Goal: Transaction & Acquisition: Book appointment/travel/reservation

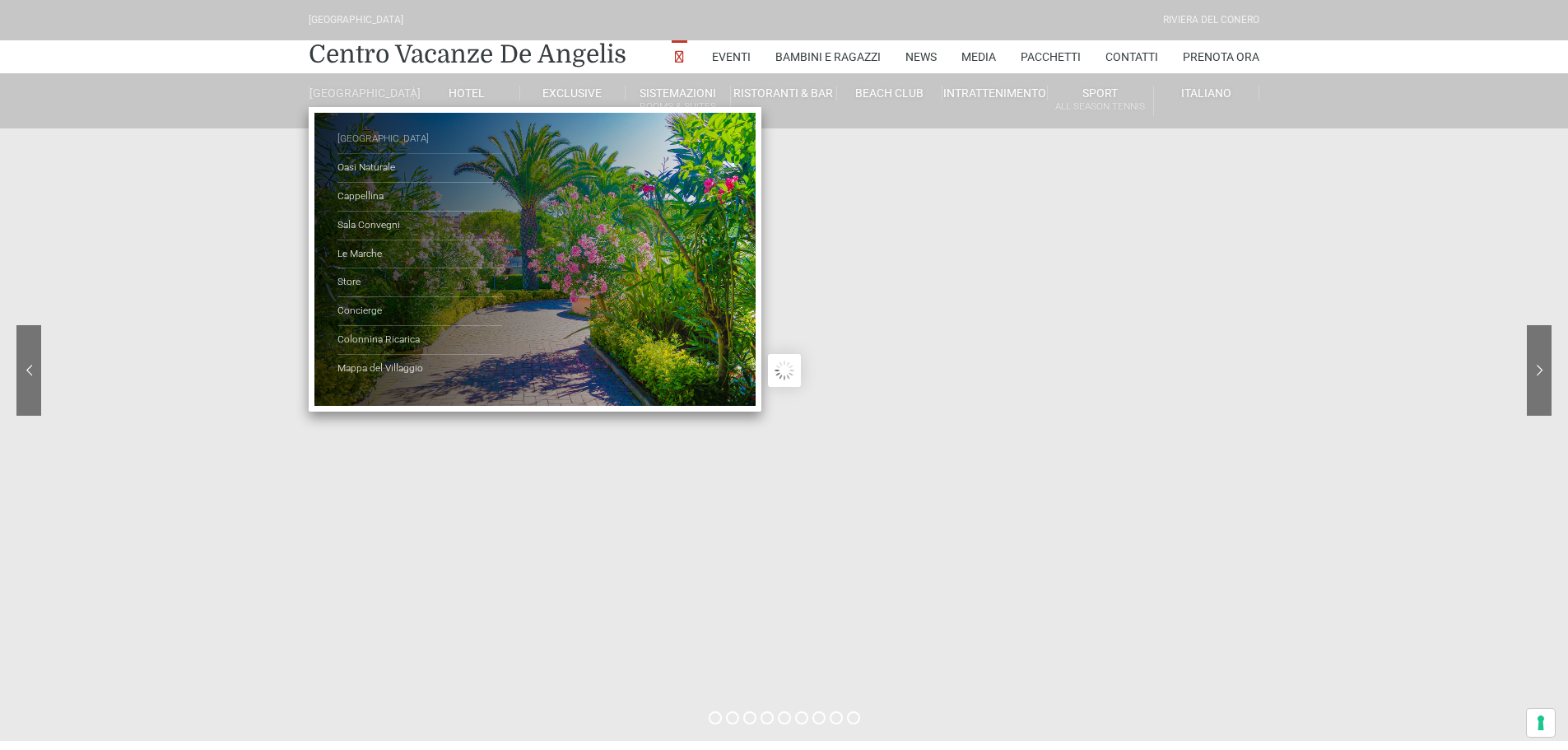
click at [353, 147] on link "[GEOGRAPHIC_DATA]" at bounding box center [419, 140] width 164 height 29
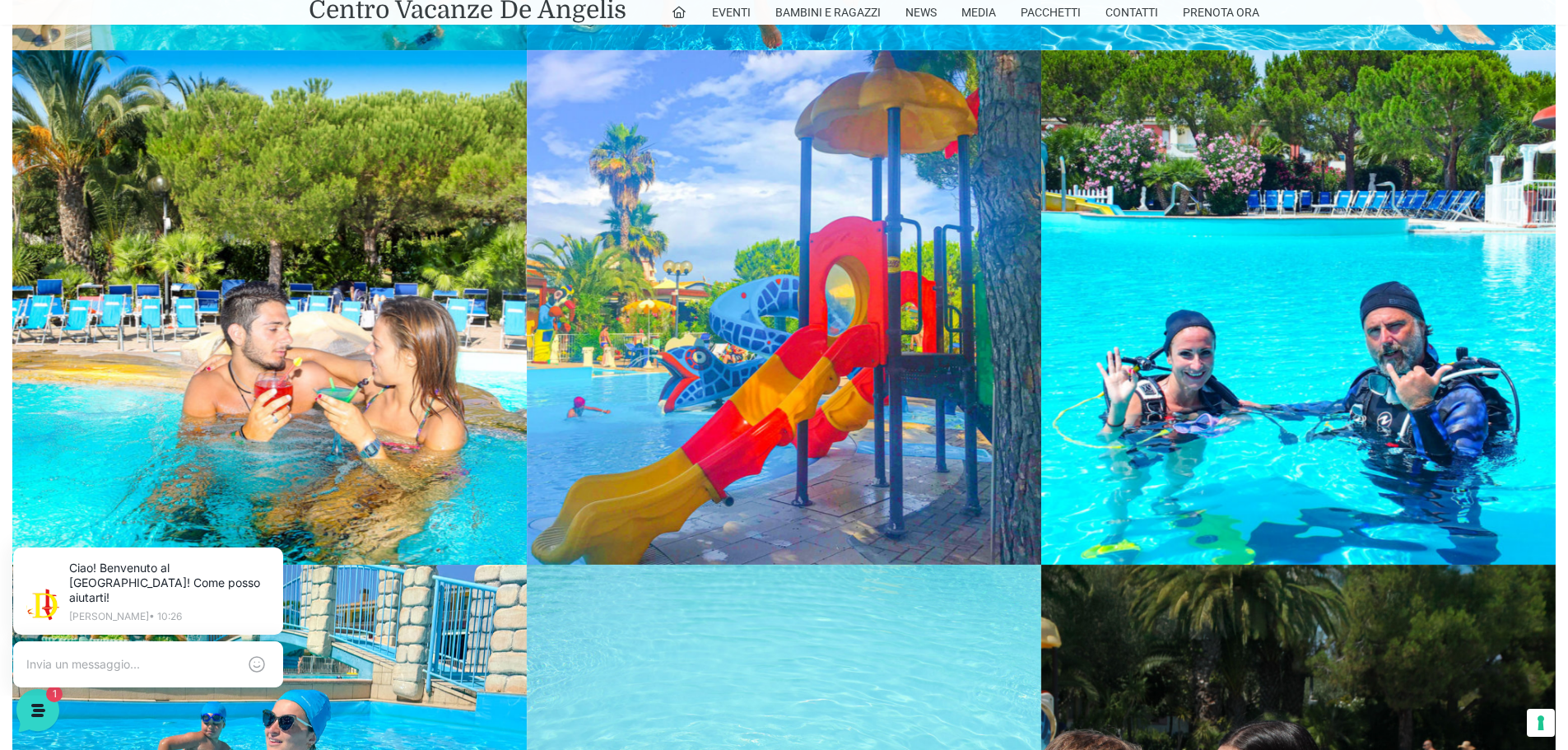
scroll to position [2388, 0]
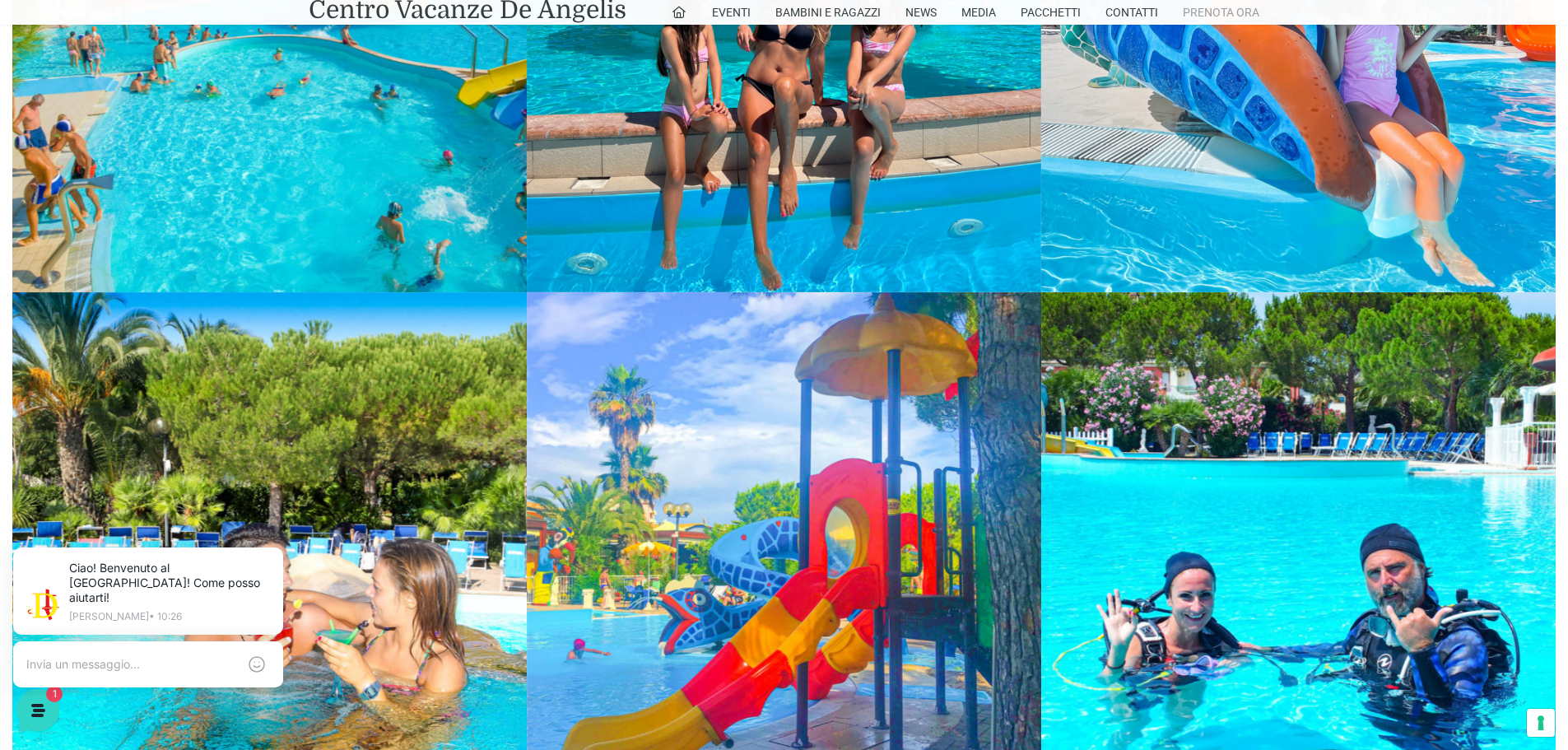
click at [1187, 11] on link "Prenota Ora" at bounding box center [1221, 12] width 76 height 25
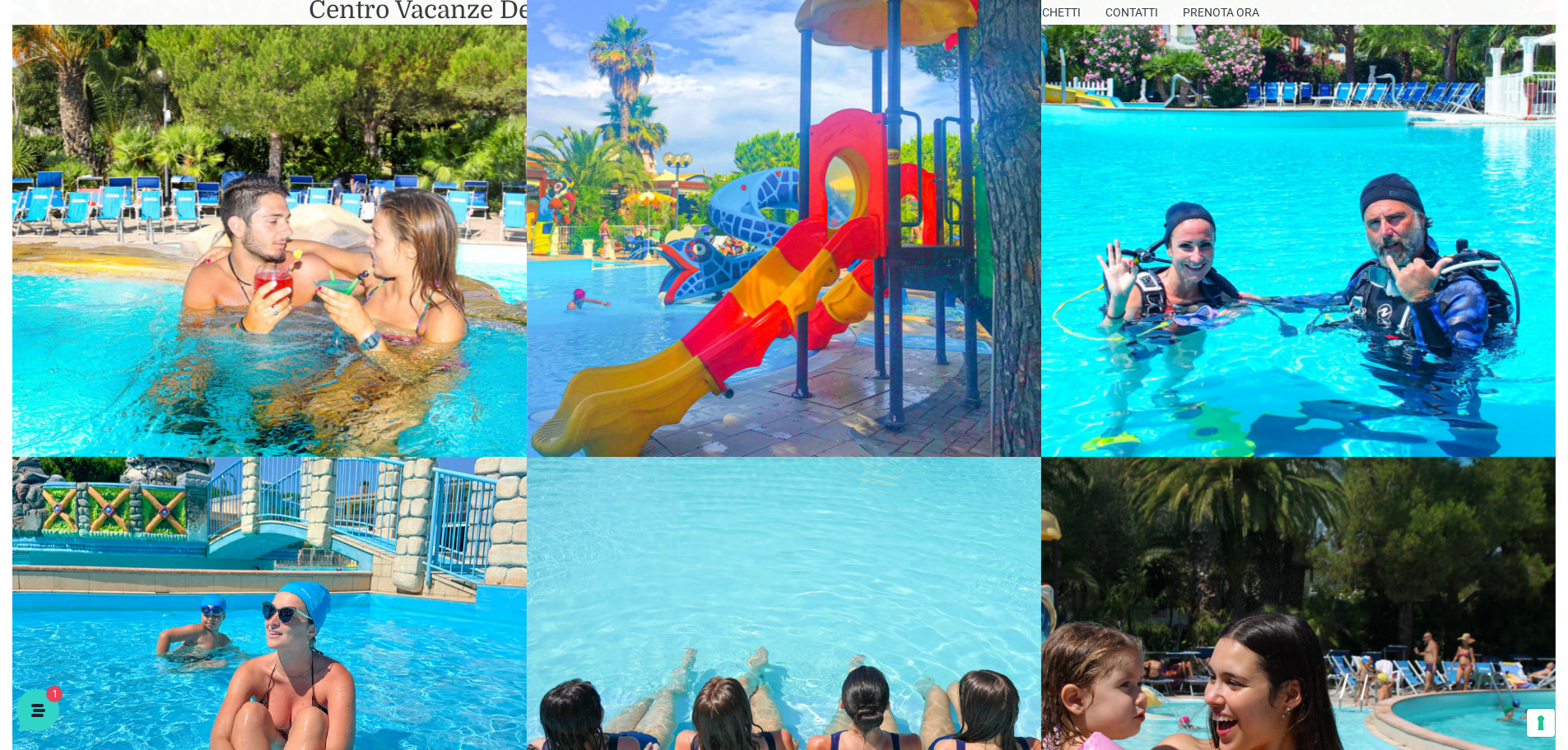
scroll to position [2634, 0]
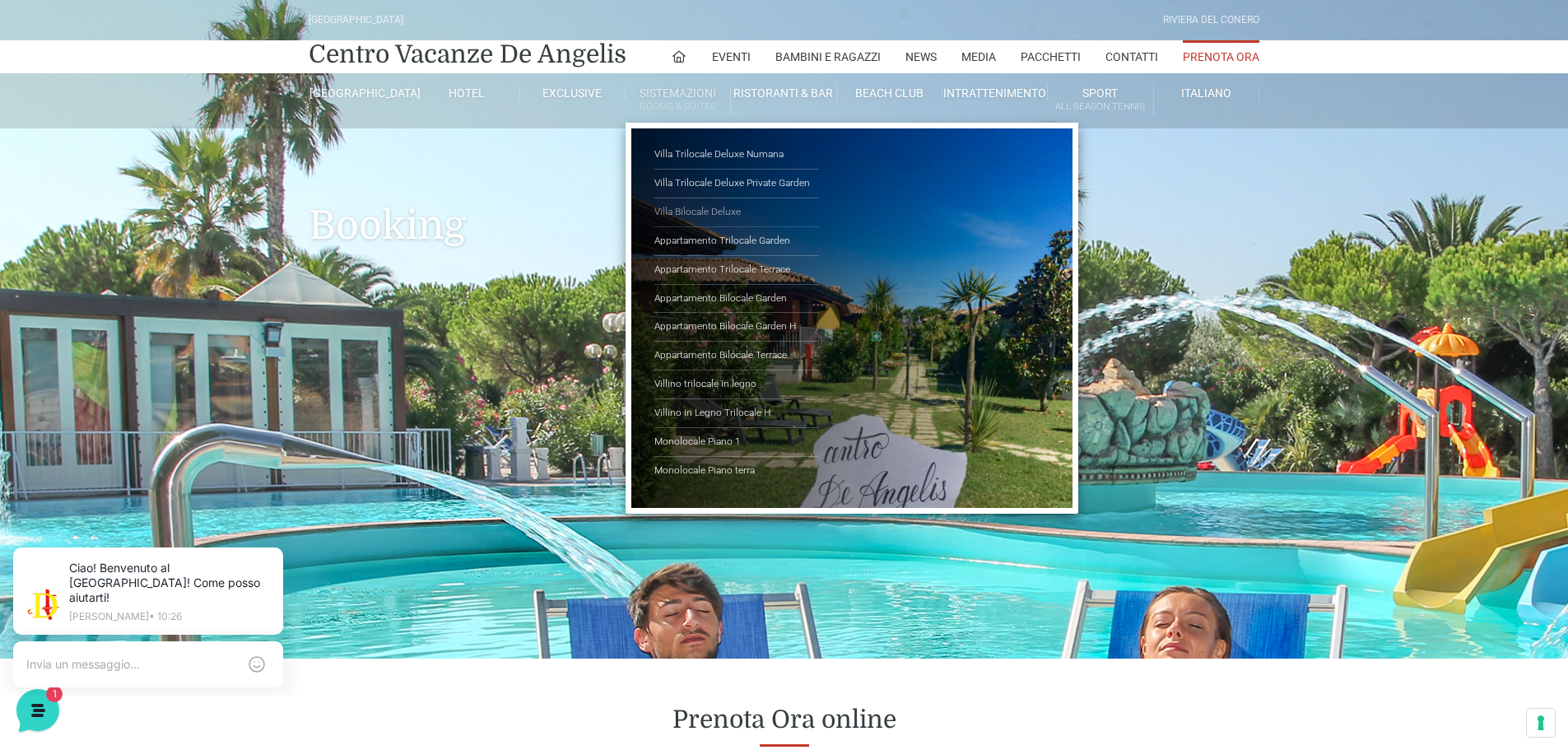
click at [717, 207] on link "Villa Bilocale Deluxe" at bounding box center [737, 213] width 164 height 29
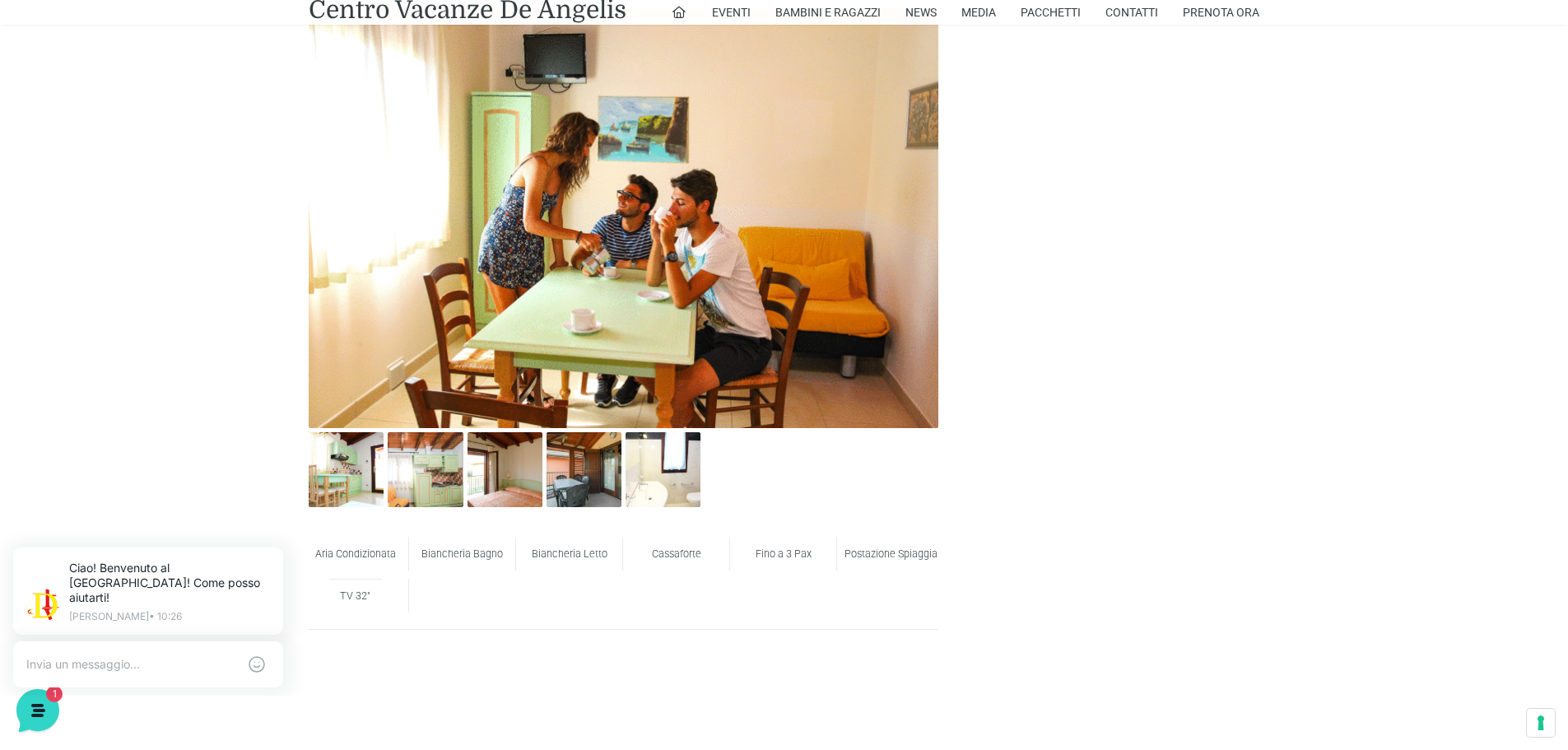
scroll to position [824, 0]
click at [347, 483] on img at bounding box center [347, 469] width 75 height 75
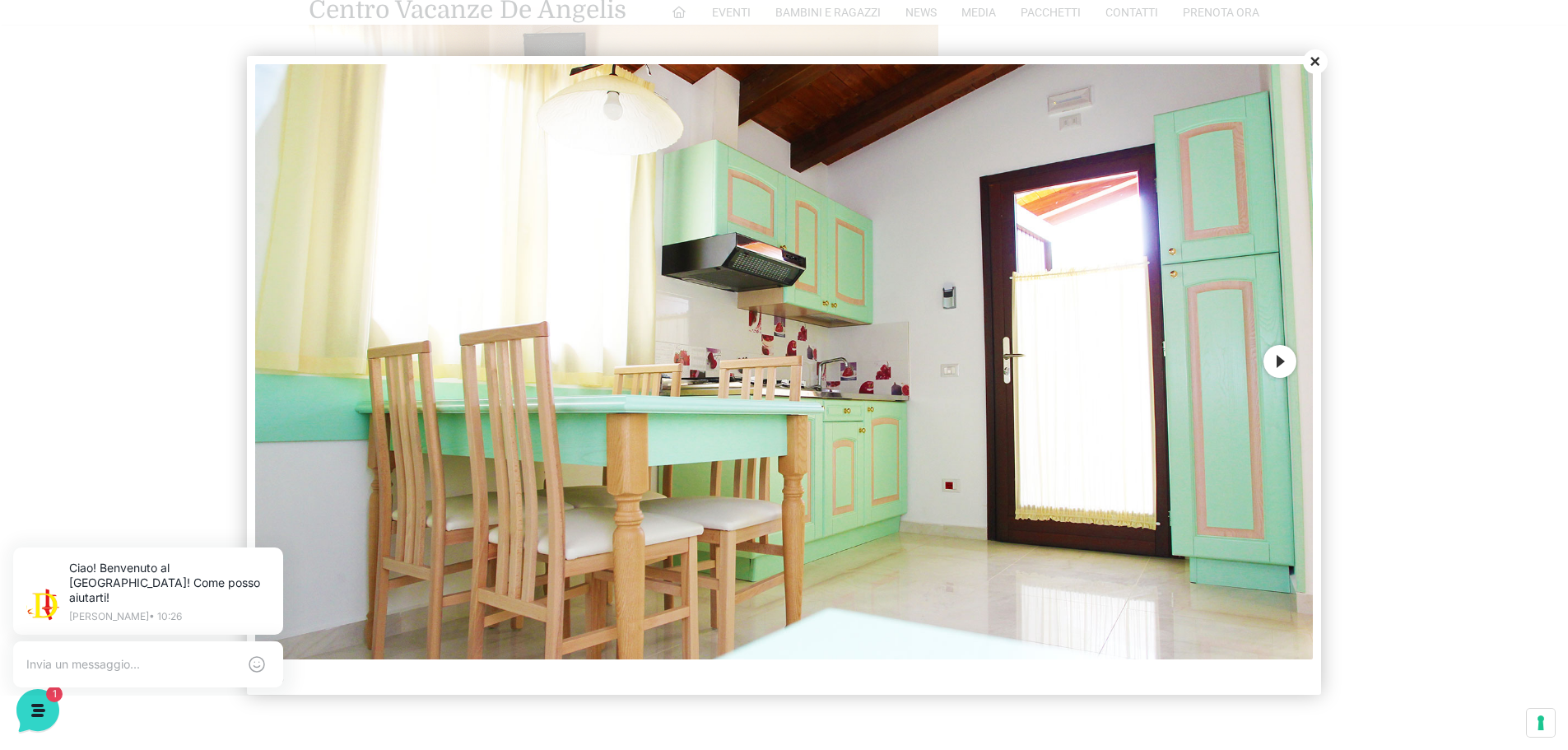
click at [1275, 358] on button "Next" at bounding box center [1280, 361] width 33 height 33
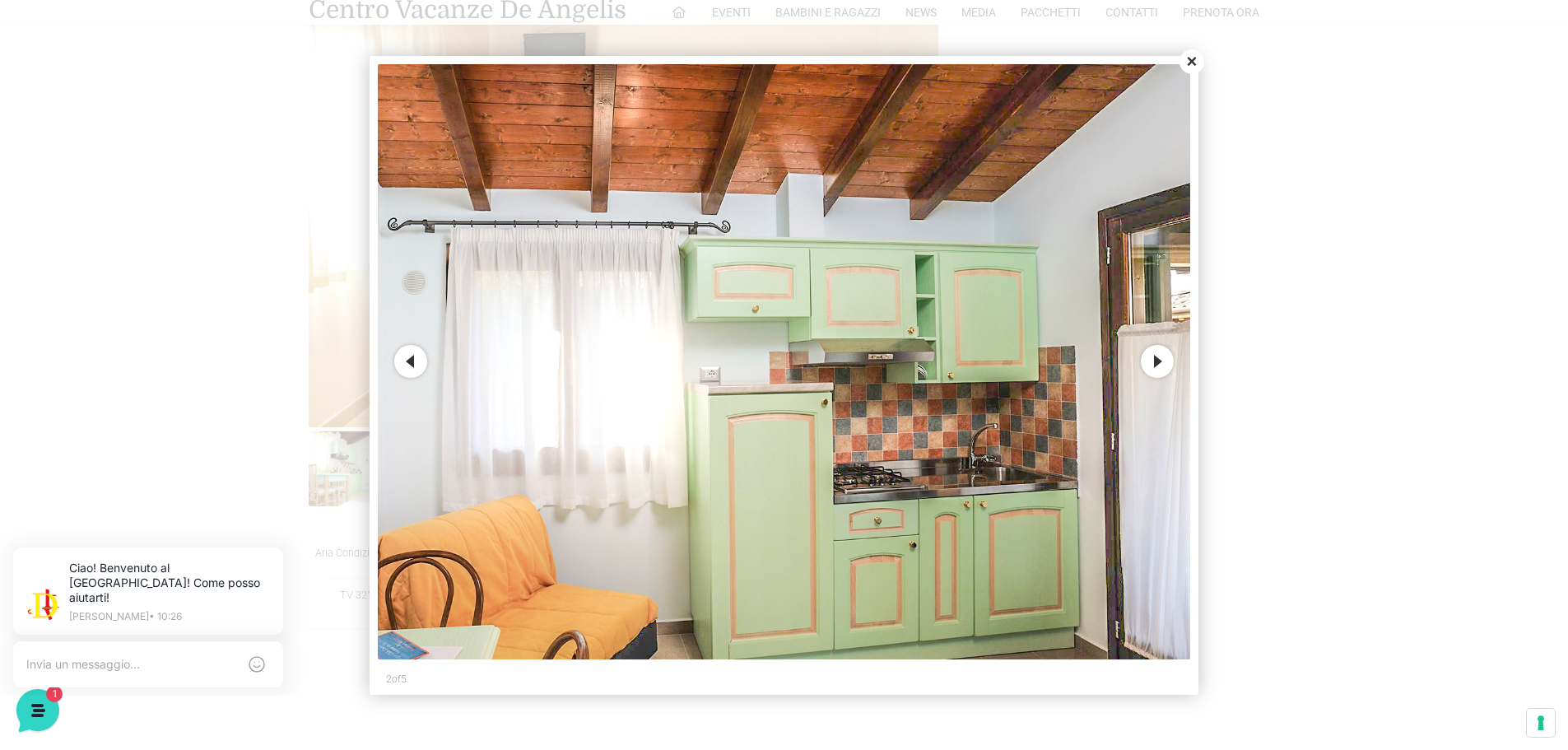
click at [1148, 361] on button "Next" at bounding box center [1157, 361] width 33 height 33
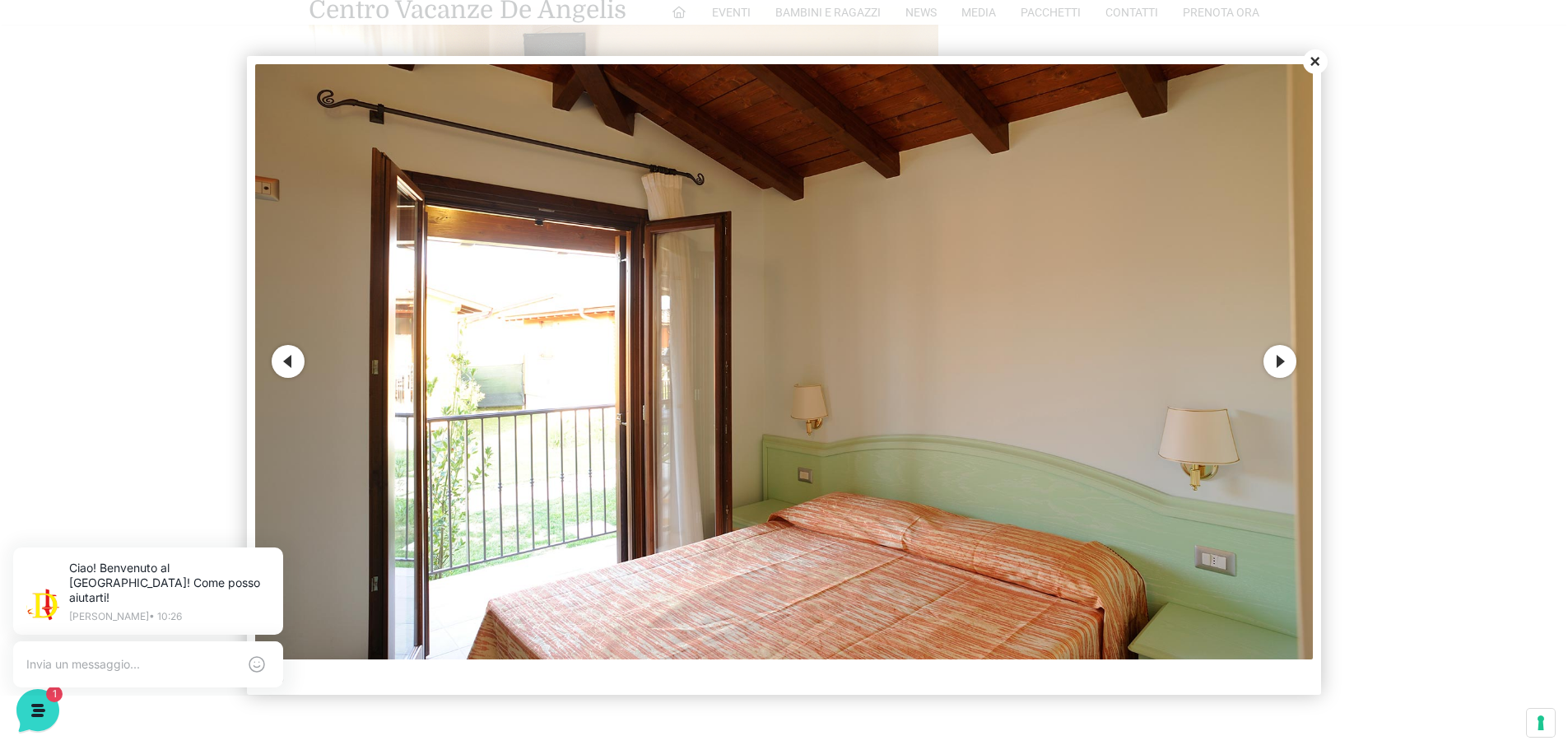
click at [1278, 358] on button "Next" at bounding box center [1280, 361] width 33 height 33
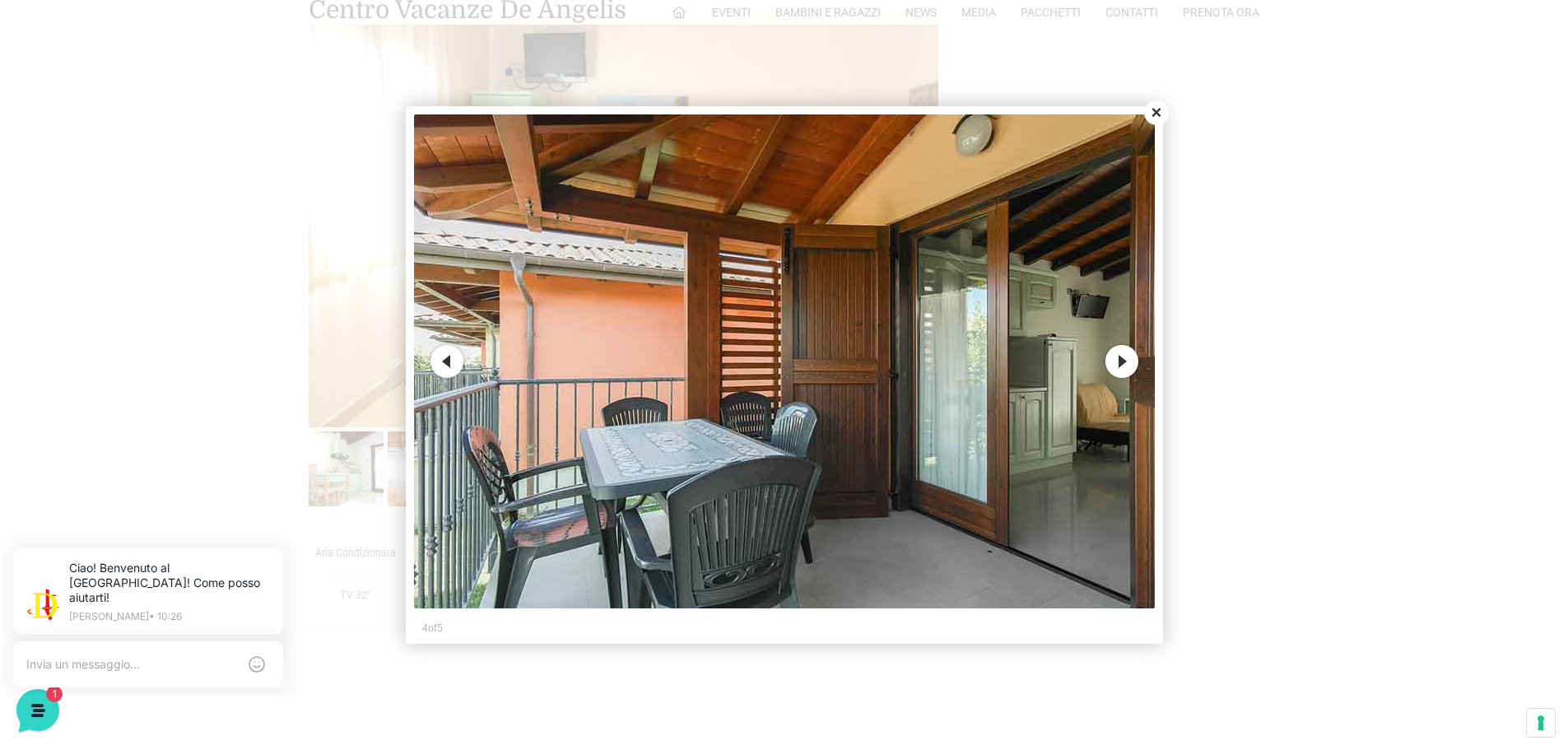
click at [1102, 367] on div "Previous Next 4 of 5" at bounding box center [784, 378] width 740 height 526
click at [1124, 361] on button "Next" at bounding box center [1121, 361] width 33 height 33
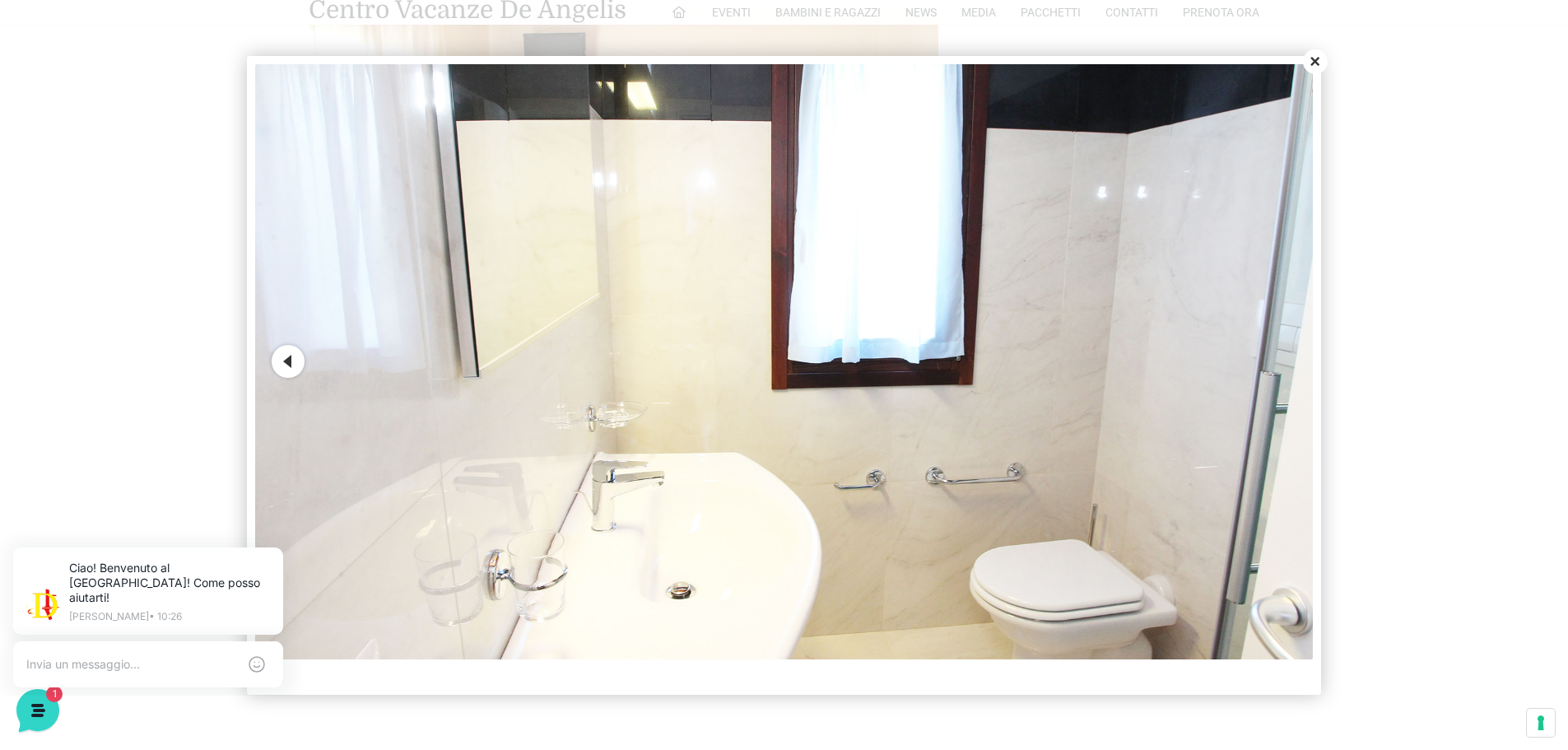
click at [1124, 360] on img at bounding box center [784, 361] width 1058 height 595
click at [1308, 53] on button "Close" at bounding box center [1315, 62] width 25 height 25
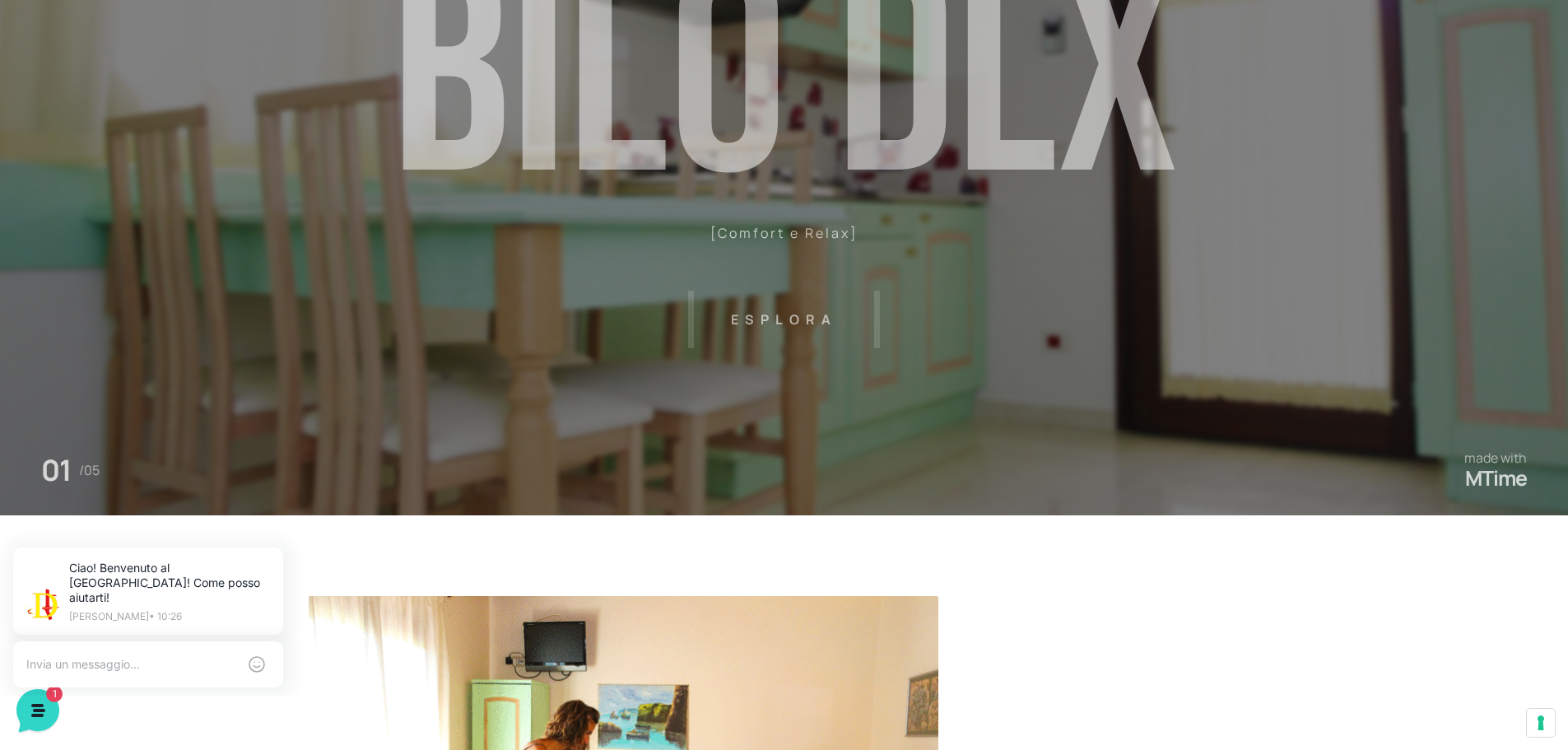
scroll to position [0, 0]
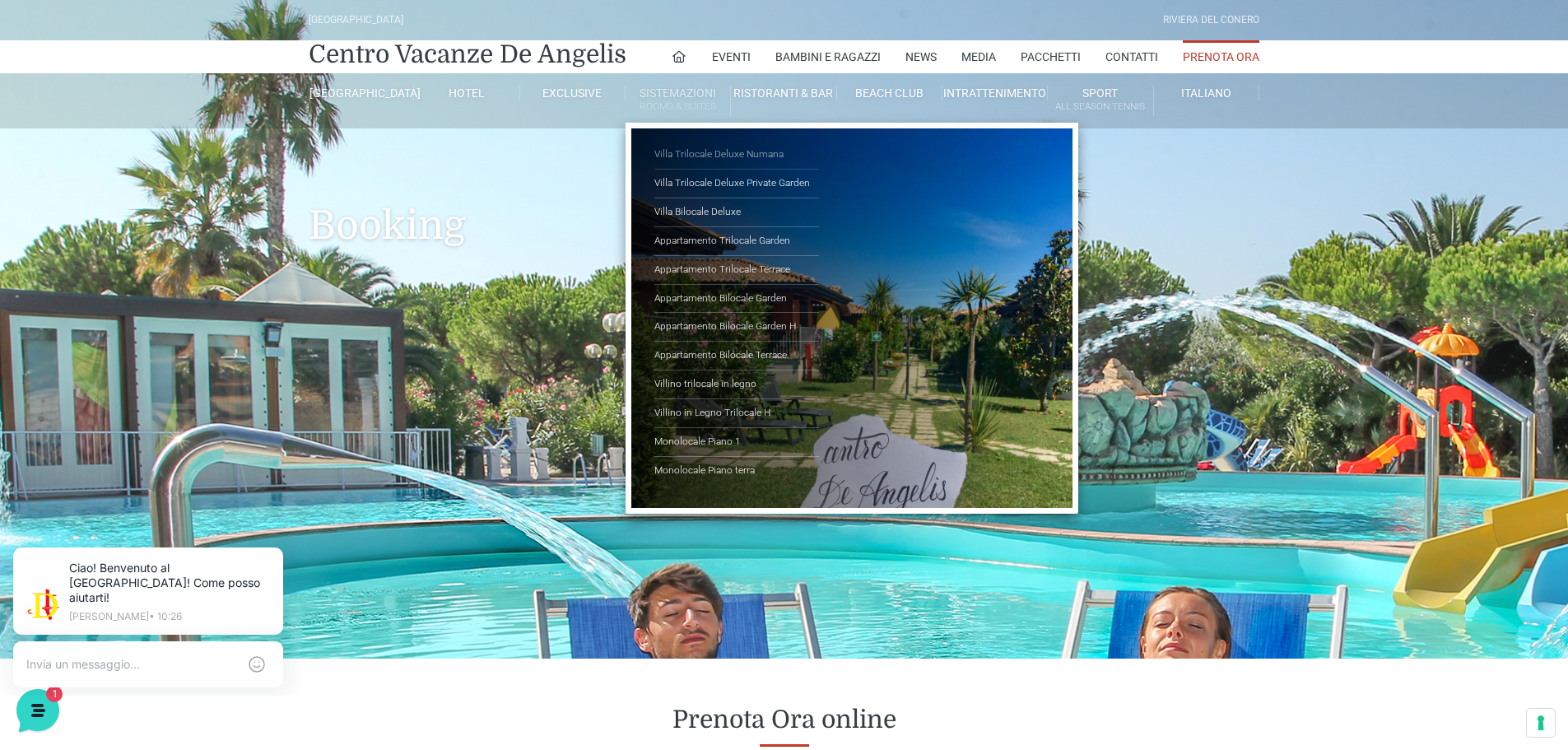
click at [714, 152] on link "Villa Trilocale Deluxe Numana" at bounding box center [737, 155] width 164 height 29
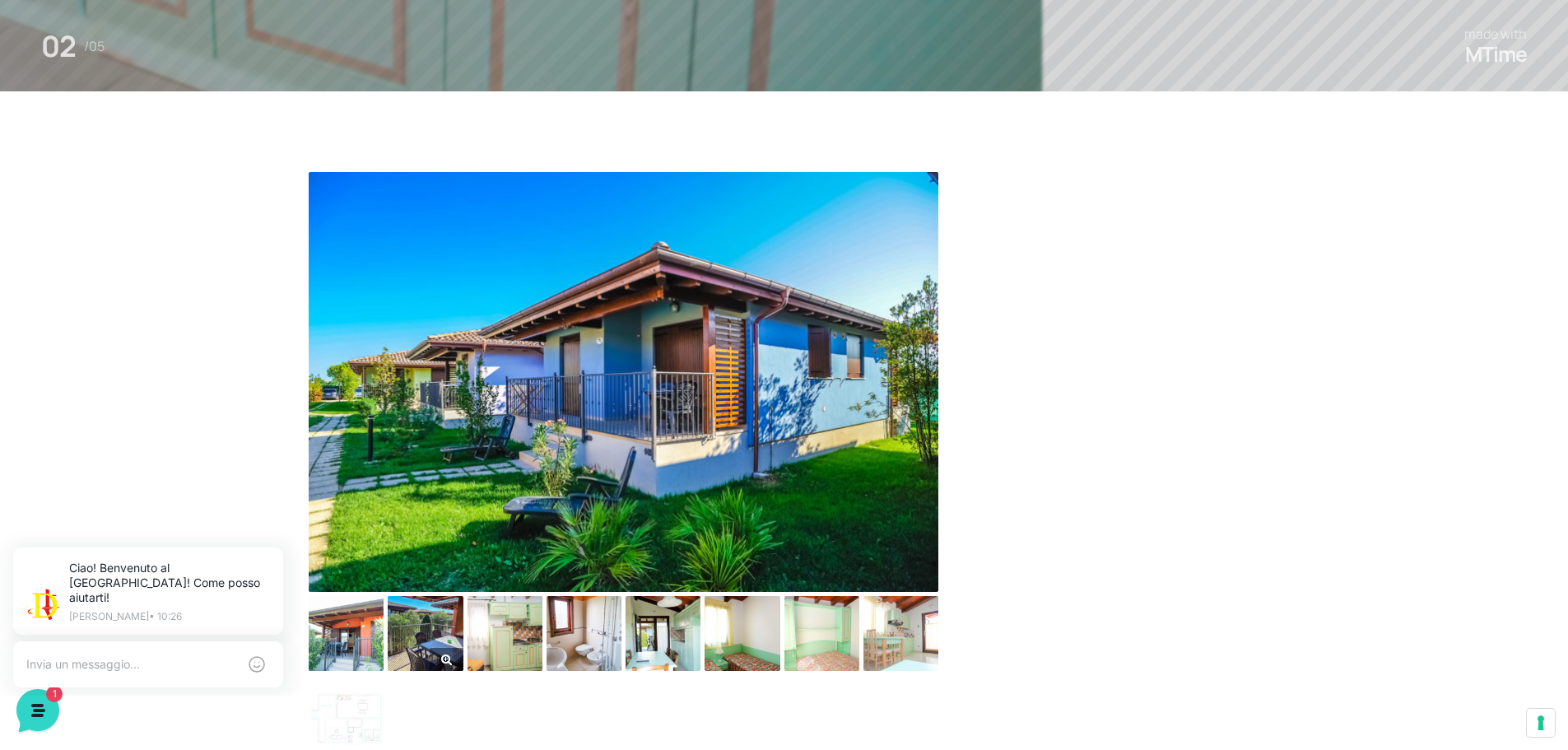
click at [397, 652] on img at bounding box center [425, 634] width 75 height 75
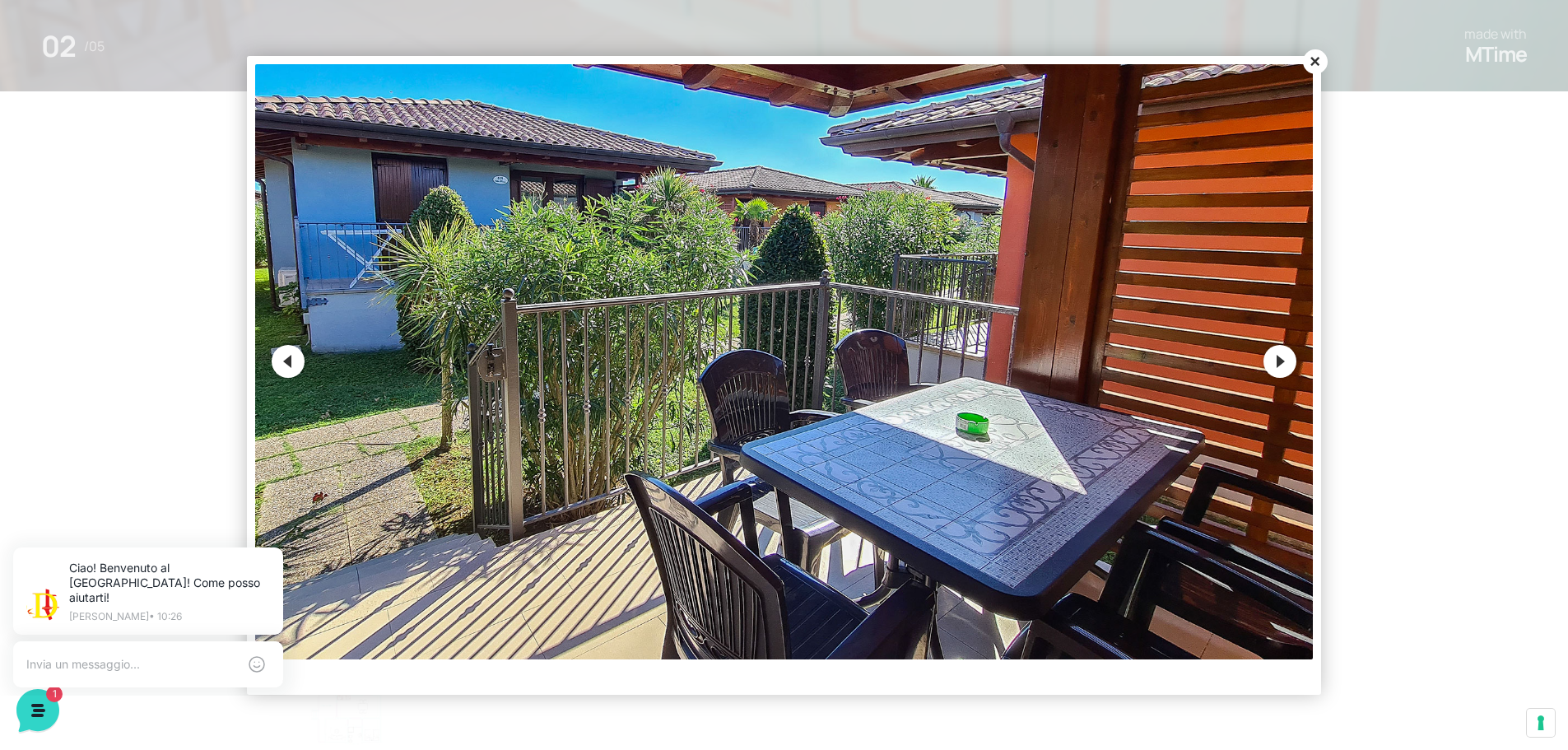
click at [1267, 369] on button "Next" at bounding box center [1280, 361] width 33 height 33
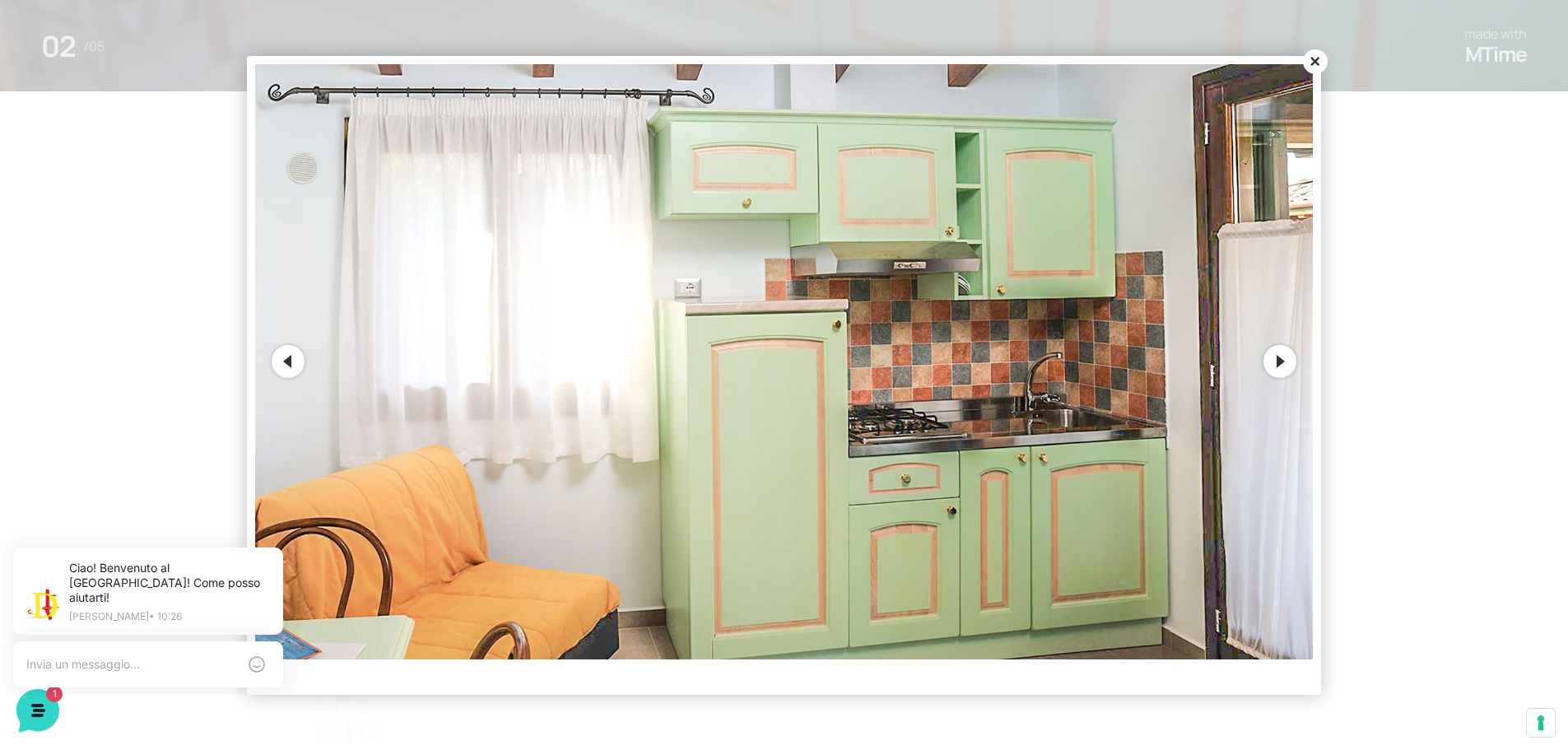
click at [1266, 369] on button "Next" at bounding box center [1280, 361] width 33 height 33
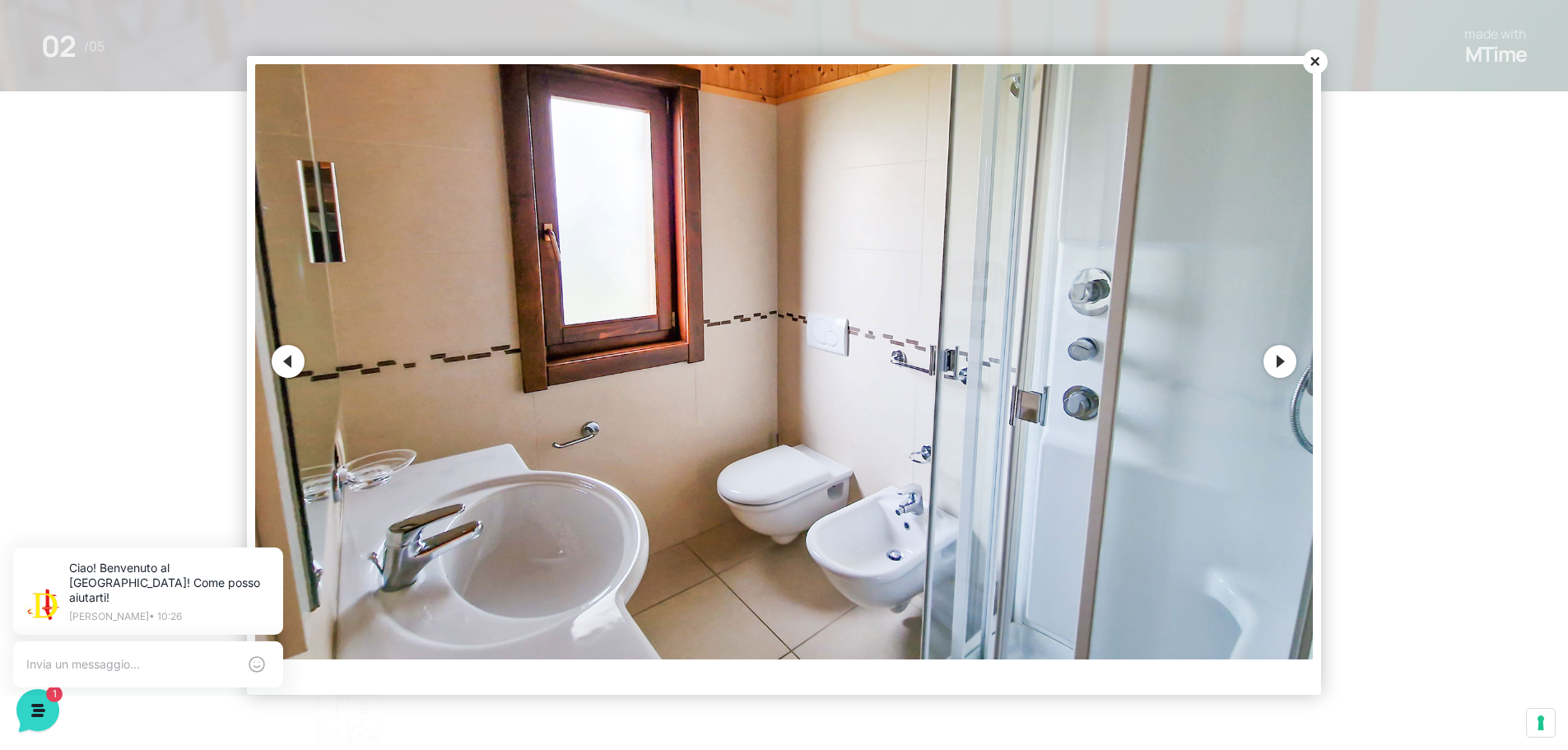
click at [1266, 369] on button "Next" at bounding box center [1280, 361] width 33 height 33
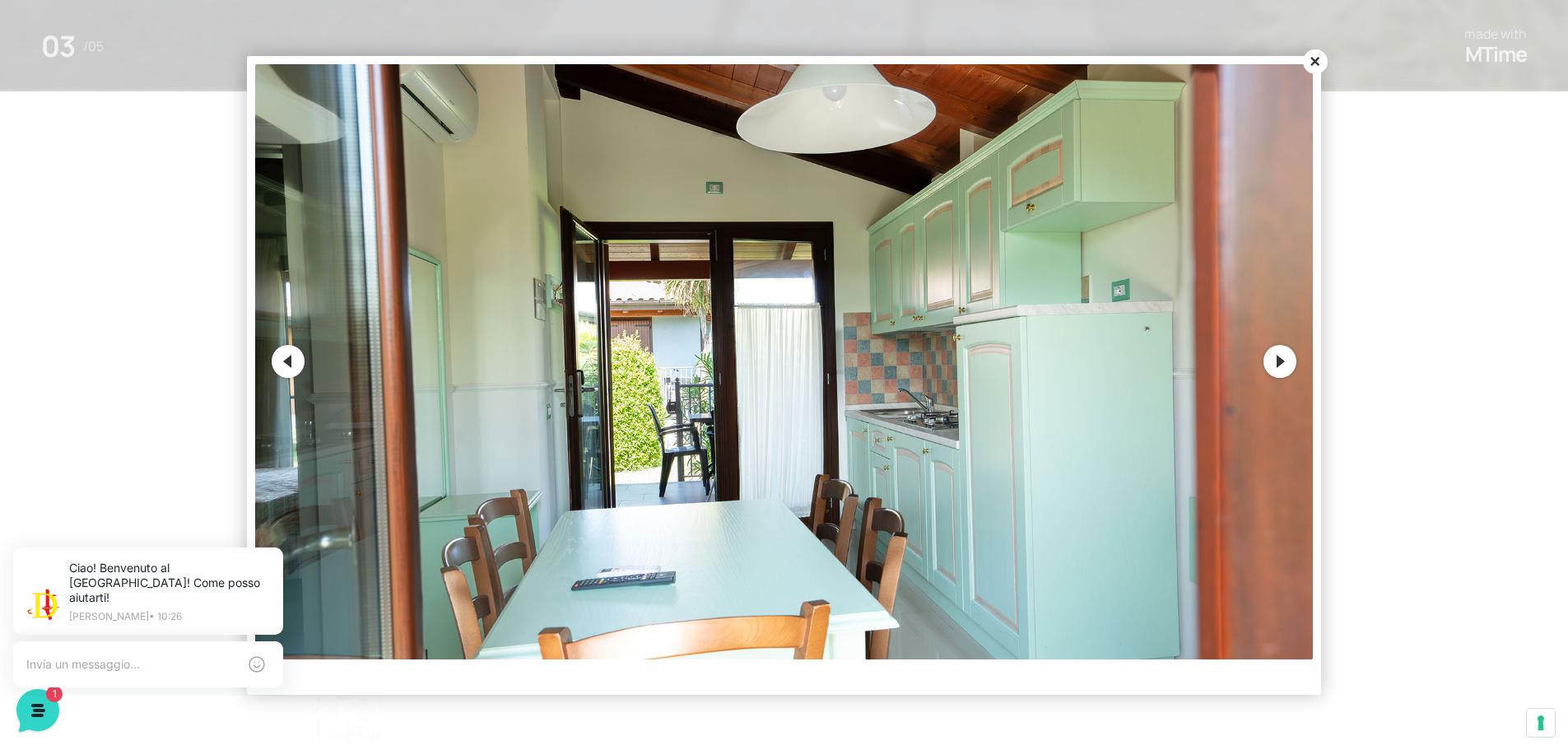
click at [1257, 370] on img at bounding box center [784, 361] width 1058 height 595
click at [1274, 369] on button "Next" at bounding box center [1280, 361] width 33 height 33
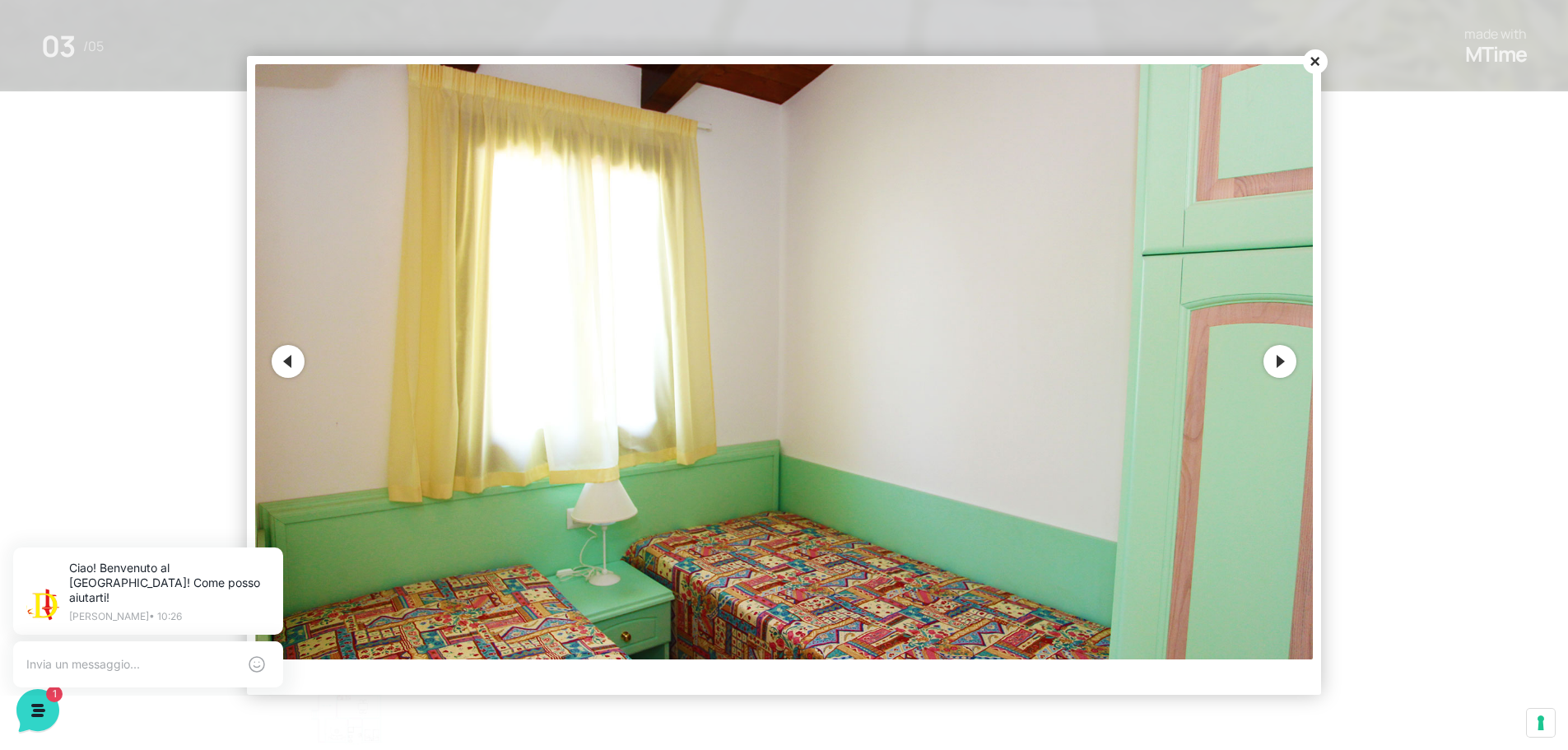
click at [1273, 369] on button "Next" at bounding box center [1280, 361] width 33 height 33
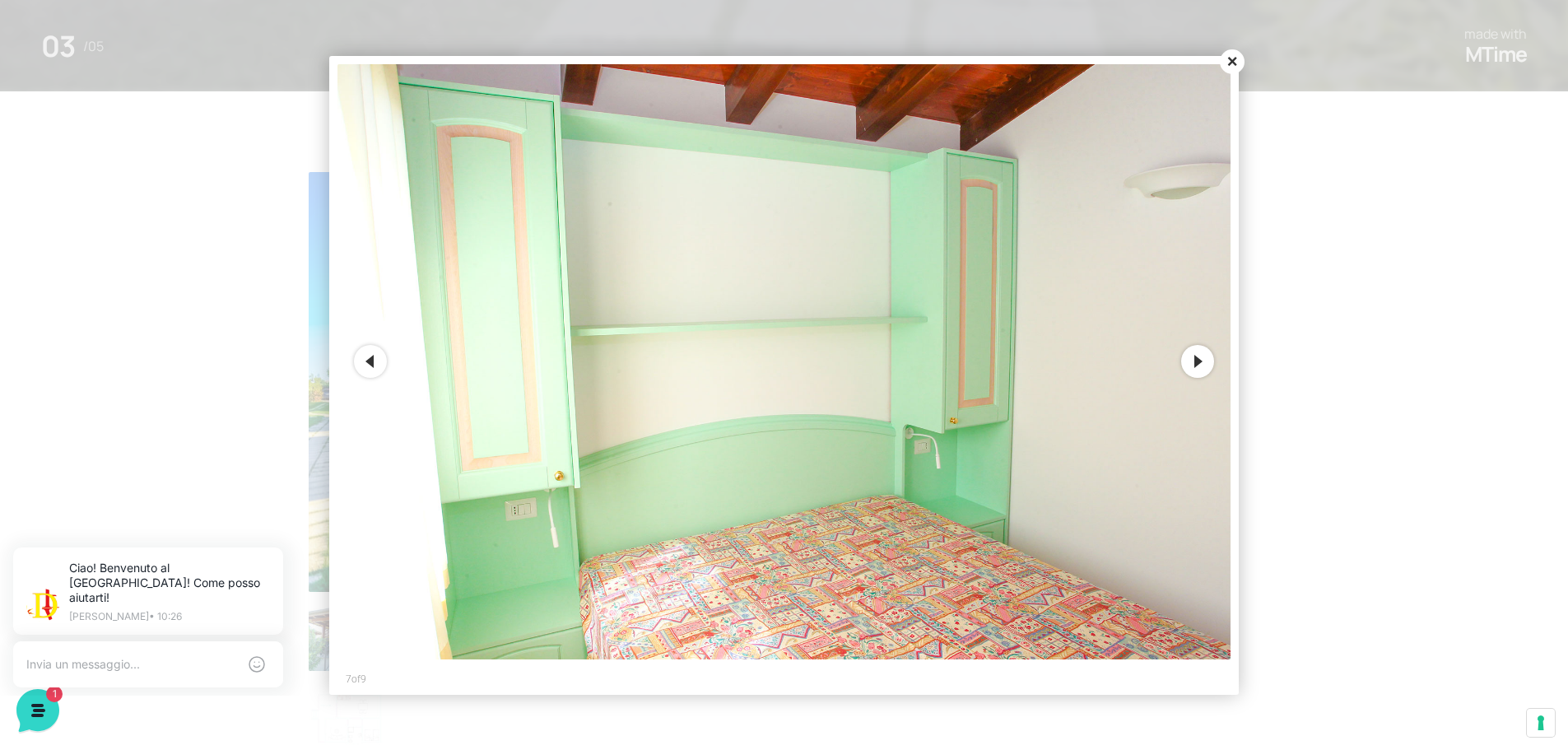
click at [1195, 360] on button "Next" at bounding box center [1197, 361] width 33 height 33
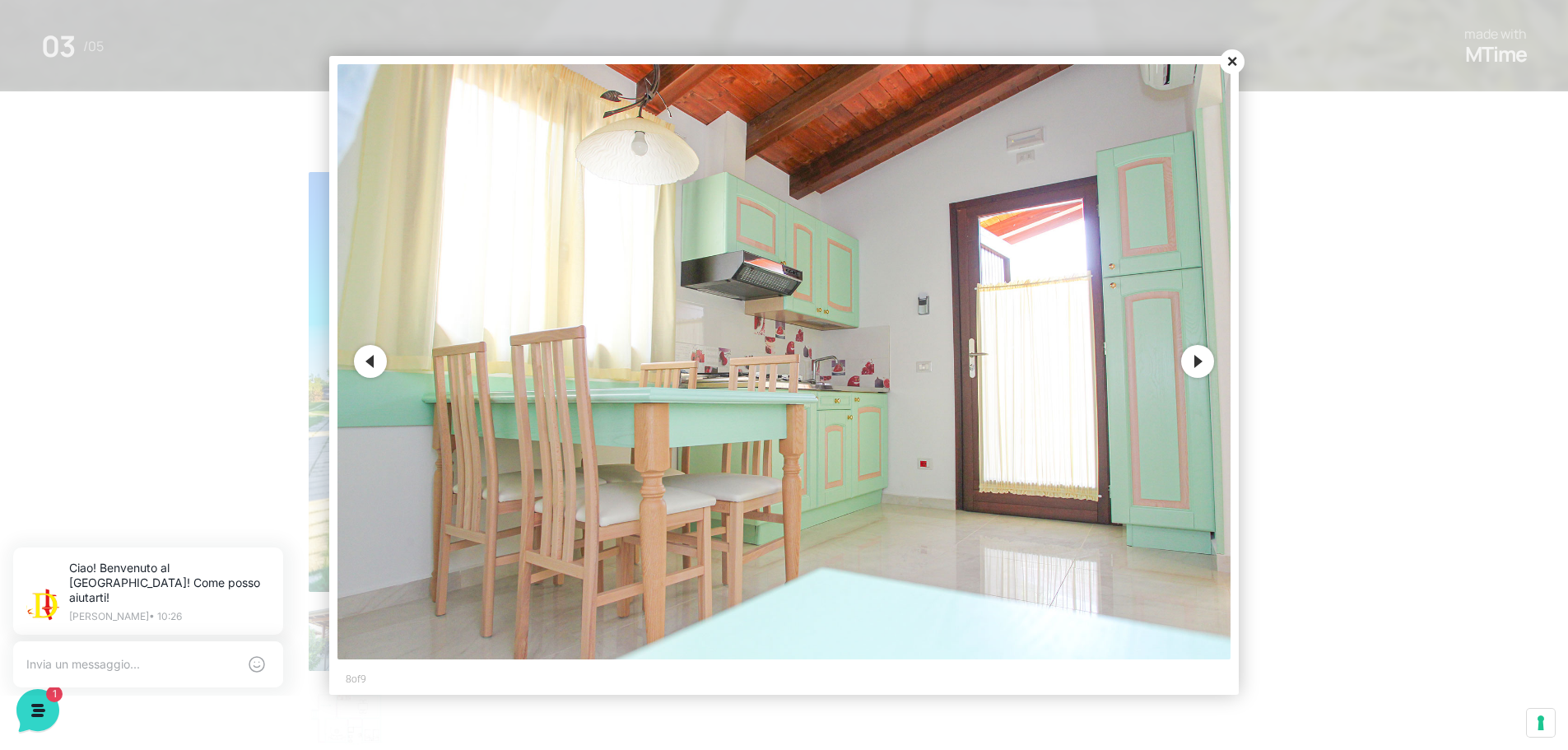
click at [1226, 71] on button "Close" at bounding box center [1232, 62] width 25 height 25
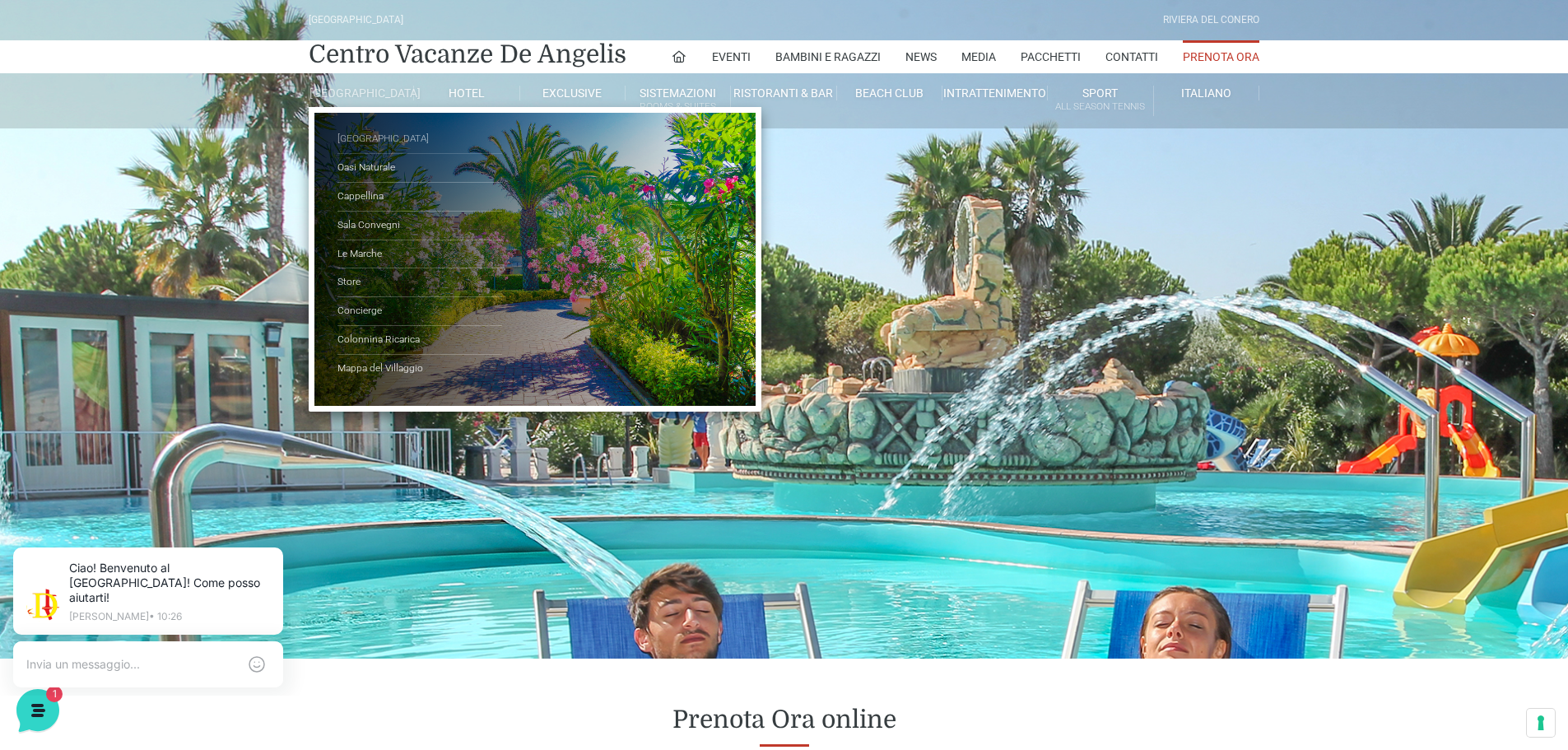
click at [372, 144] on link "[GEOGRAPHIC_DATA]" at bounding box center [419, 140] width 164 height 29
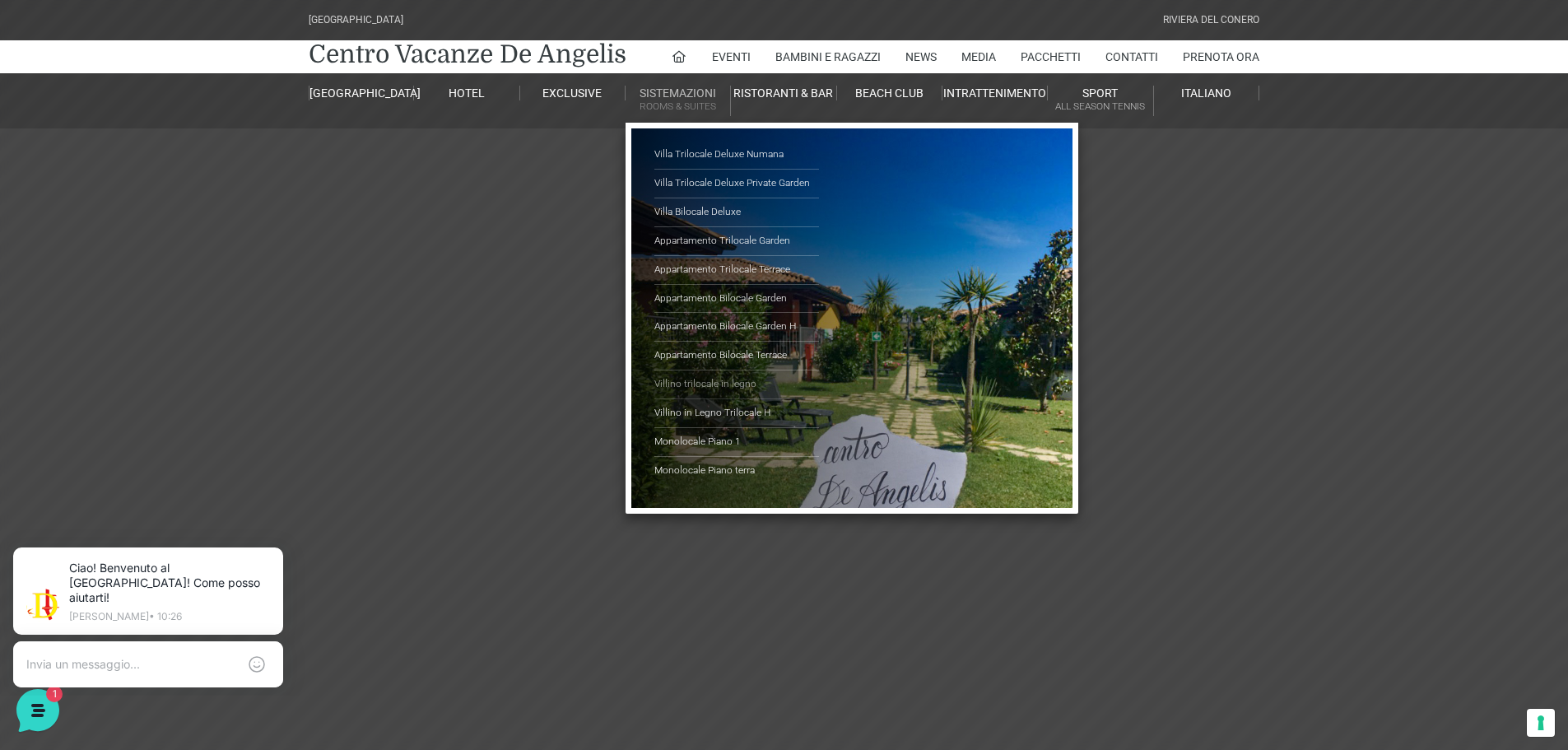
click at [699, 384] on link "Villino trilocale in legno" at bounding box center [737, 385] width 164 height 29
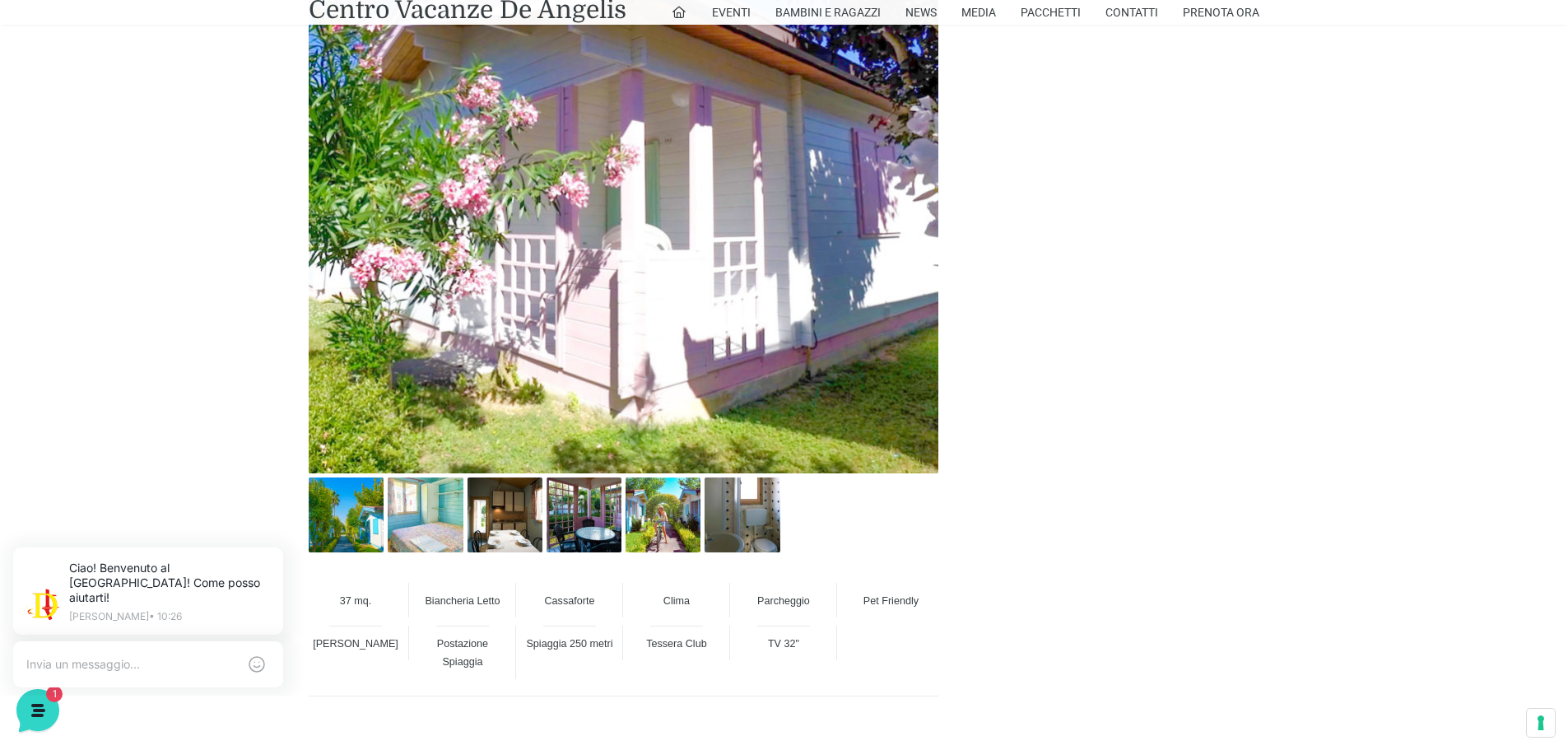
scroll to position [988, 0]
click at [349, 526] on img at bounding box center [347, 515] width 75 height 75
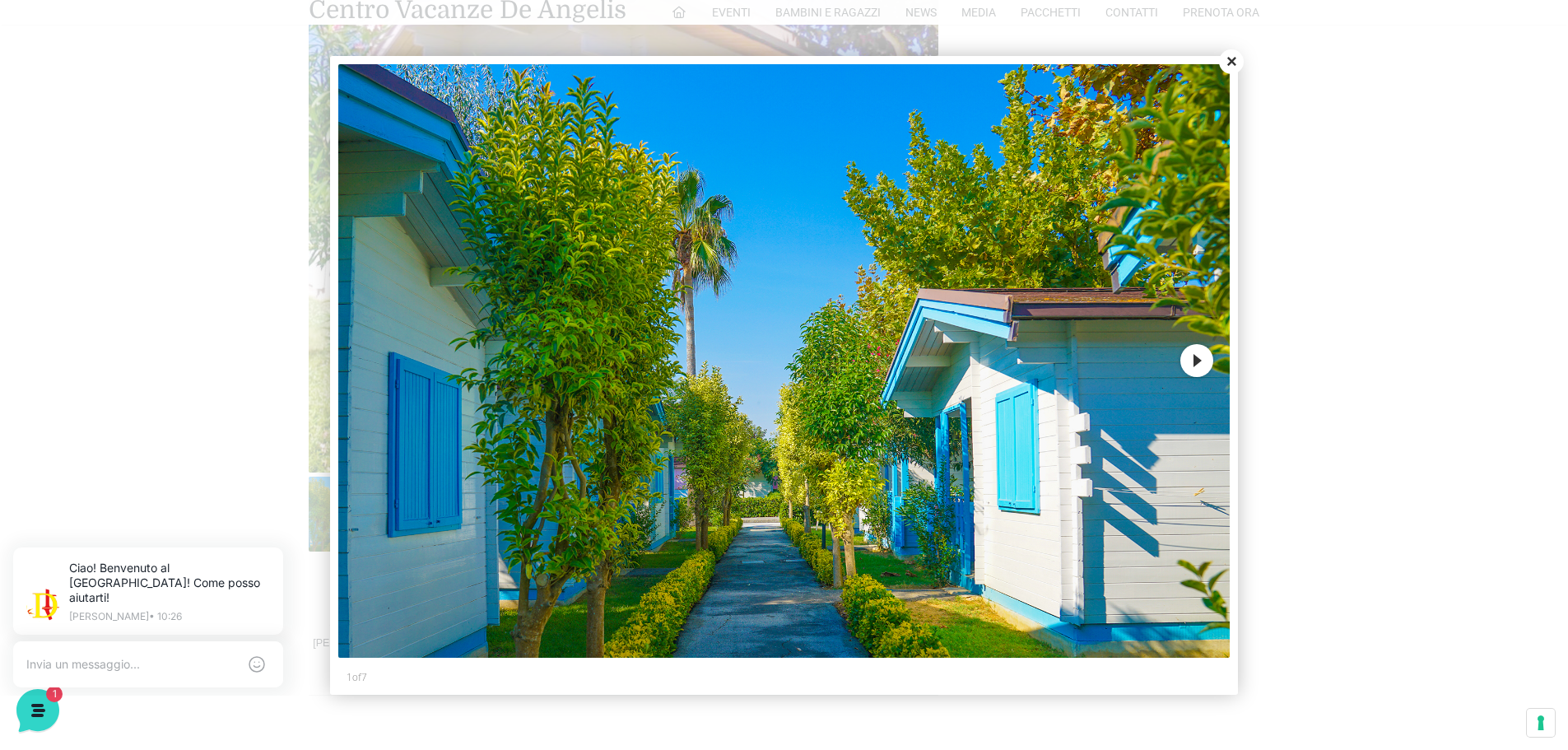
click at [1178, 360] on img at bounding box center [783, 361] width 891 height 594
click at [1189, 359] on button "Next" at bounding box center [1197, 360] width 33 height 33
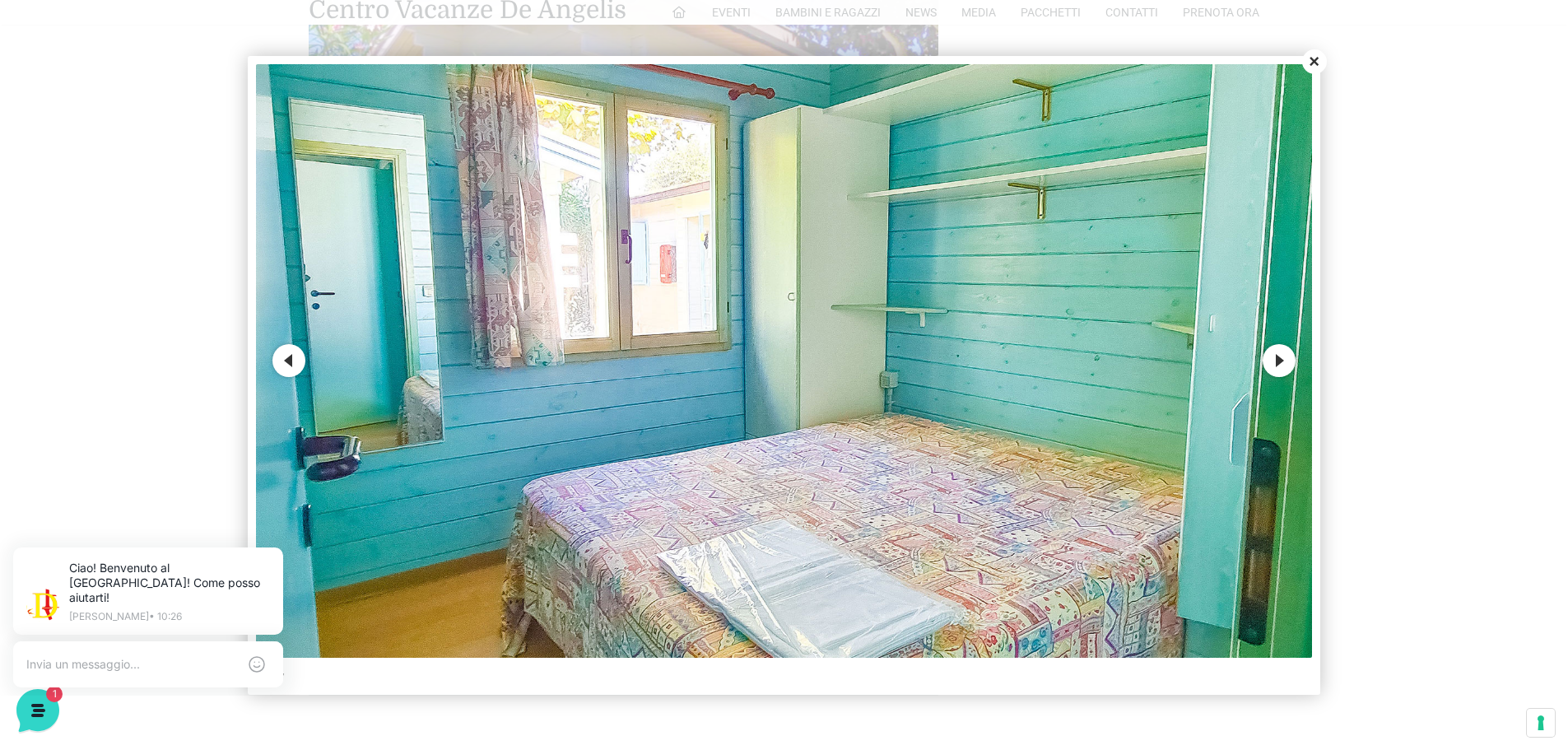
click at [1269, 360] on button "Next" at bounding box center [1279, 360] width 33 height 33
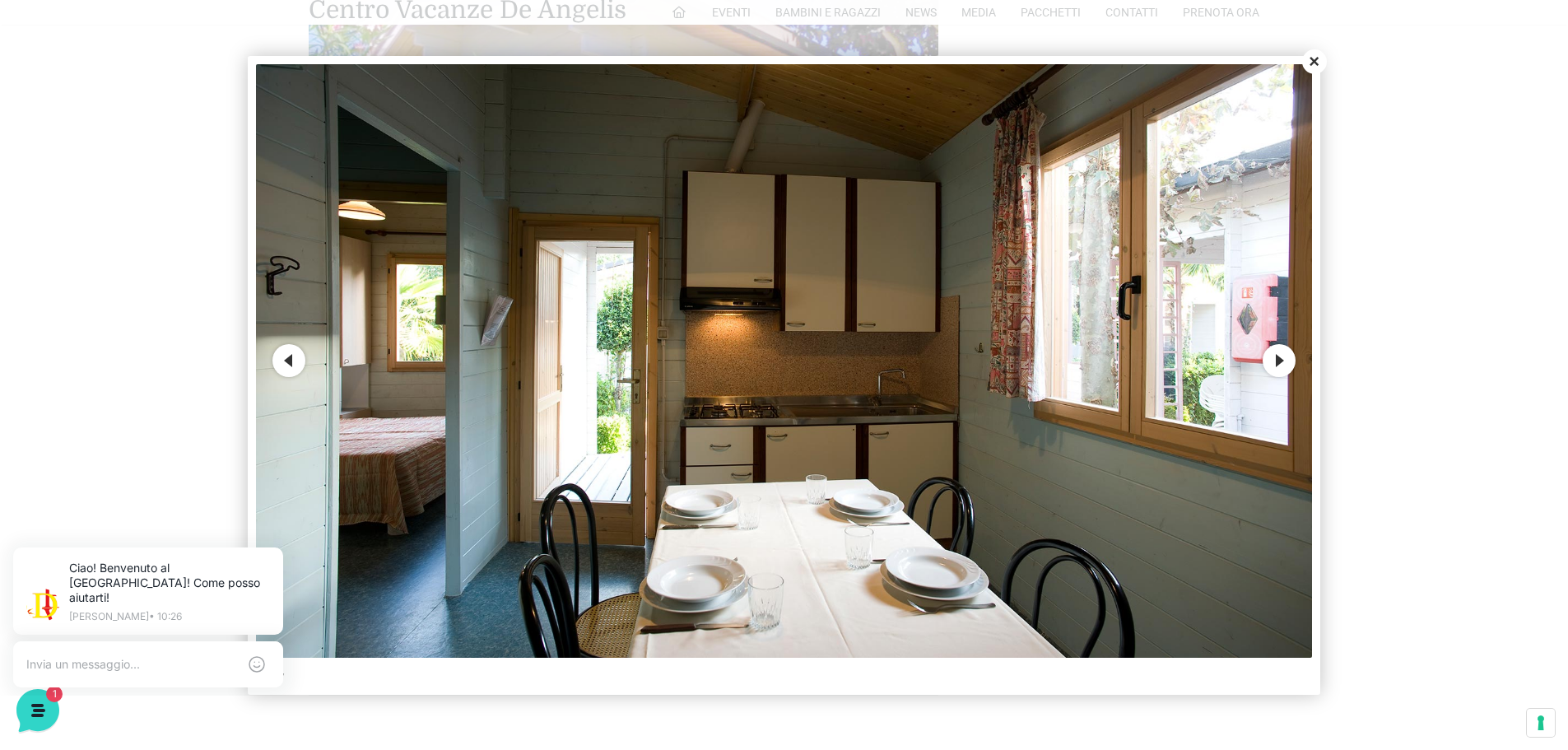
click at [1269, 360] on button "Next" at bounding box center [1279, 360] width 33 height 33
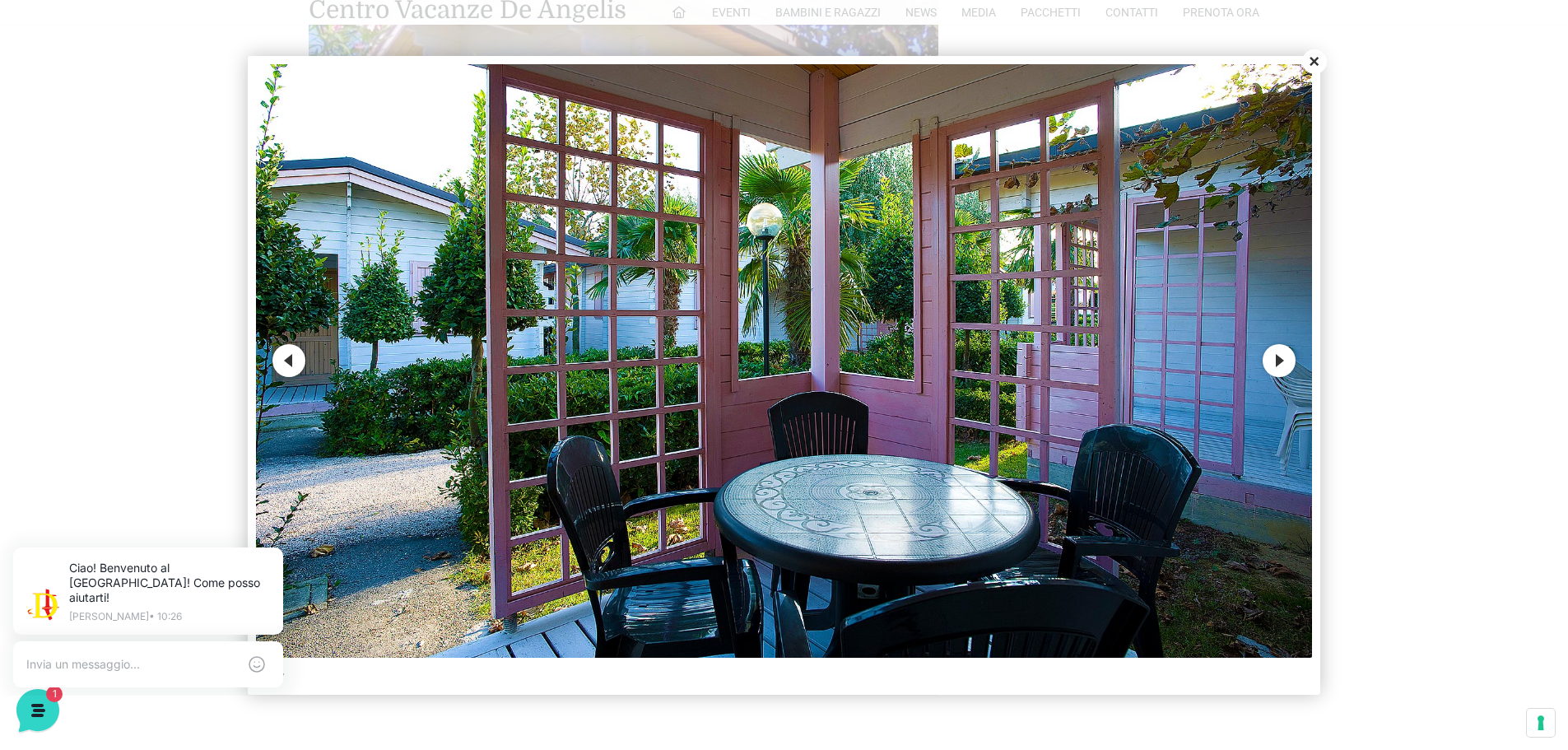
click at [1271, 360] on button "Next" at bounding box center [1279, 360] width 33 height 33
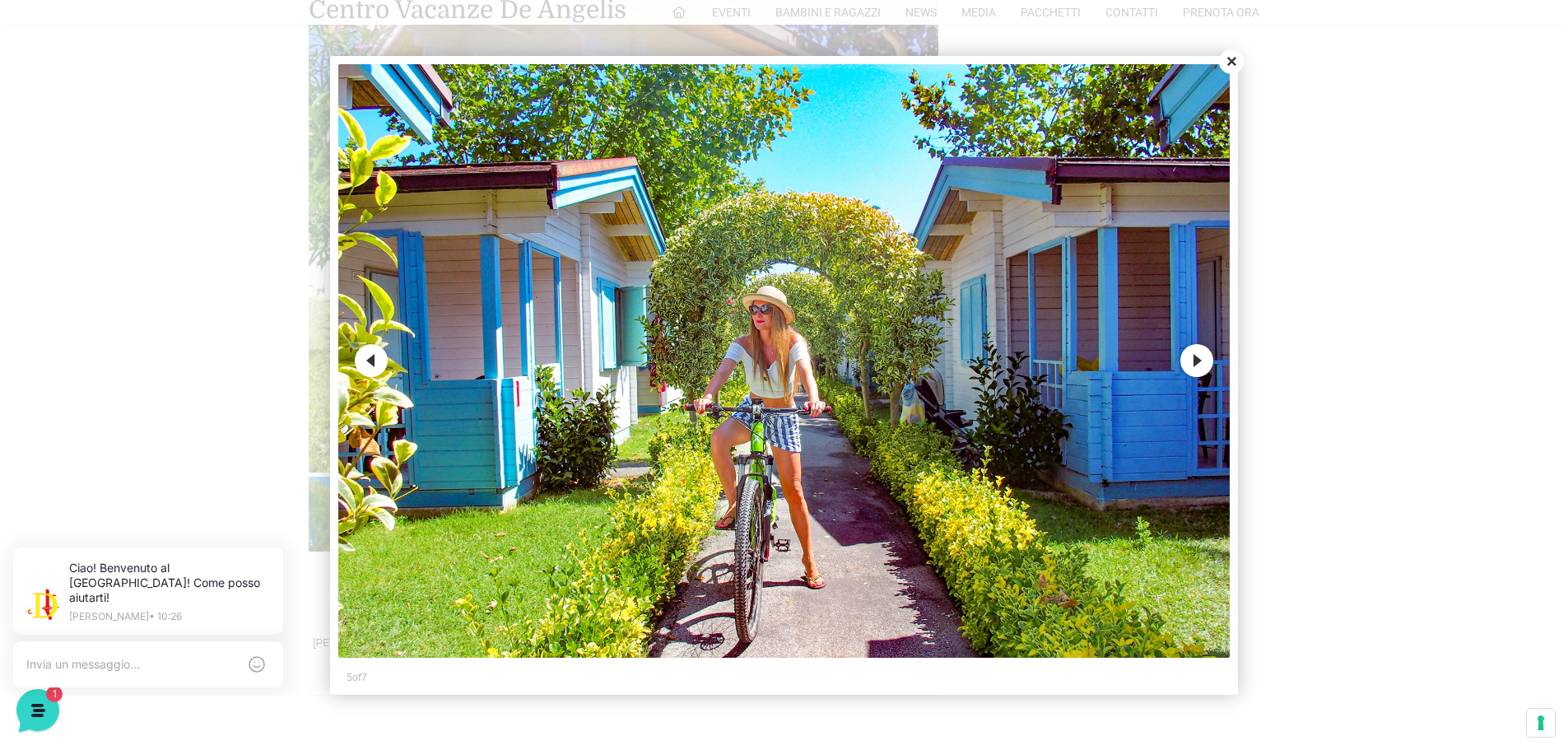
click at [1185, 364] on button "Next" at bounding box center [1197, 360] width 33 height 33
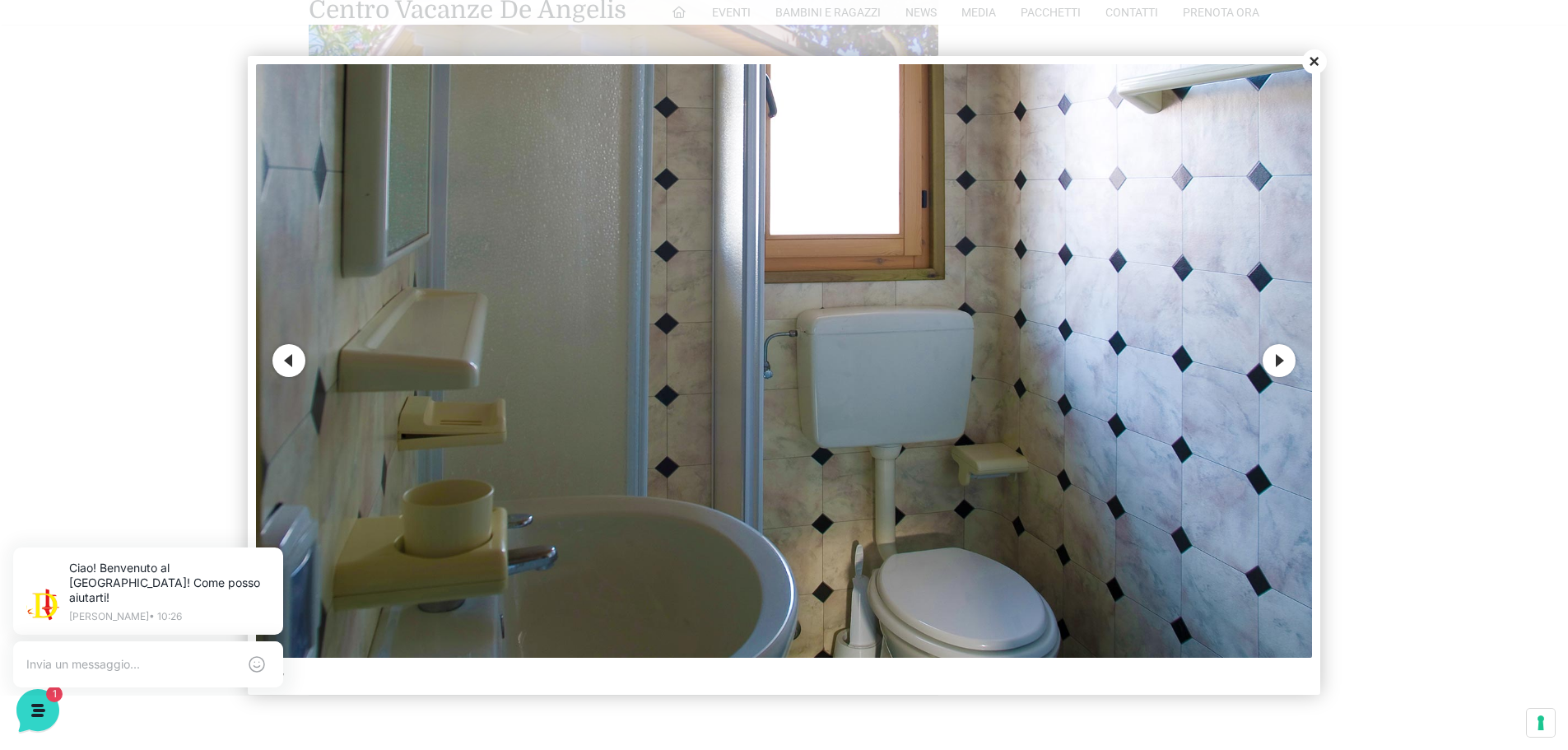
click at [1317, 52] on button "Close" at bounding box center [1314, 62] width 25 height 25
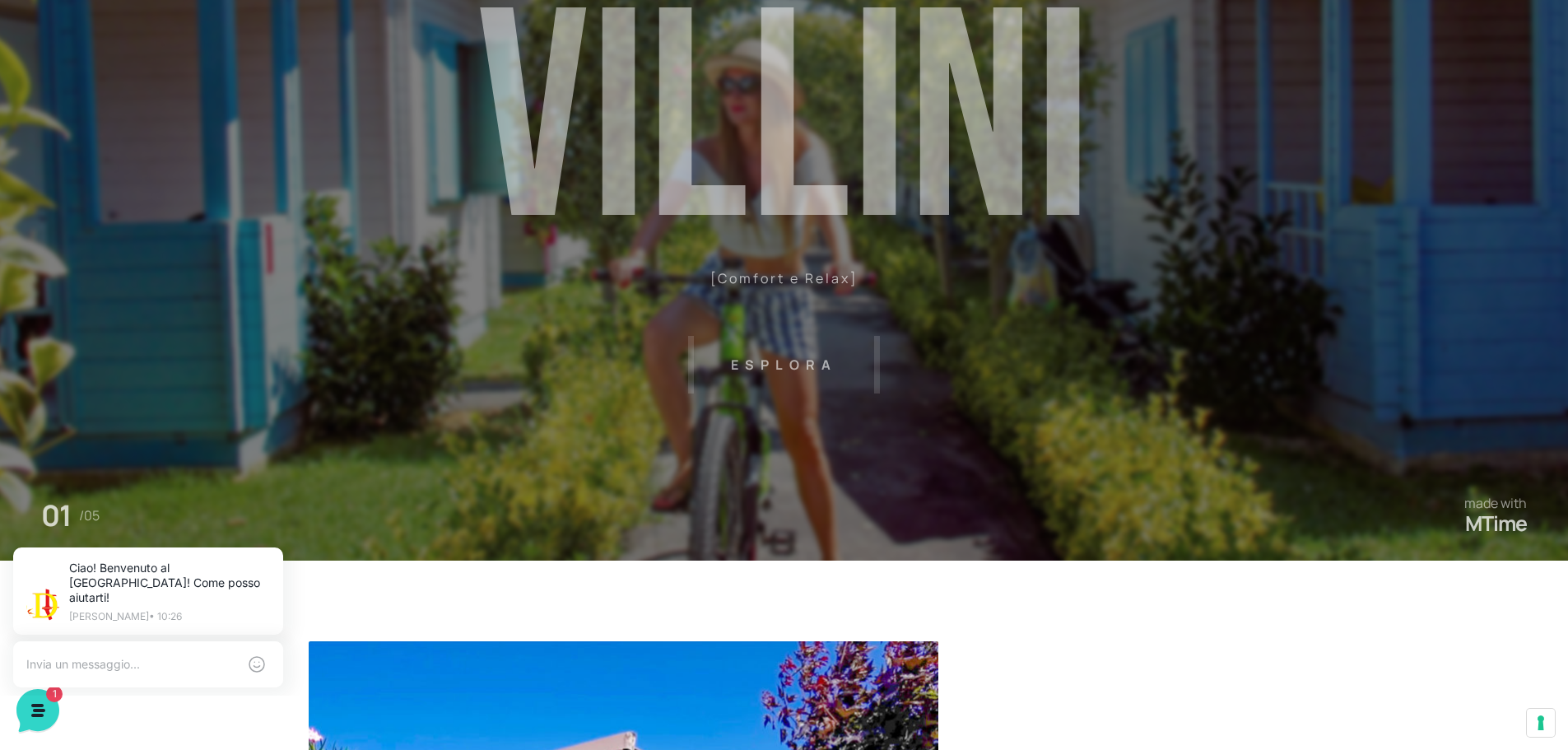
scroll to position [0, 0]
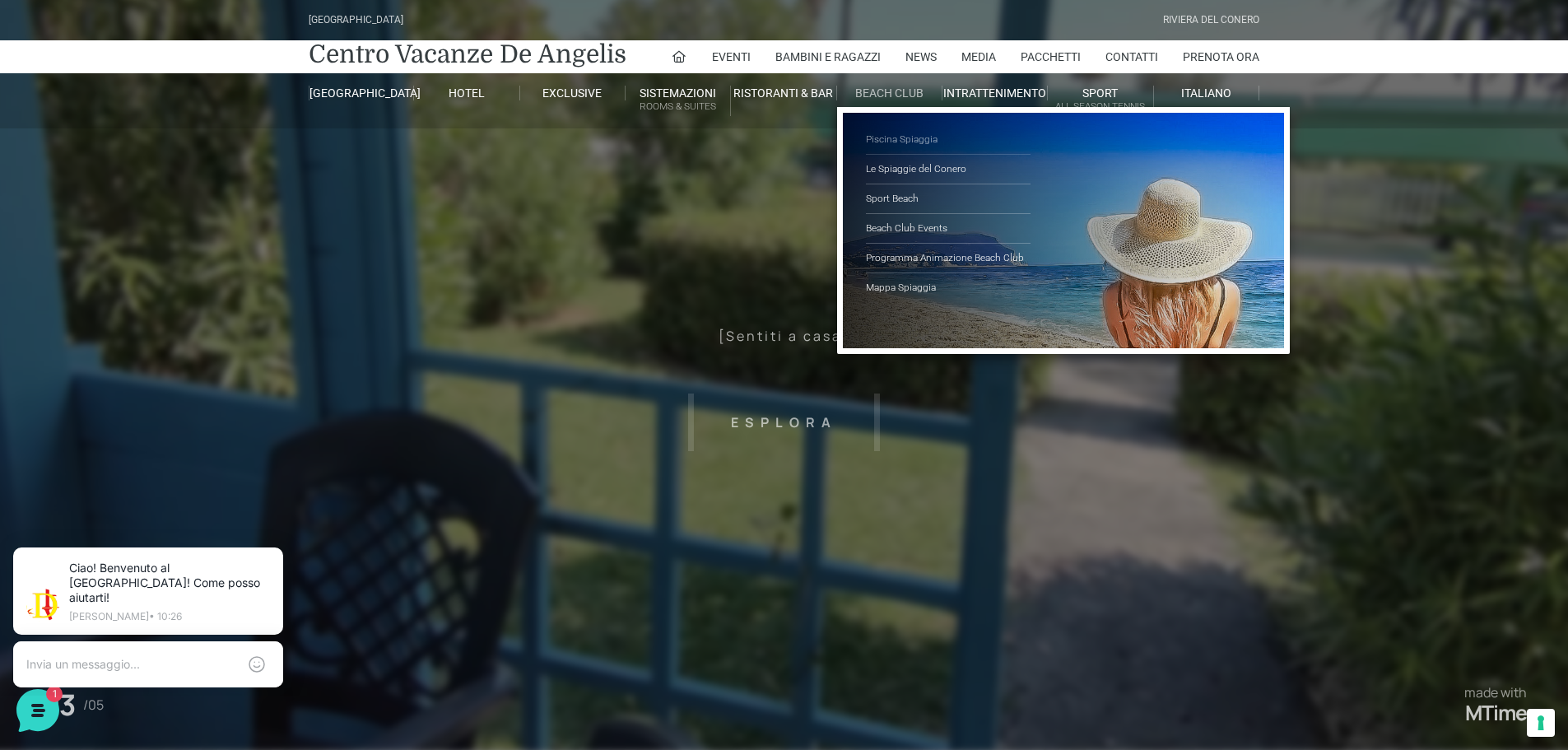
click at [888, 133] on link "Piscina Spiaggia" at bounding box center [948, 140] width 164 height 30
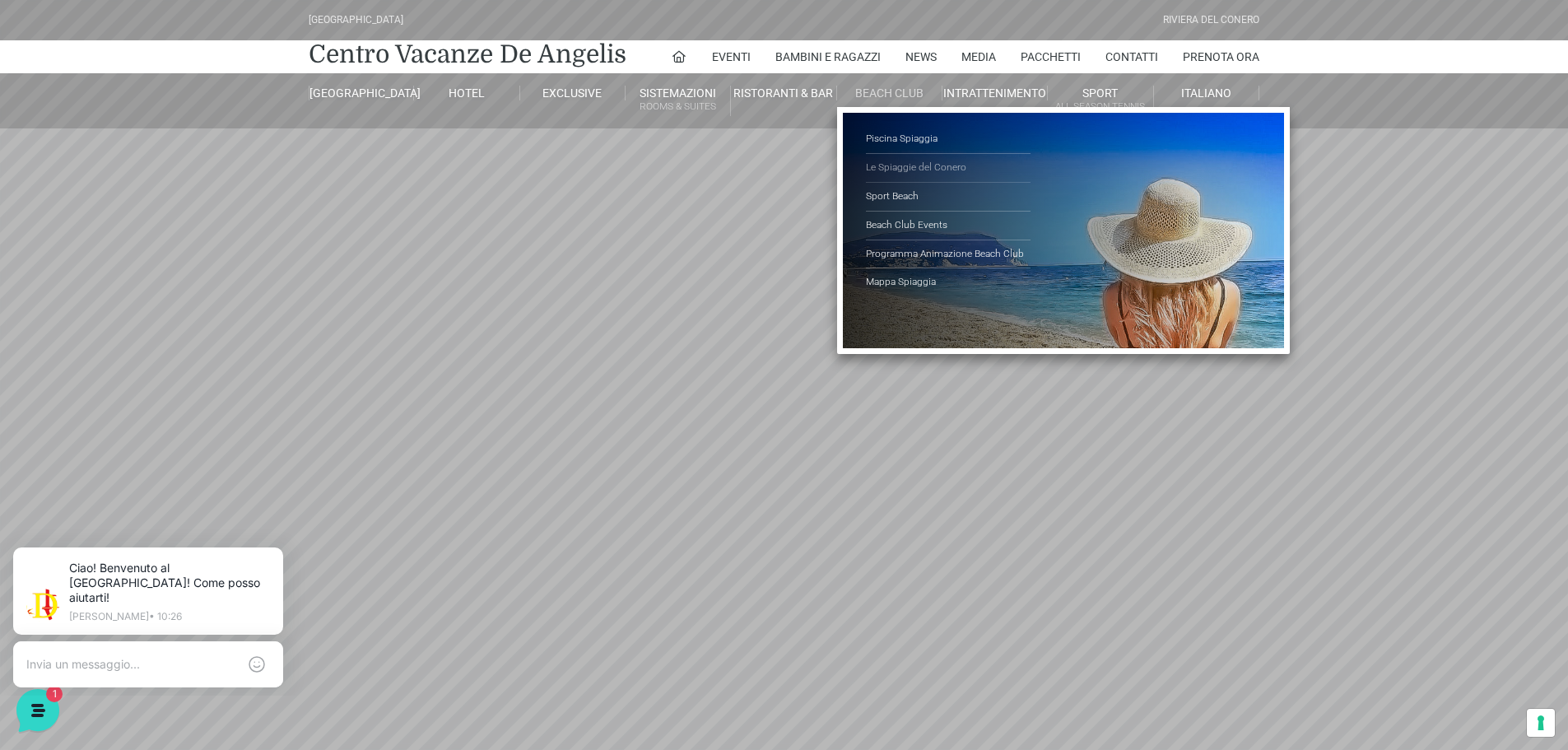
click at [906, 163] on link "Le Spiaggie del Conero" at bounding box center [948, 169] width 164 height 29
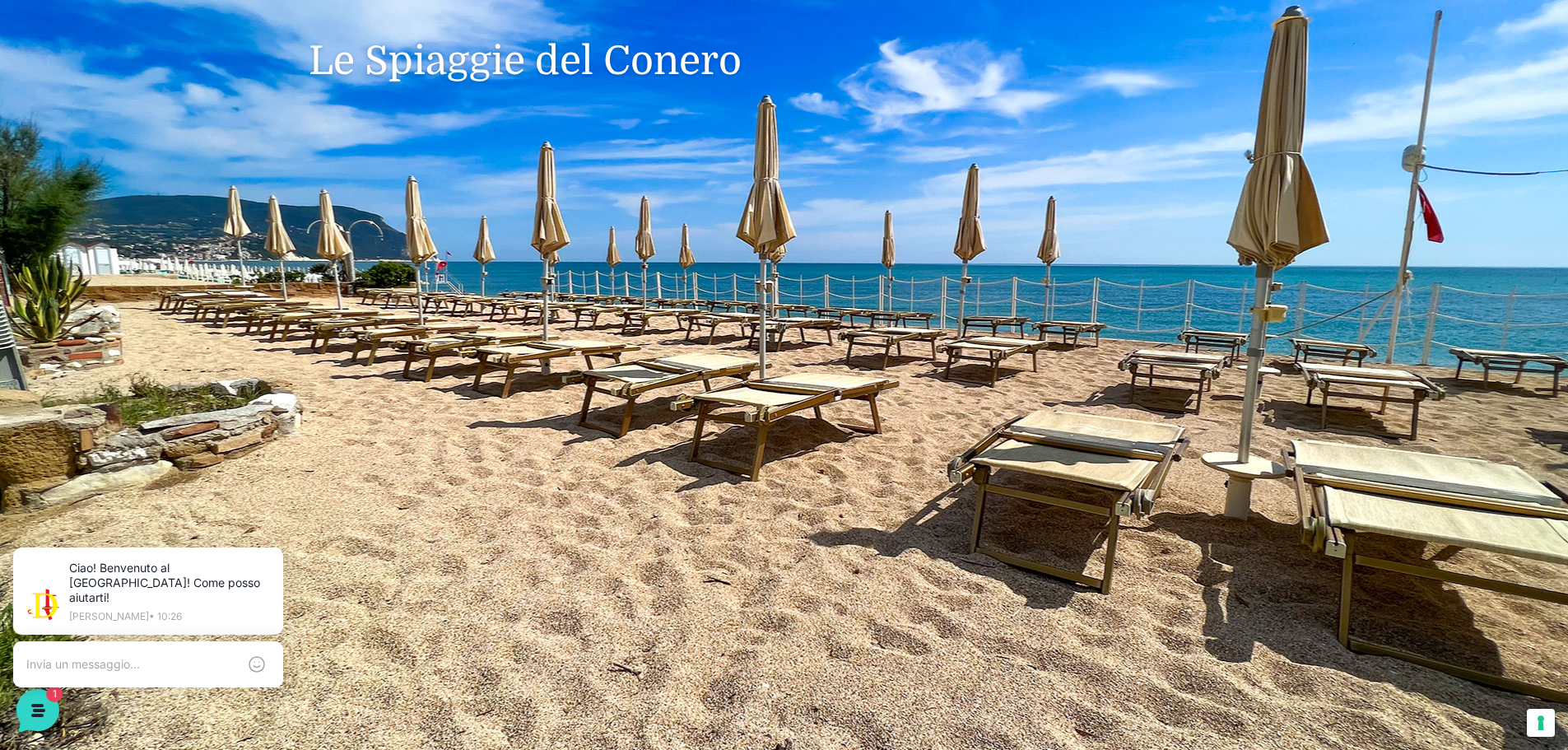
scroll to position [82, 0]
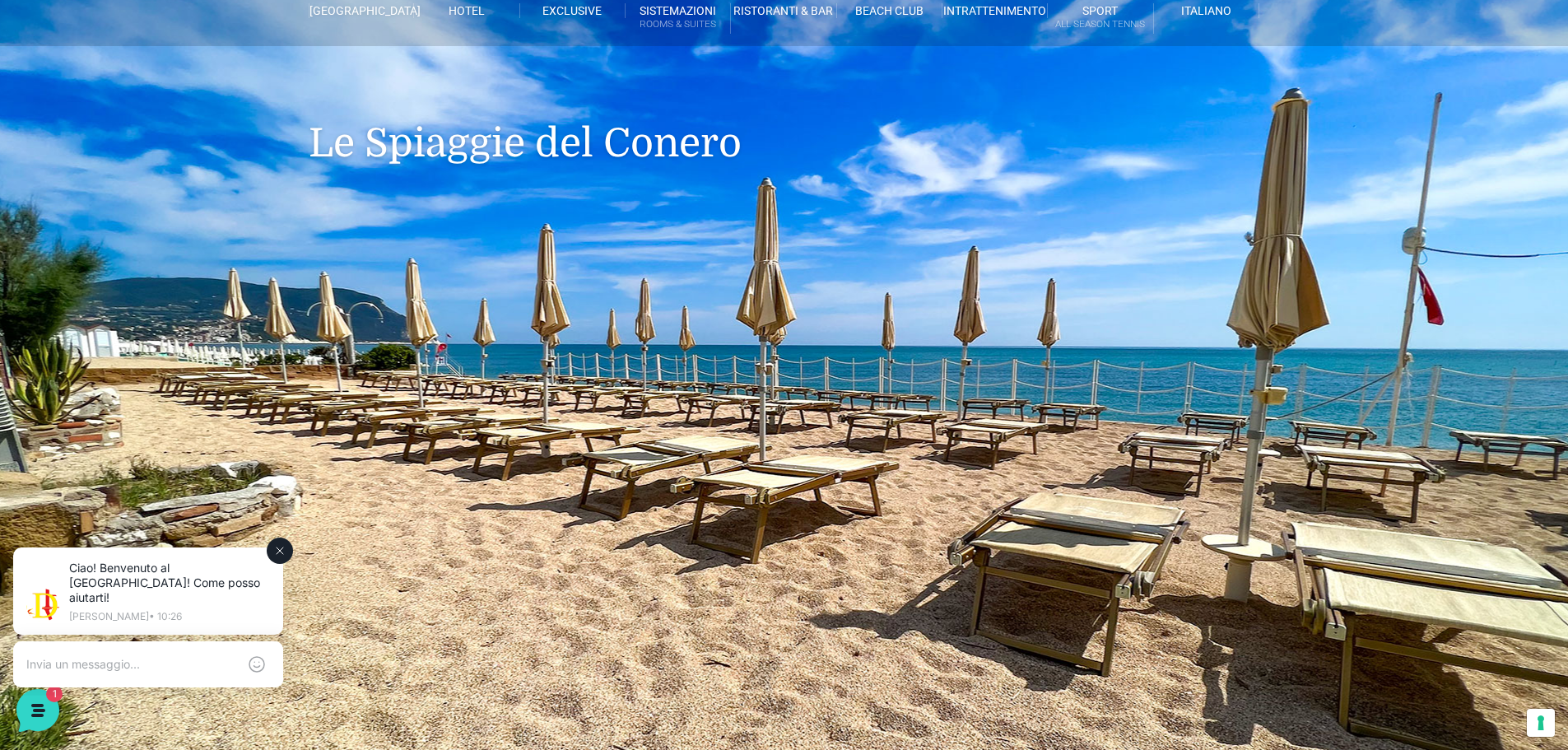
click at [278, 557] on icon at bounding box center [279, 551] width 13 height 13
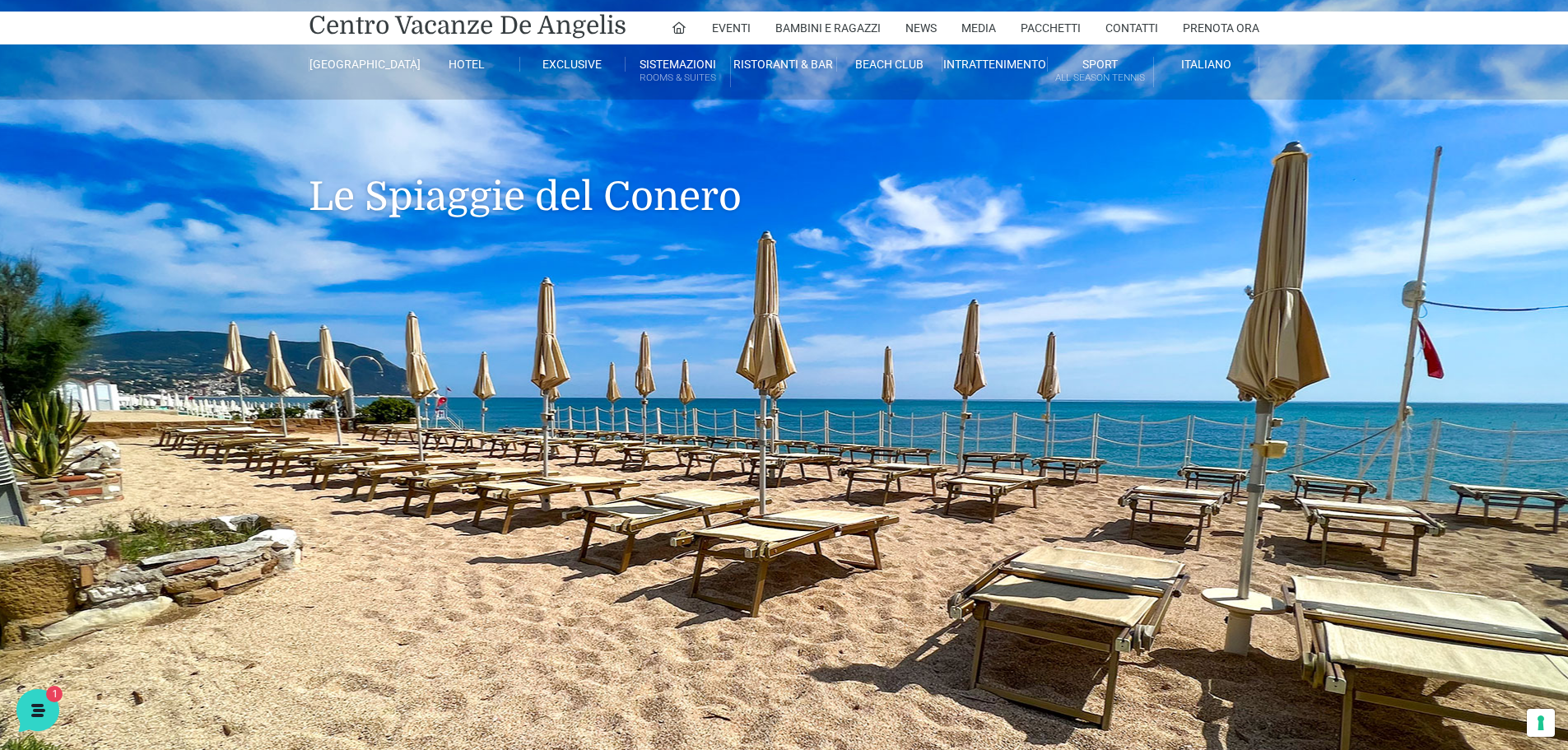
scroll to position [0, 0]
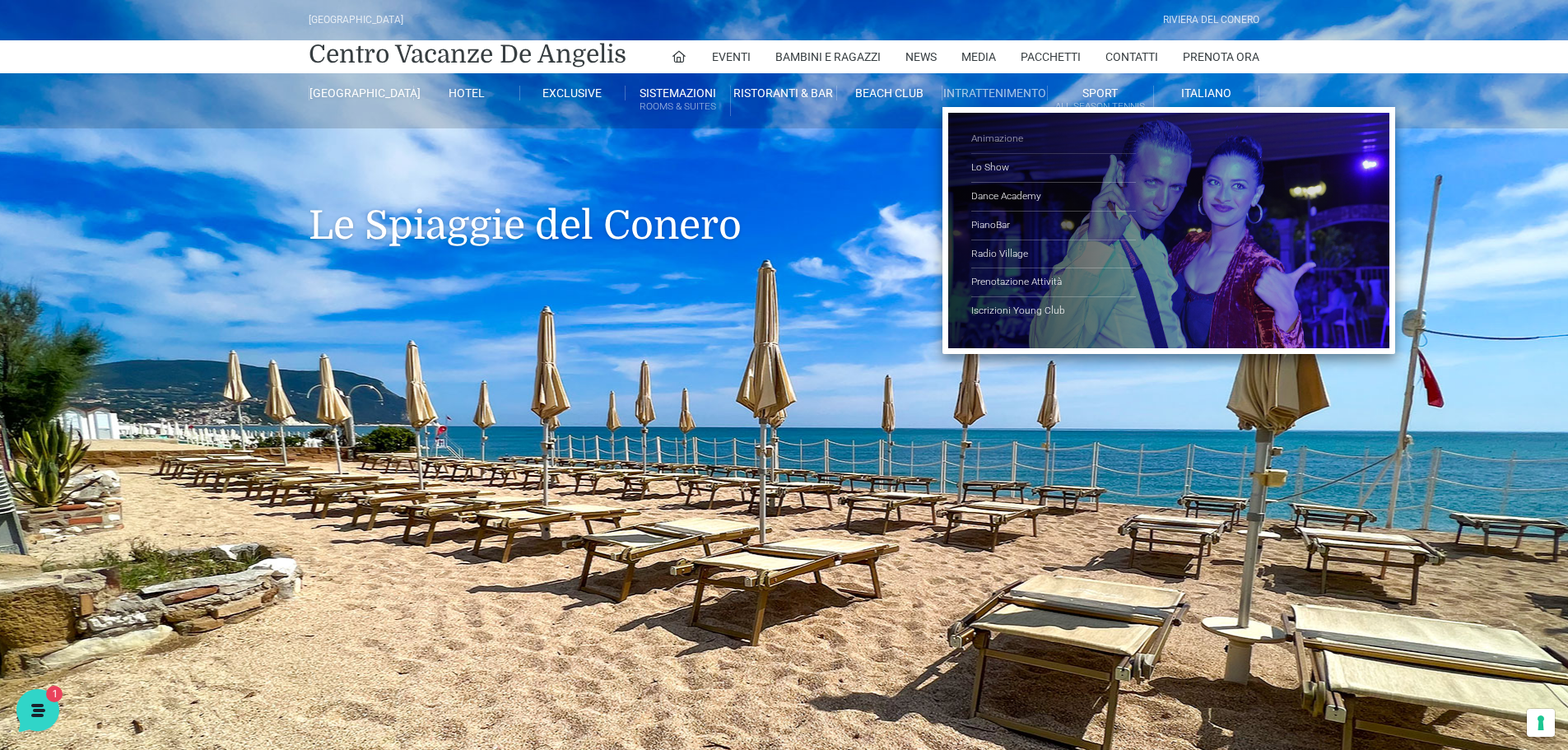
click at [984, 131] on link "Animazione" at bounding box center [1054, 140] width 164 height 29
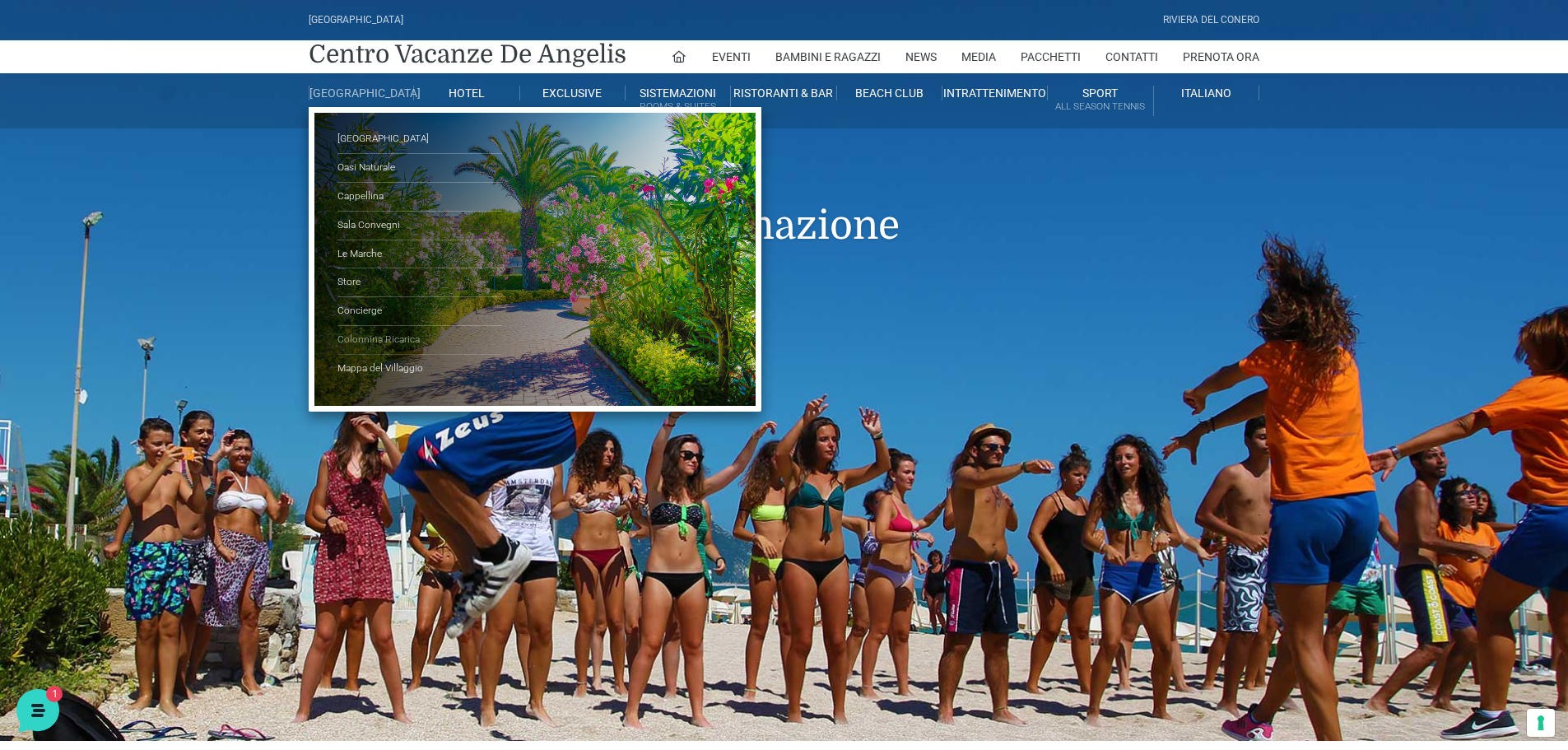
click at [398, 352] on link "Colonnina Ricarica" at bounding box center [419, 341] width 164 height 29
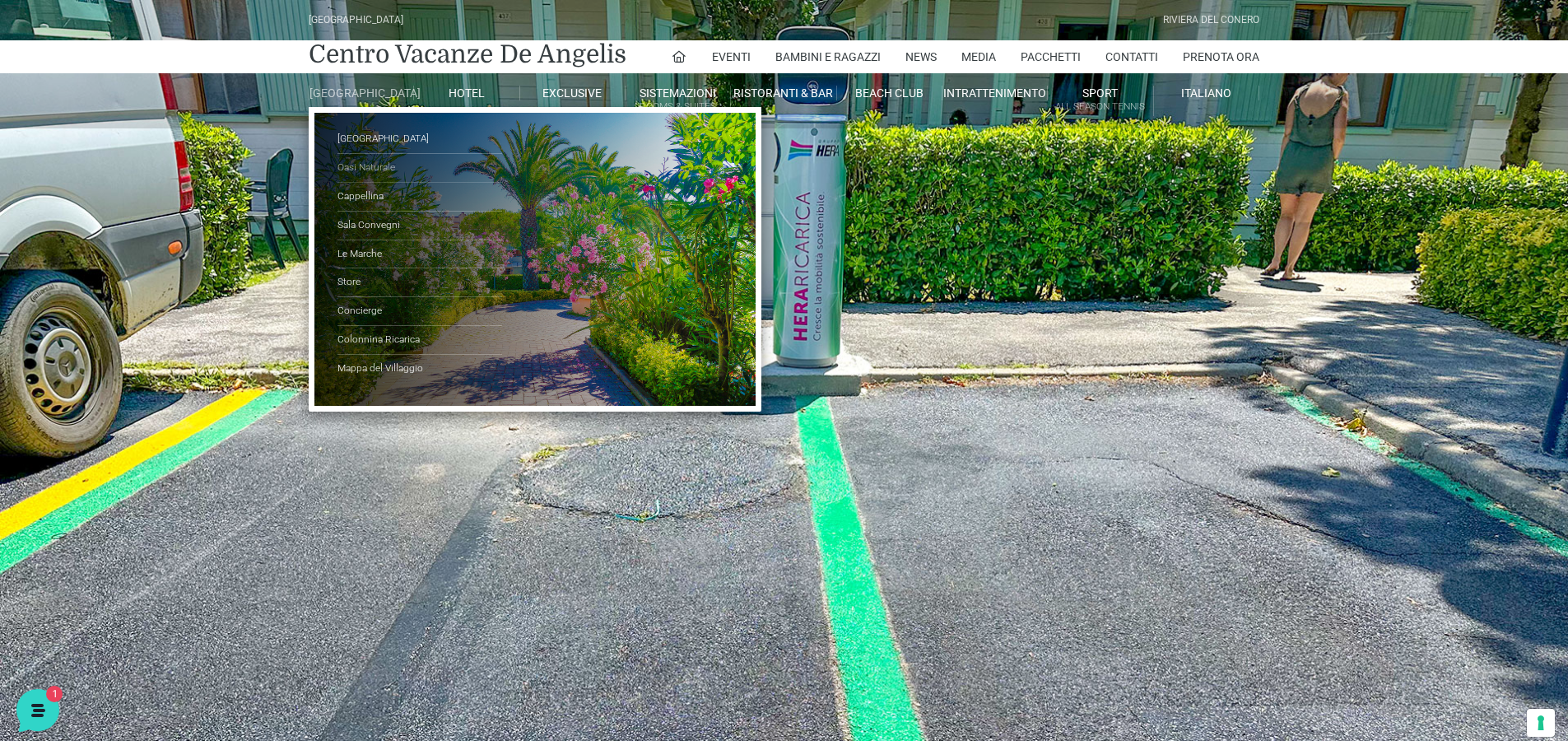
click at [373, 182] on link "Oasi Naturale" at bounding box center [419, 169] width 164 height 29
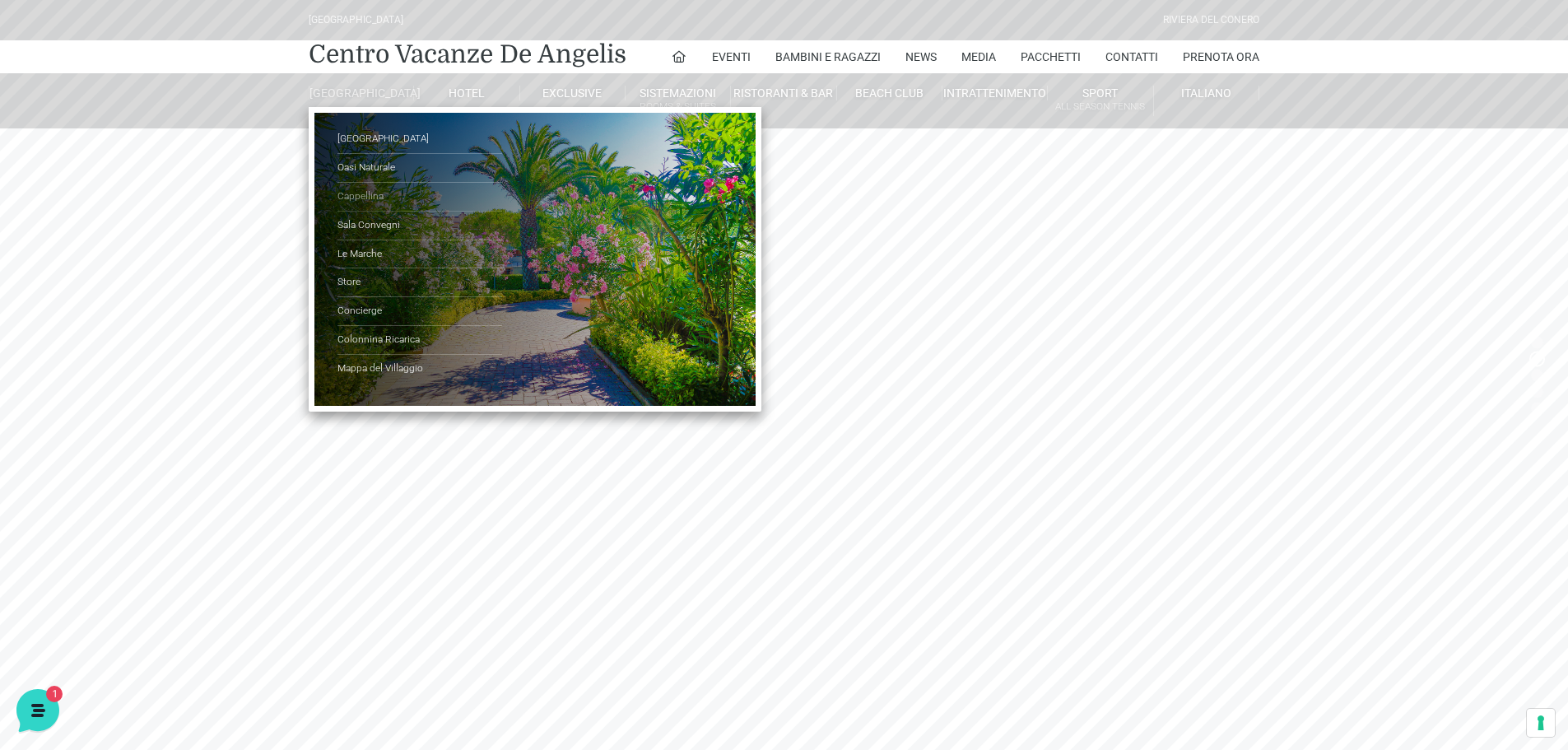
click at [372, 211] on link "Cappellina" at bounding box center [419, 197] width 164 height 29
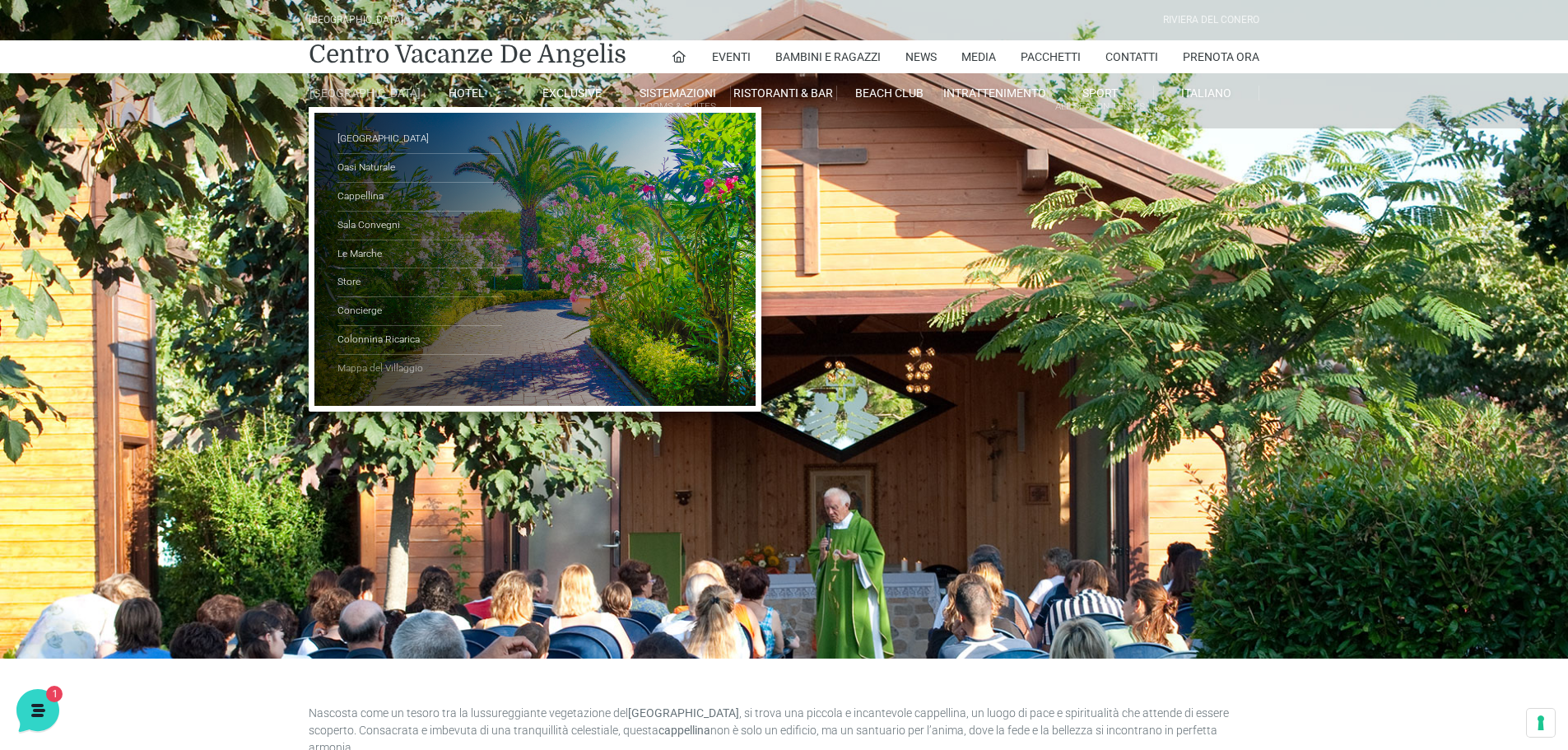
click at [419, 381] on link "Mappa del Villaggio" at bounding box center [419, 368] width 164 height 28
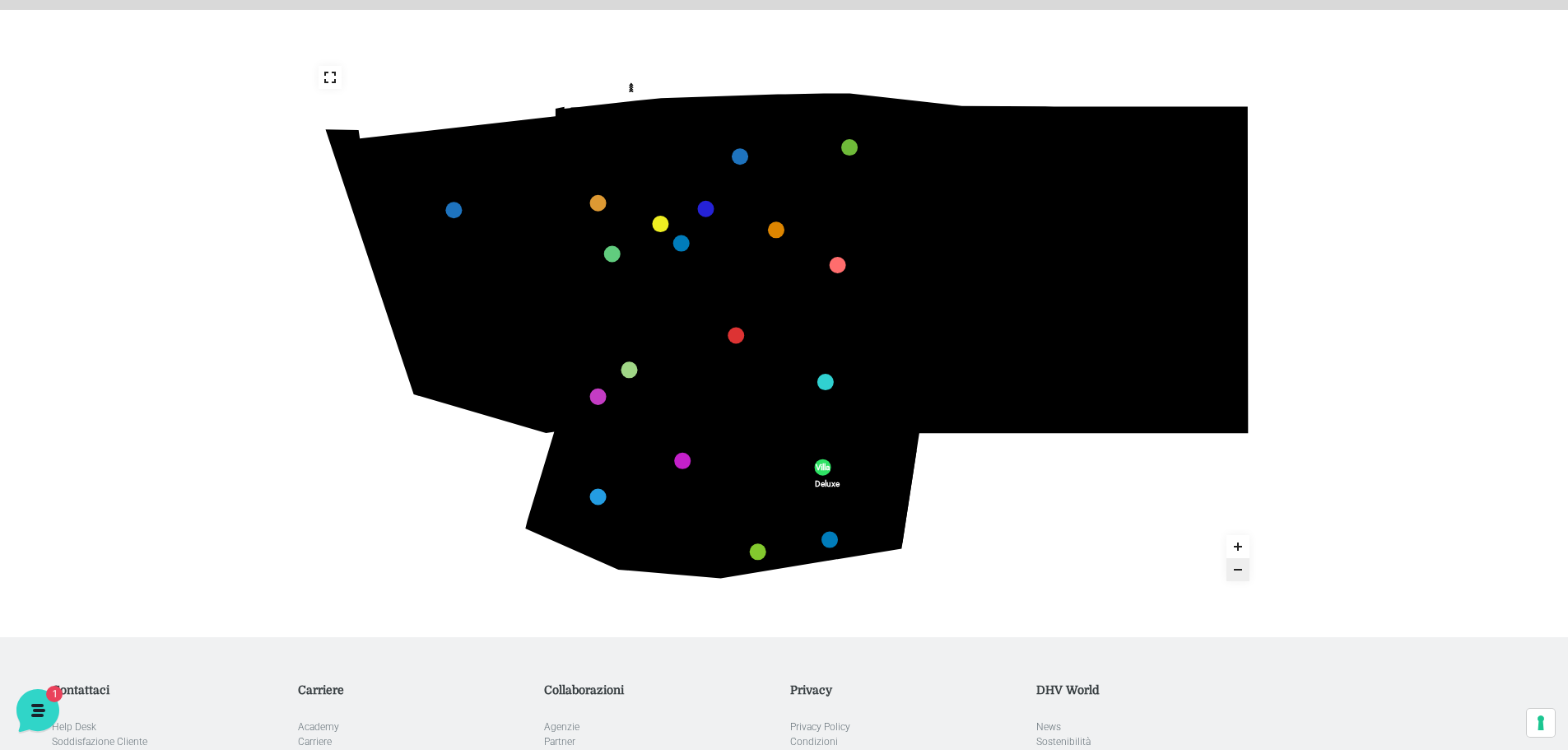
scroll to position [265, 0]
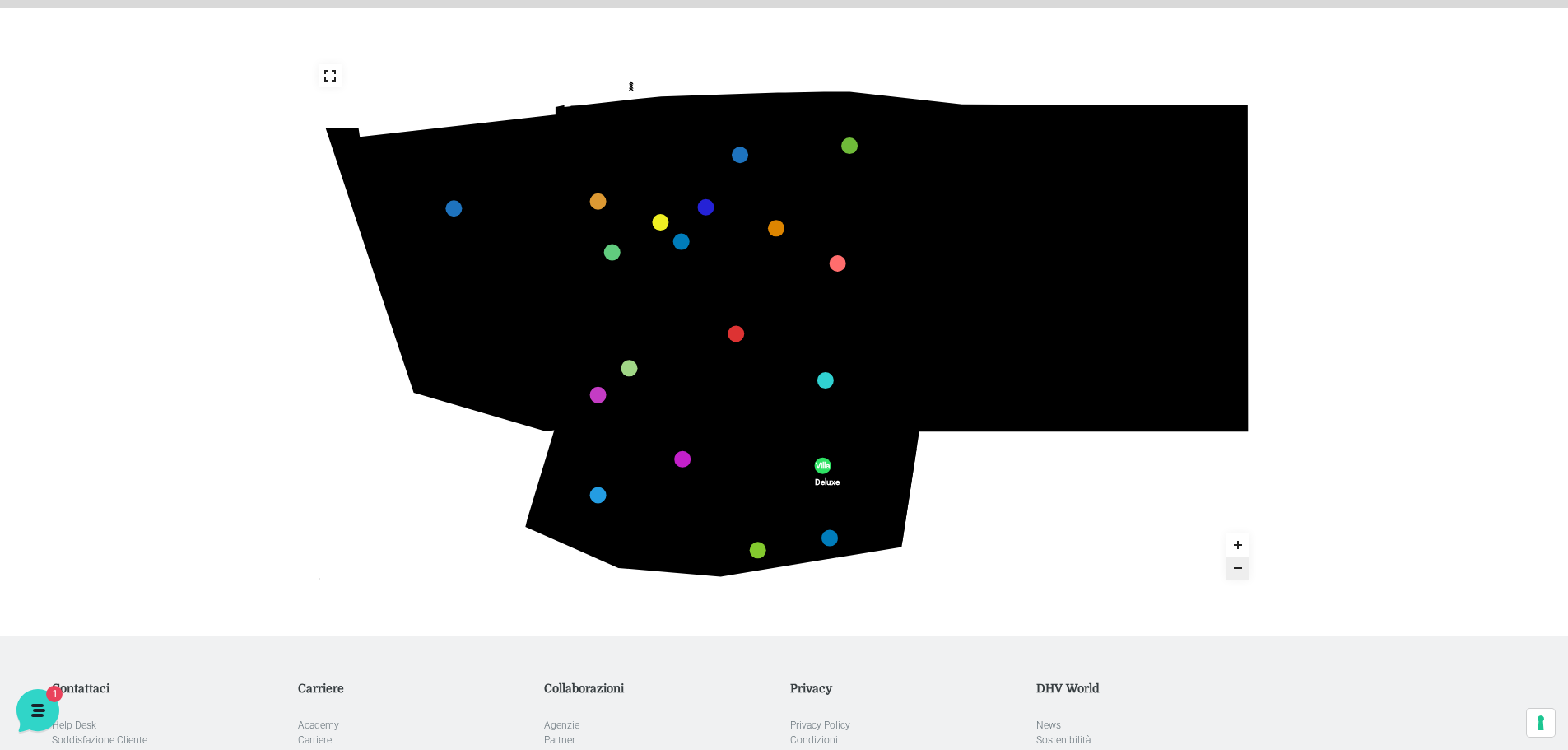
click at [469, 241] on icon at bounding box center [461, 237] width 43 height 19
click at [1243, 545] on button "Zoom in" at bounding box center [1238, 545] width 23 height 23
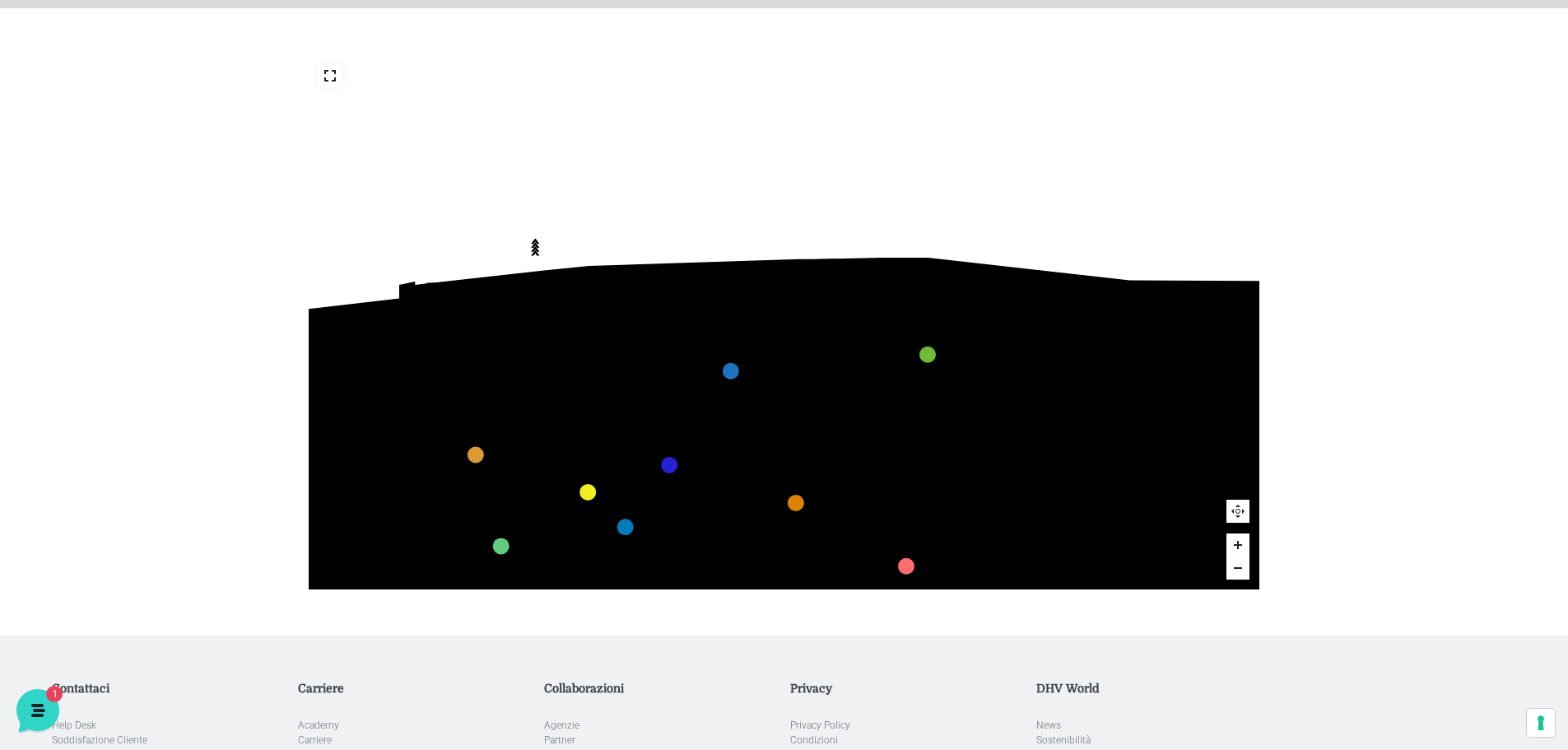
drag, startPoint x: 773, startPoint y: 236, endPoint x: 805, endPoint y: 599, distance: 364.4
click at [805, 599] on div "436 435 437 434 441 430 440 431 439 432 438 433 424 423 425 422 429 418 428 419…" at bounding box center [784, 322] width 976 height 628
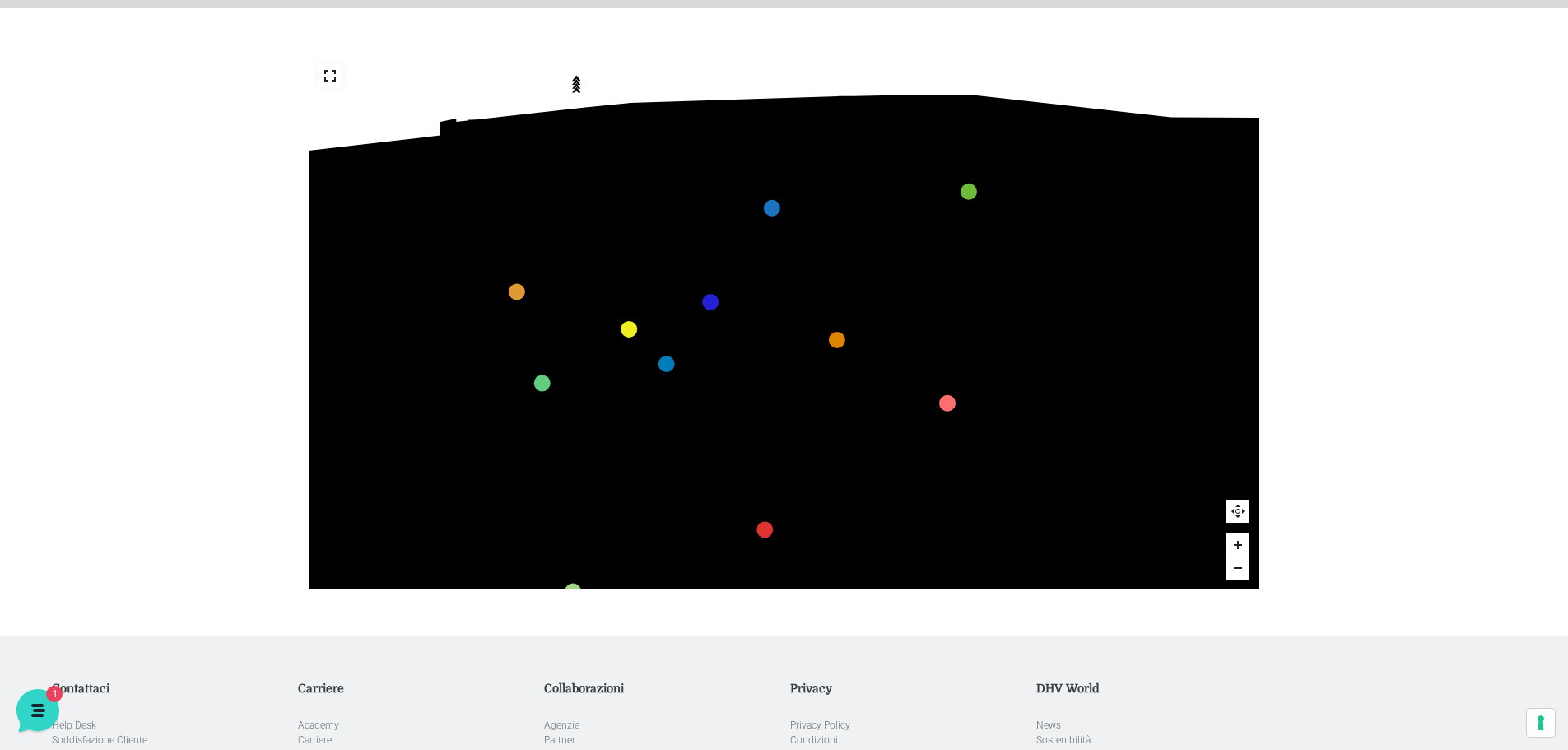
drag, startPoint x: 672, startPoint y: 380, endPoint x: 713, endPoint y: 217, distance: 168.1
click at [713, 217] on icon "436 435 437 434 441 430 440 431 439 432 438 433 424 423 425 422 429 418 428 419…" at bounding box center [851, 509] width 1709 height 962
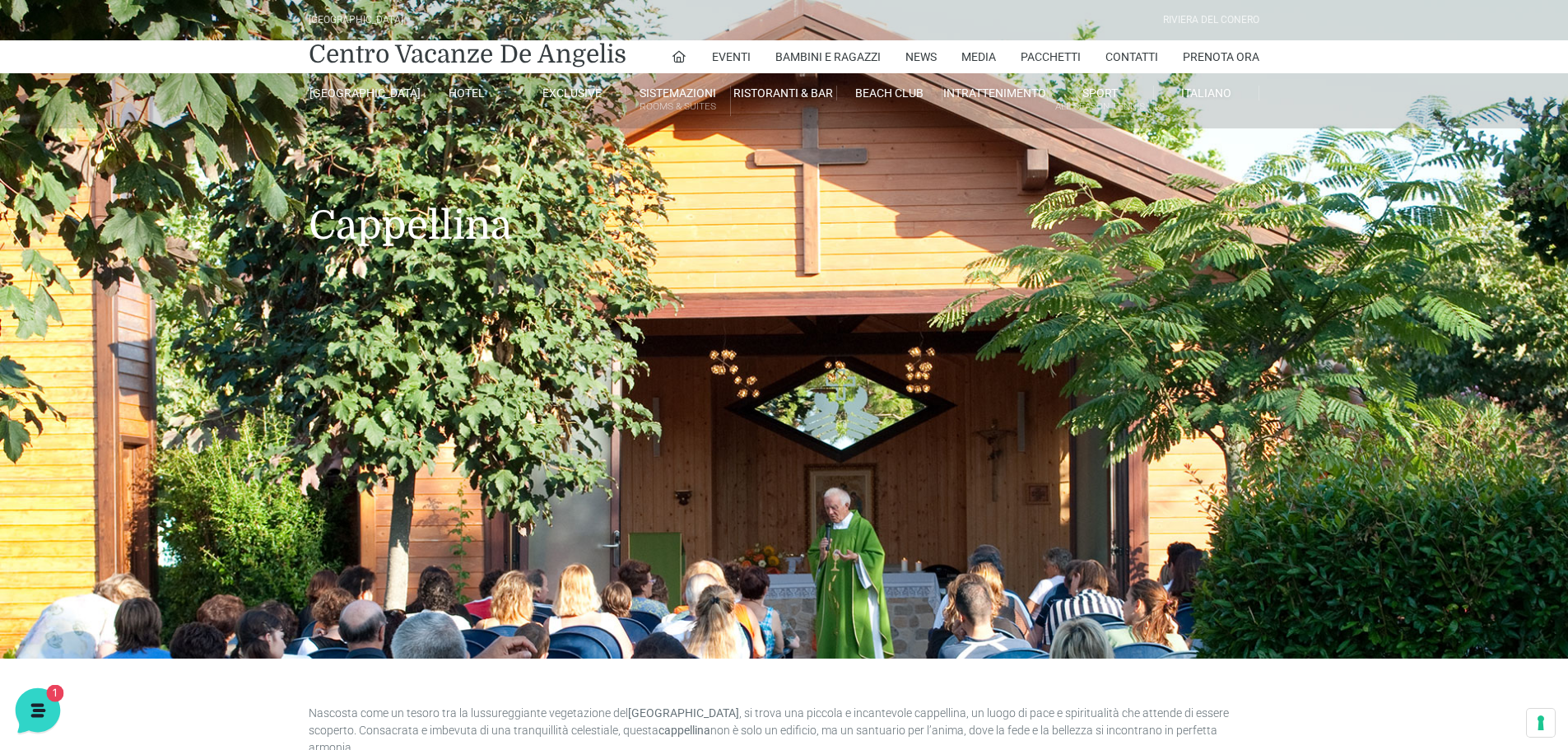
click at [32, 698] on icon at bounding box center [36, 709] width 43 height 43
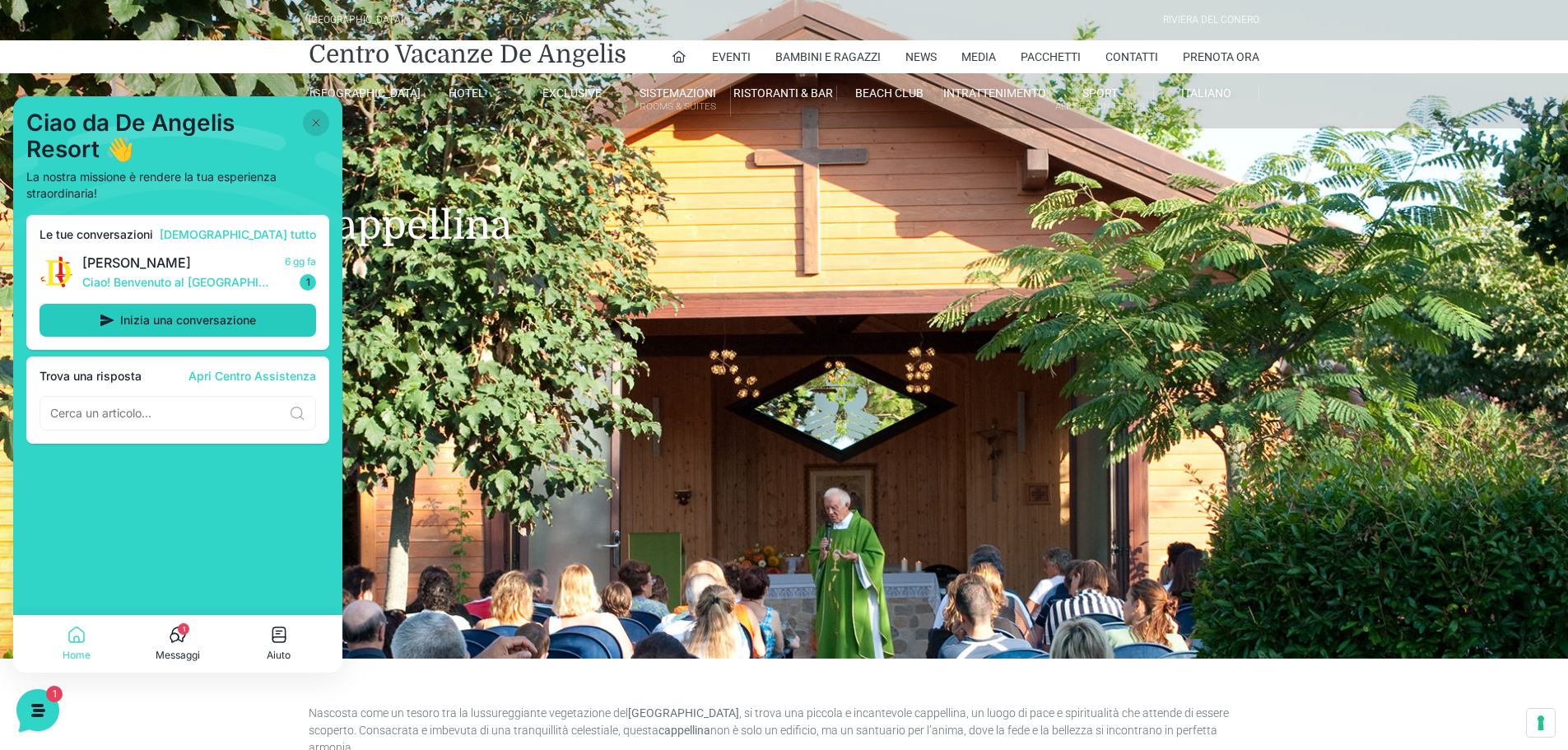
click at [233, 325] on span "Inizia una conversazione" at bounding box center [187, 319] width 136 height 13
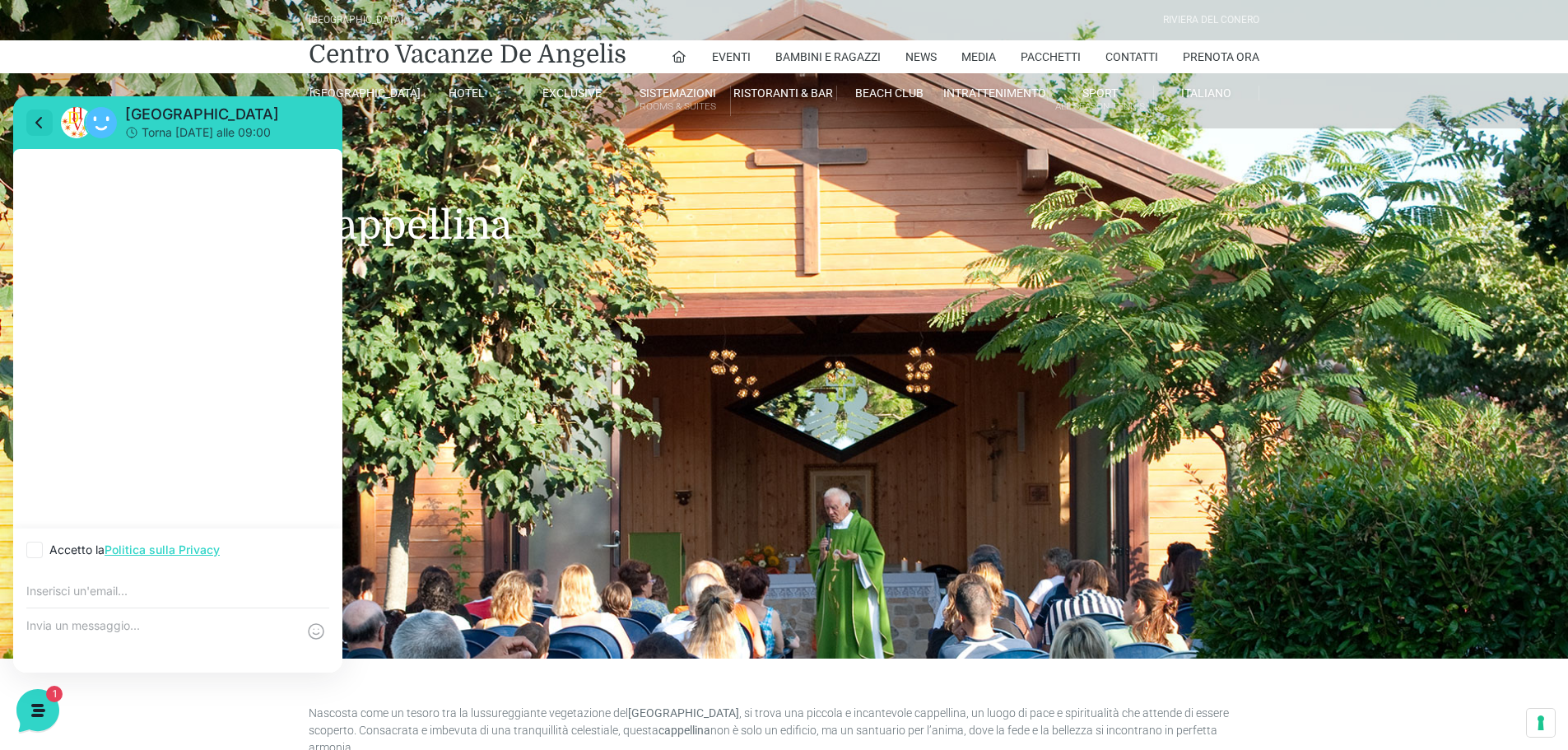
click at [44, 116] on icon at bounding box center [39, 122] width 20 height 20
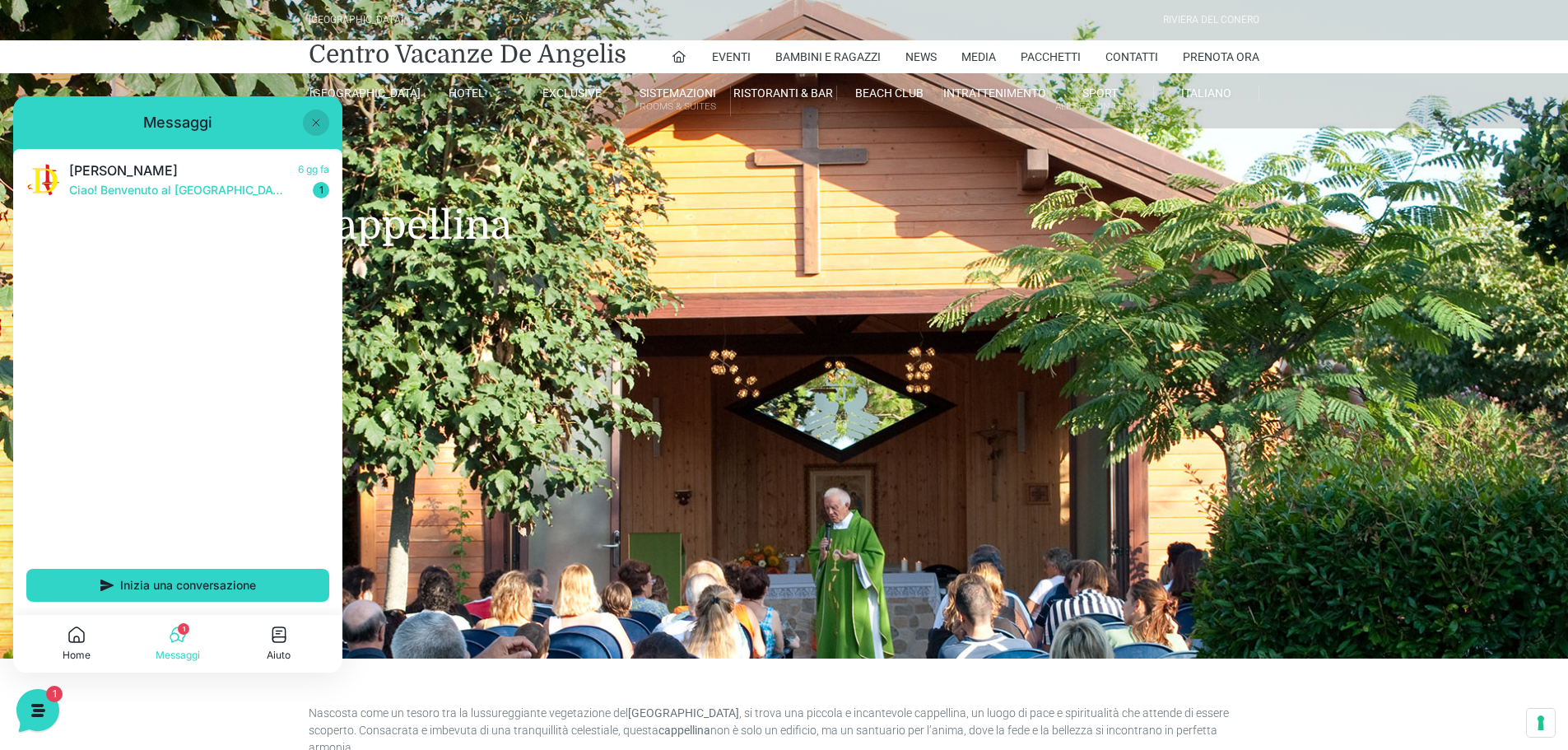
click at [308, 122] on button at bounding box center [316, 122] width 27 height 27
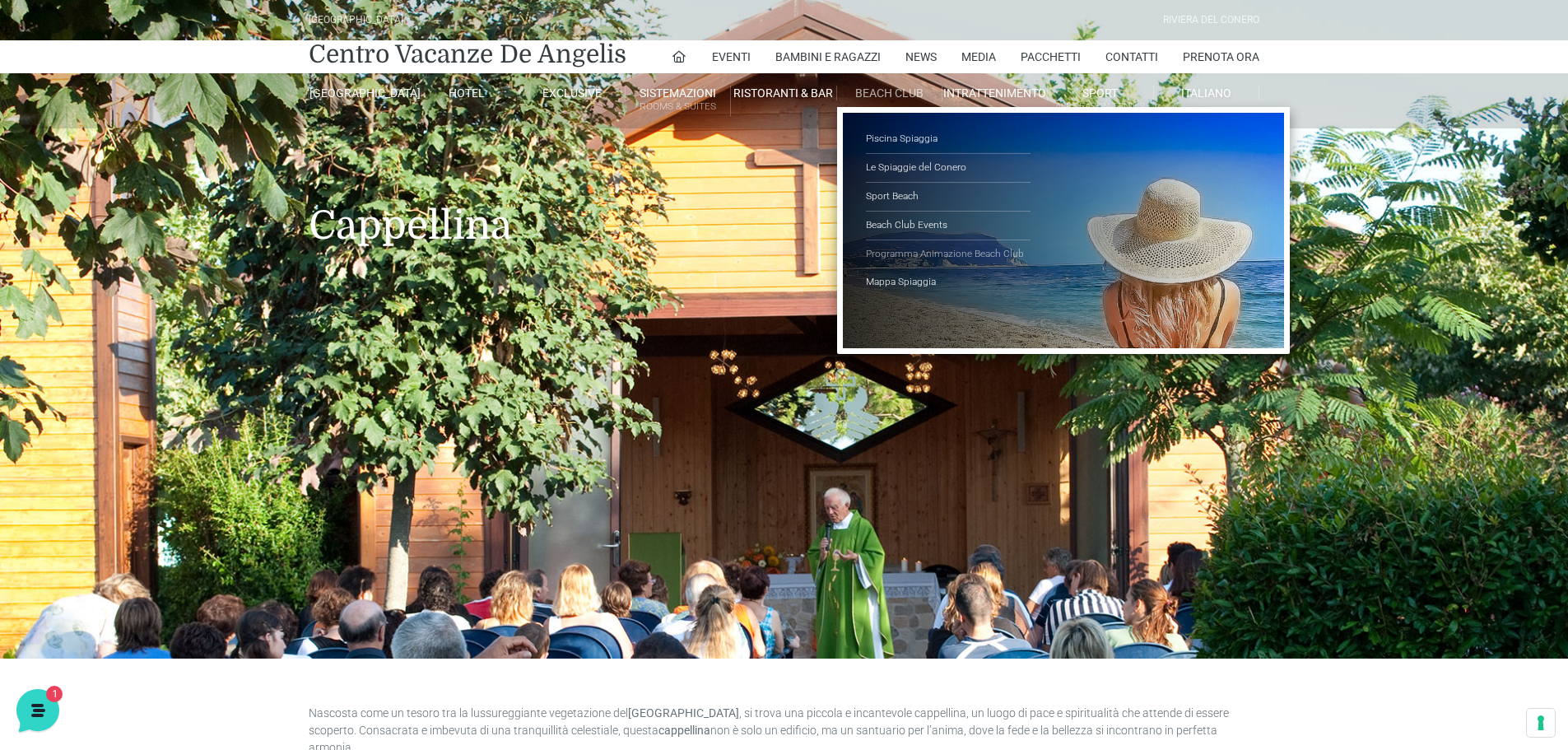
click at [919, 253] on link "Programma Animazione Beach Club" at bounding box center [948, 255] width 164 height 29
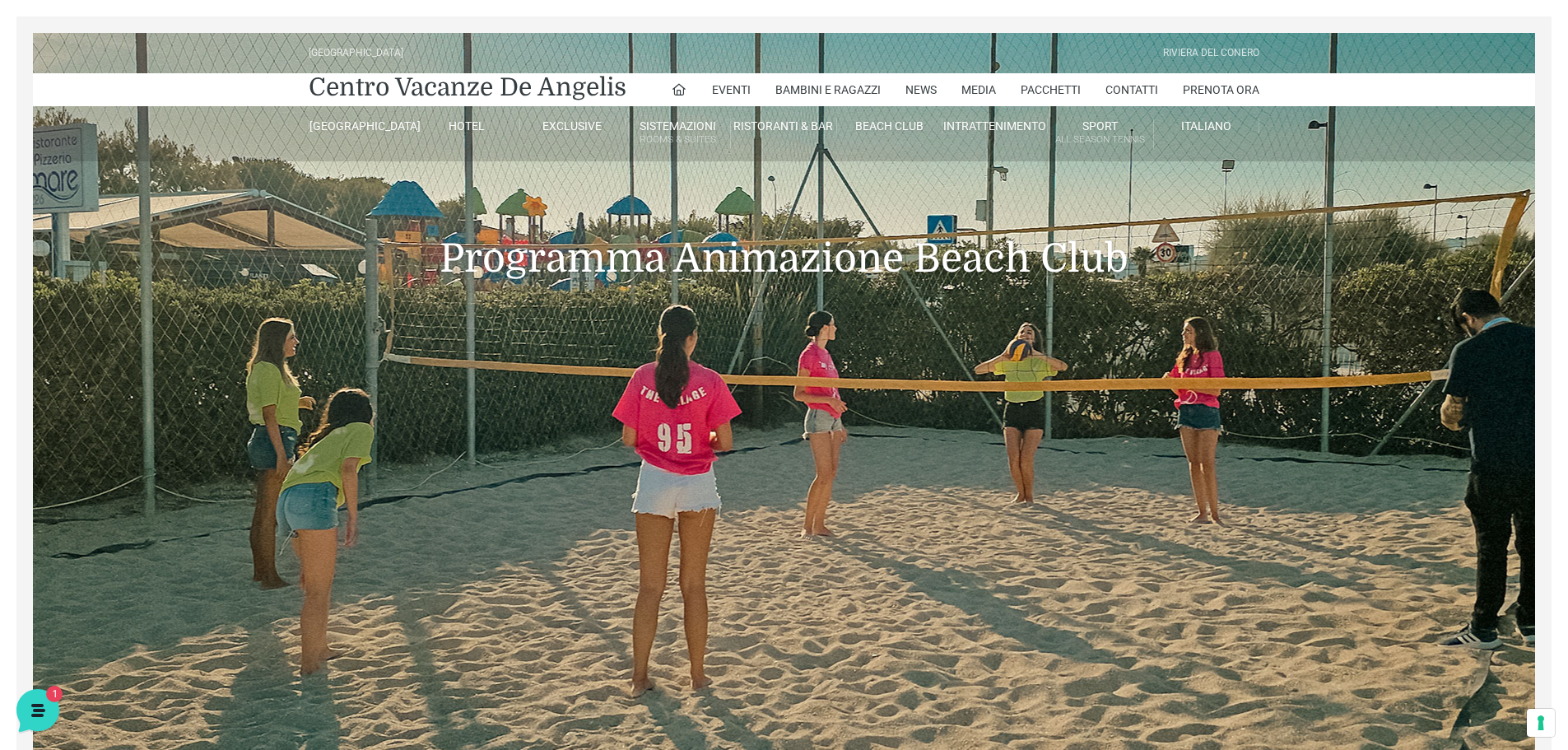
drag, startPoint x: 113, startPoint y: 262, endPoint x: 324, endPoint y: 284, distance: 212.1
click at [333, 289] on div "Programma Animazione Beach Club" at bounding box center [783, 233] width 1502 height 145
click at [62, 169] on div "Programma Animazione Beach Club" at bounding box center [783, 233] width 1502 height 145
click at [61, 169] on div "Programma Animazione Beach Club" at bounding box center [783, 233] width 1502 height 145
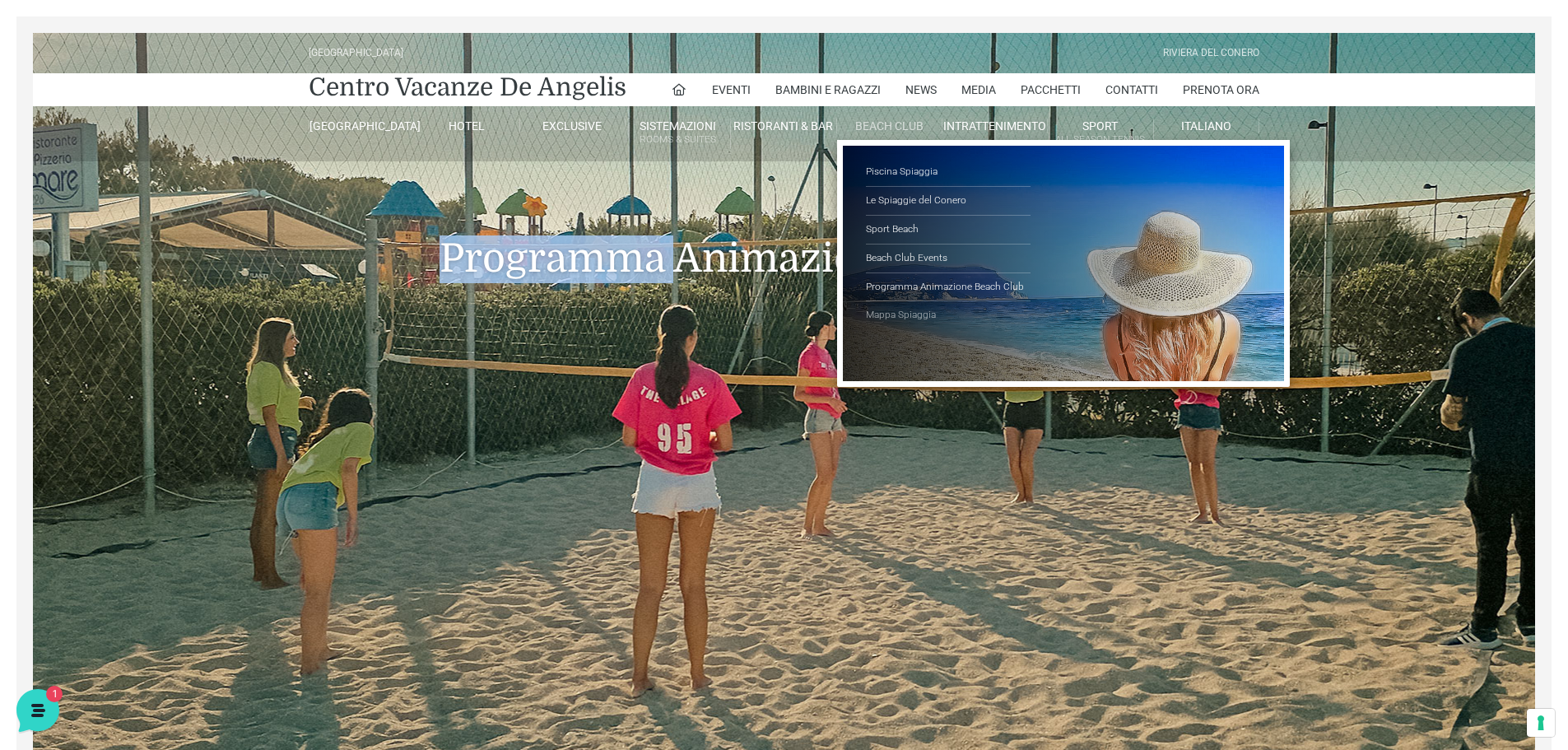
click at [920, 312] on link "Mappa Spiaggia" at bounding box center [948, 315] width 164 height 28
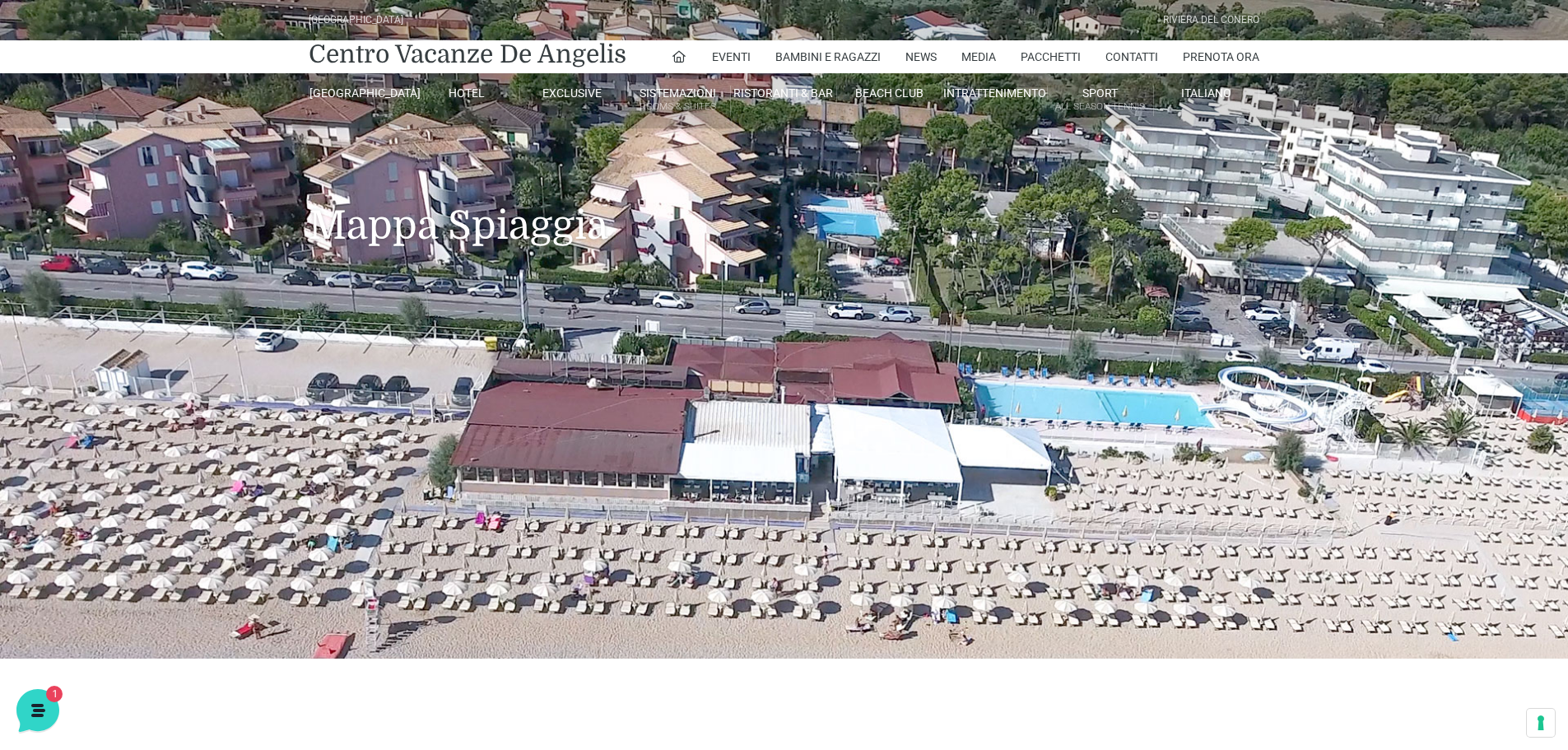
click at [841, 219] on h1 "Mappa Spiaggia" at bounding box center [784, 200] width 951 height 145
click at [841, 220] on h1 "Mappa Spiaggia" at bounding box center [784, 200] width 951 height 145
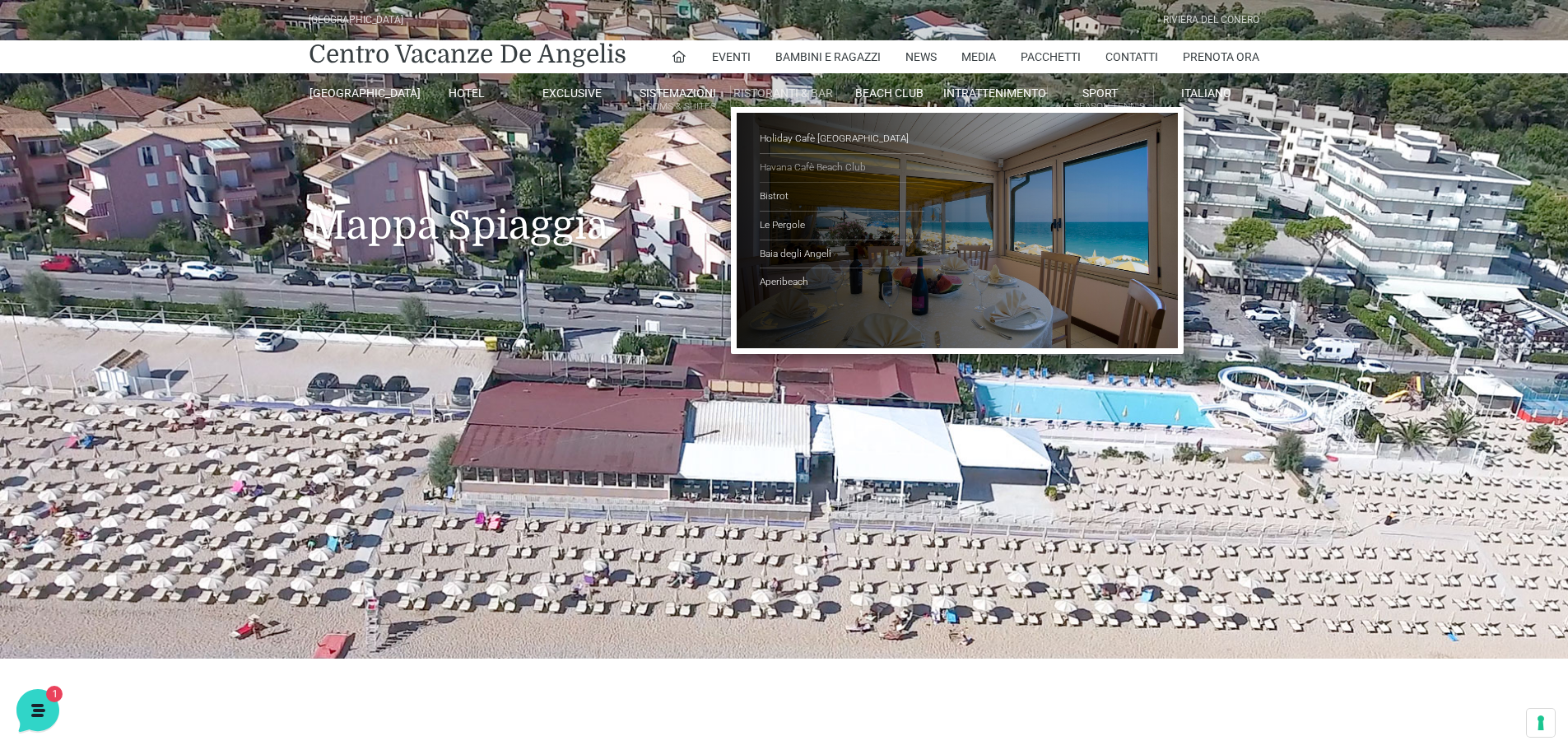
click at [823, 166] on link "Havana Cafè Beach Club" at bounding box center [842, 169] width 164 height 29
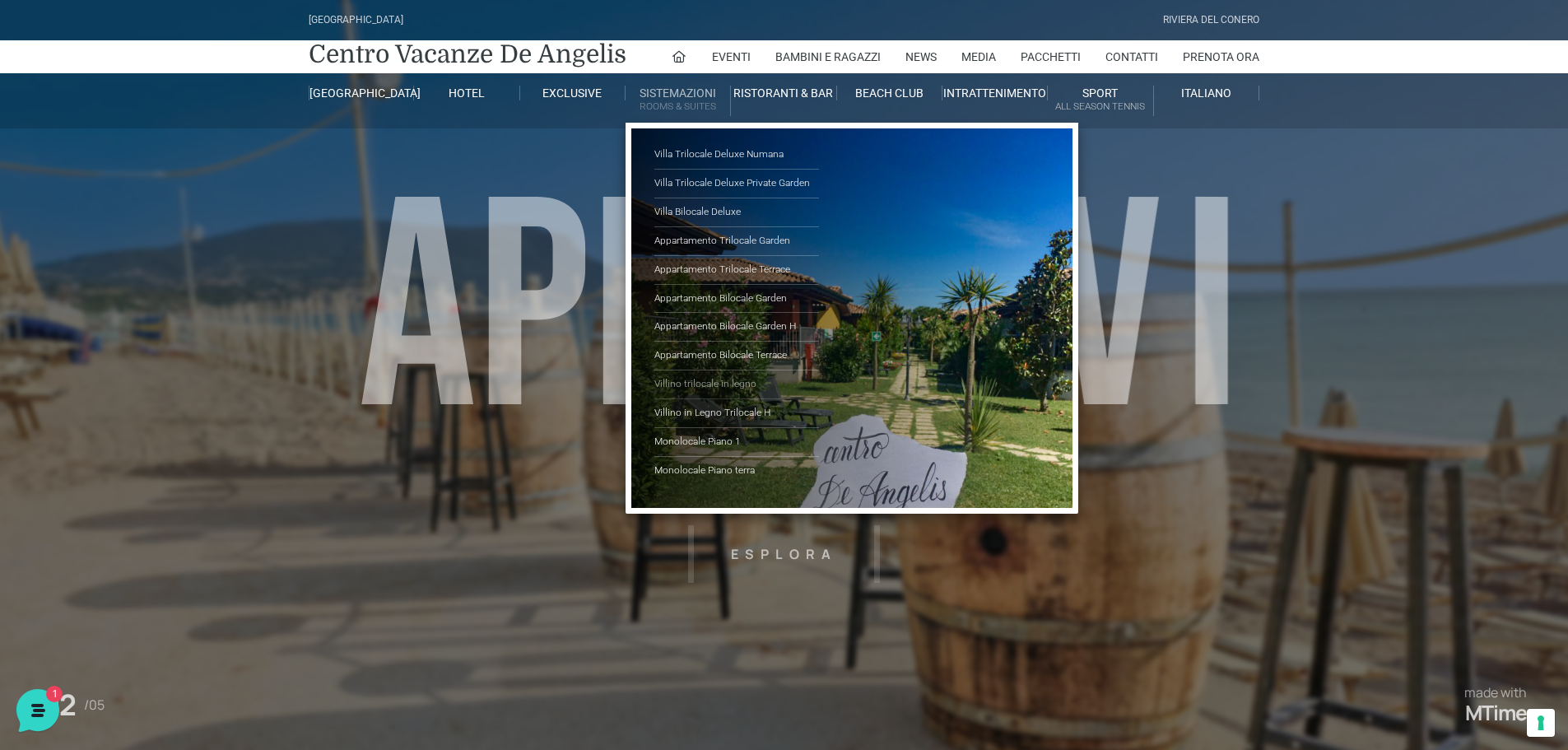
click at [710, 378] on link "Villino trilocale in legno" at bounding box center [737, 385] width 164 height 29
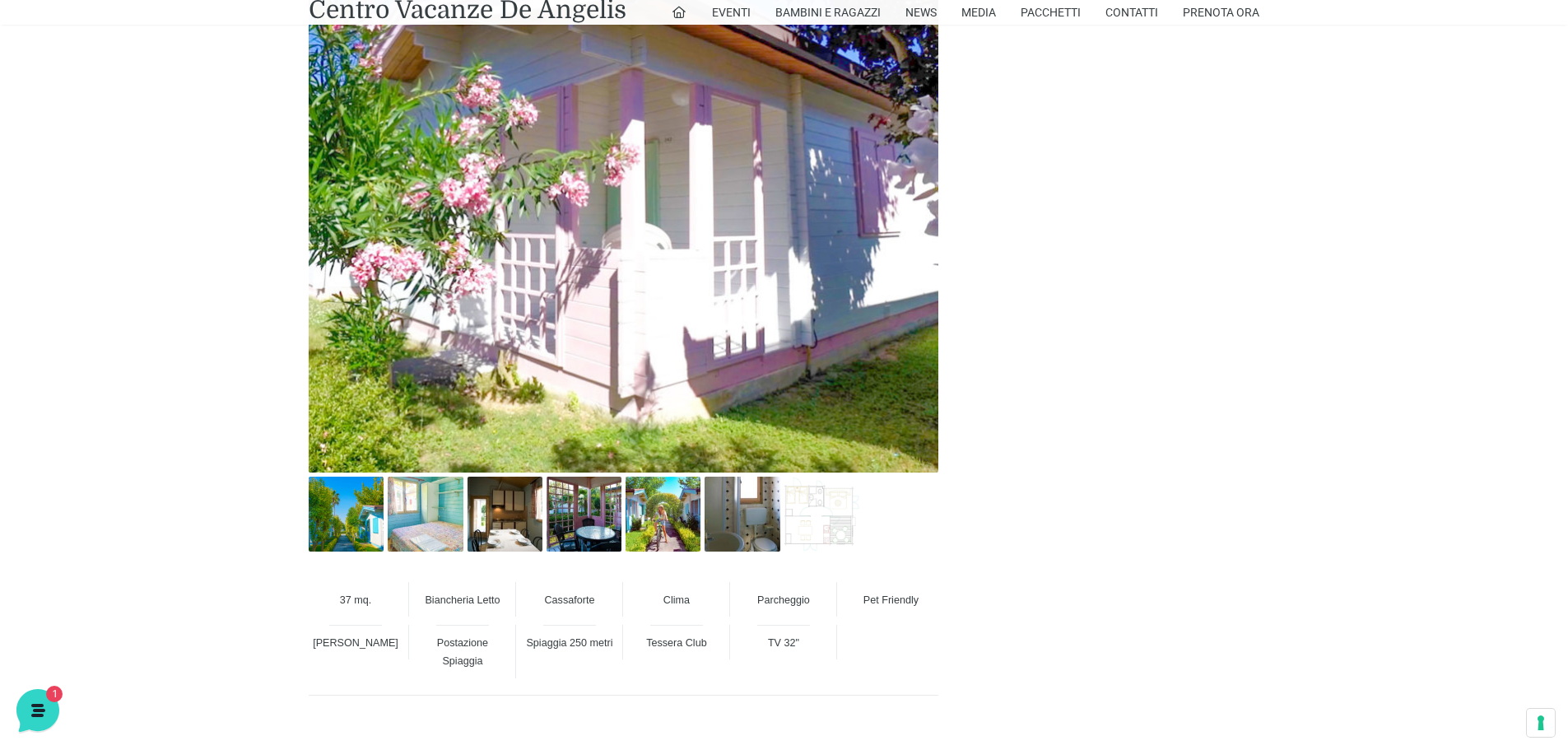
scroll to position [1070, 0]
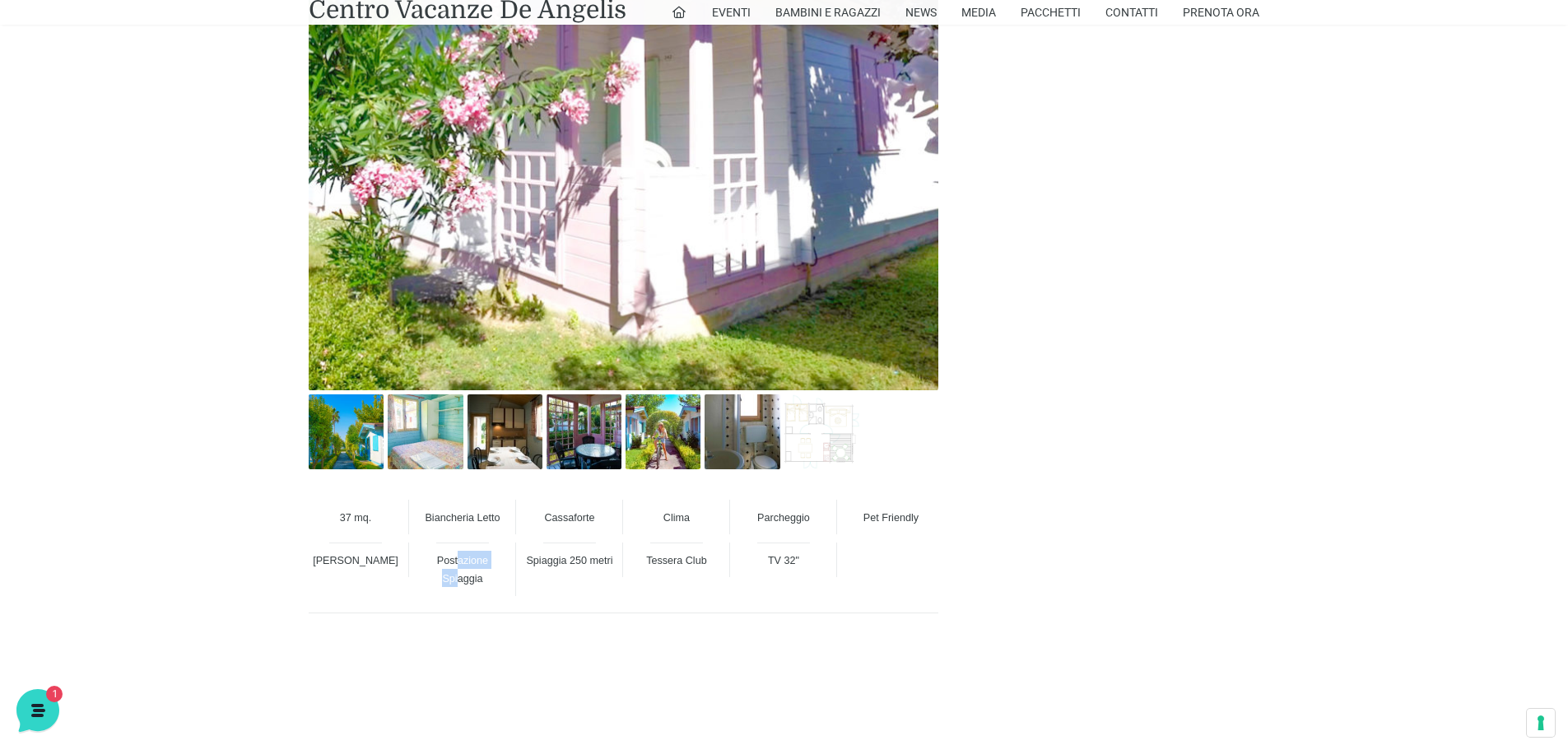
click at [460, 569] on div "Postazione Spiaggia" at bounding box center [462, 569] width 107 height 54
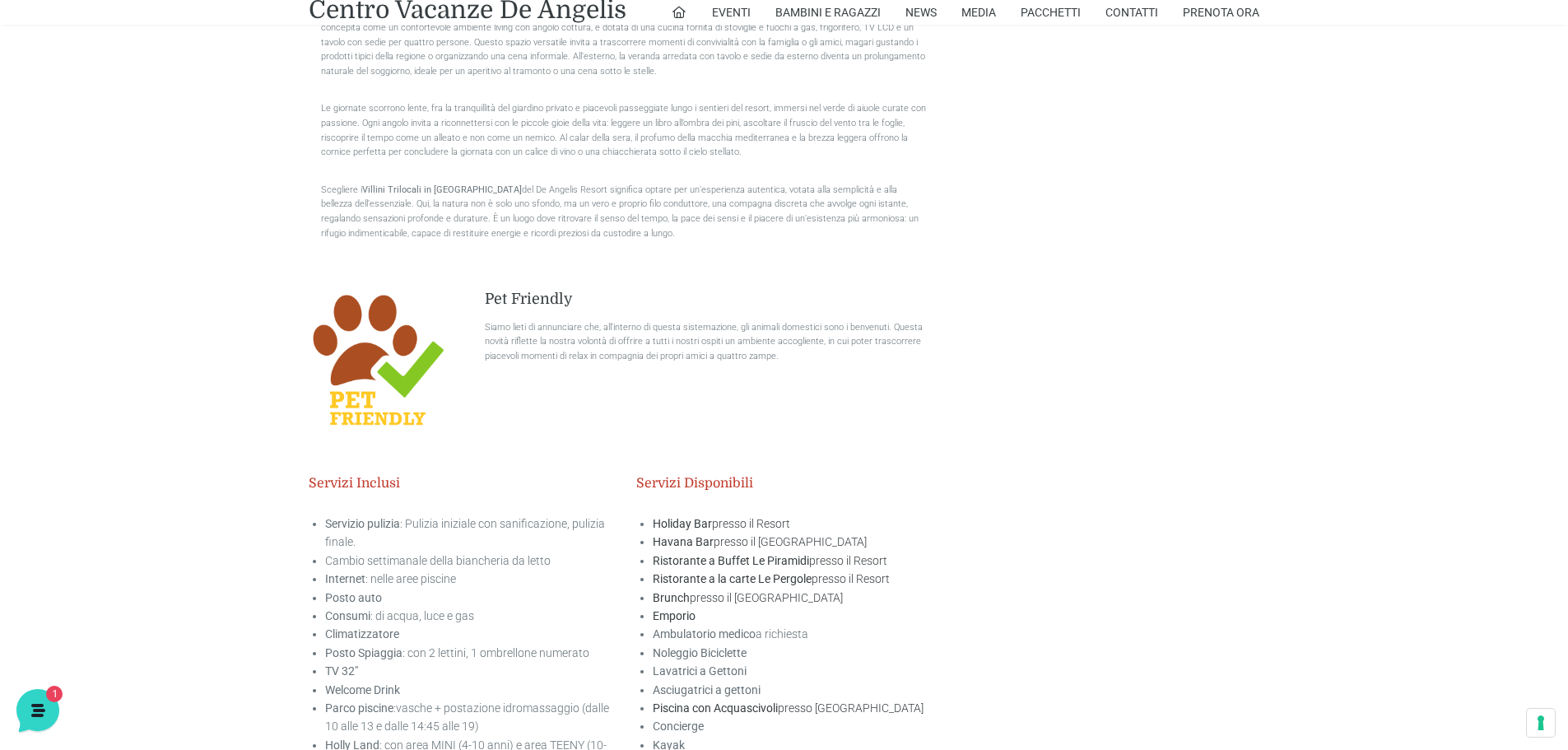
scroll to position [2388, 0]
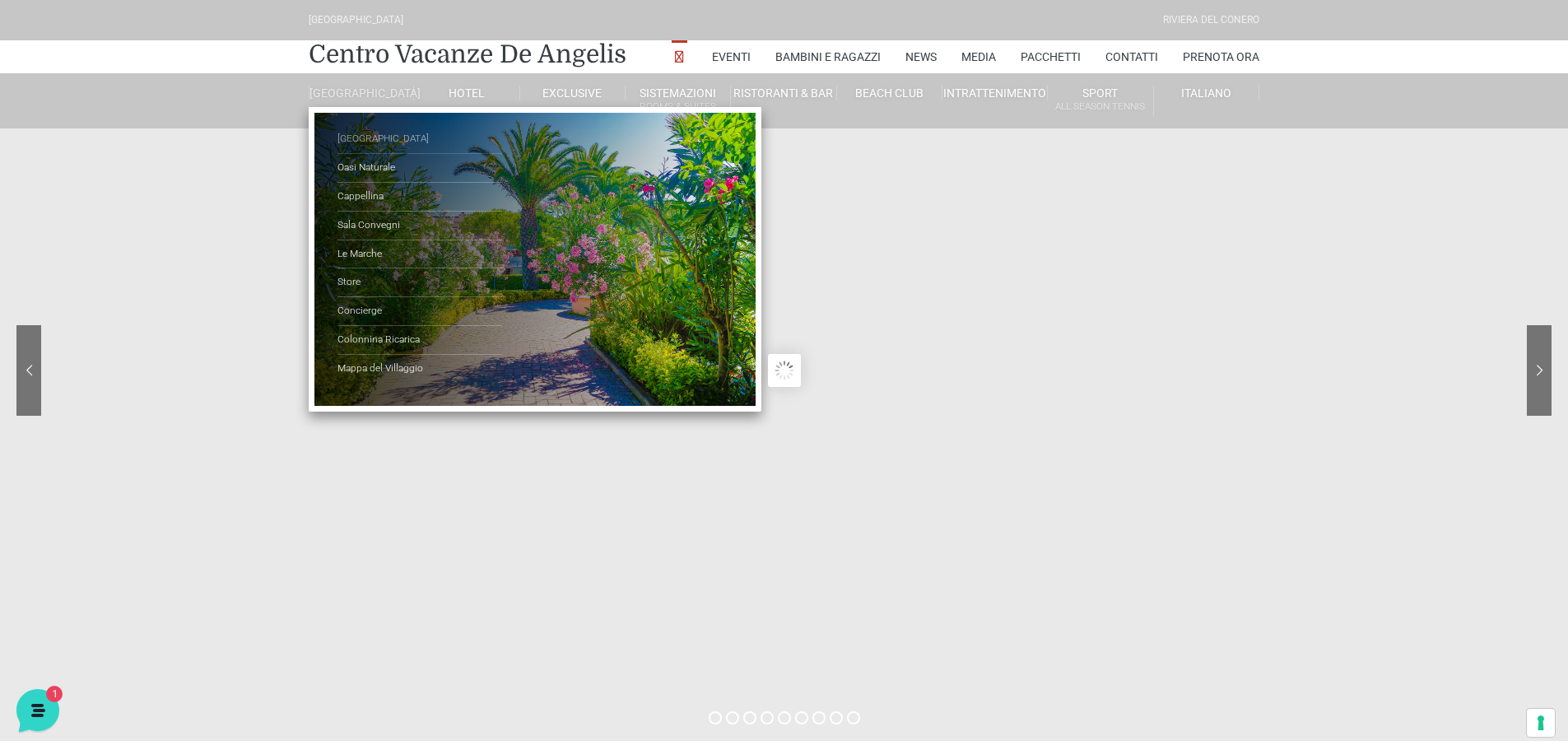
click at [355, 146] on link "[GEOGRAPHIC_DATA]" at bounding box center [419, 140] width 164 height 29
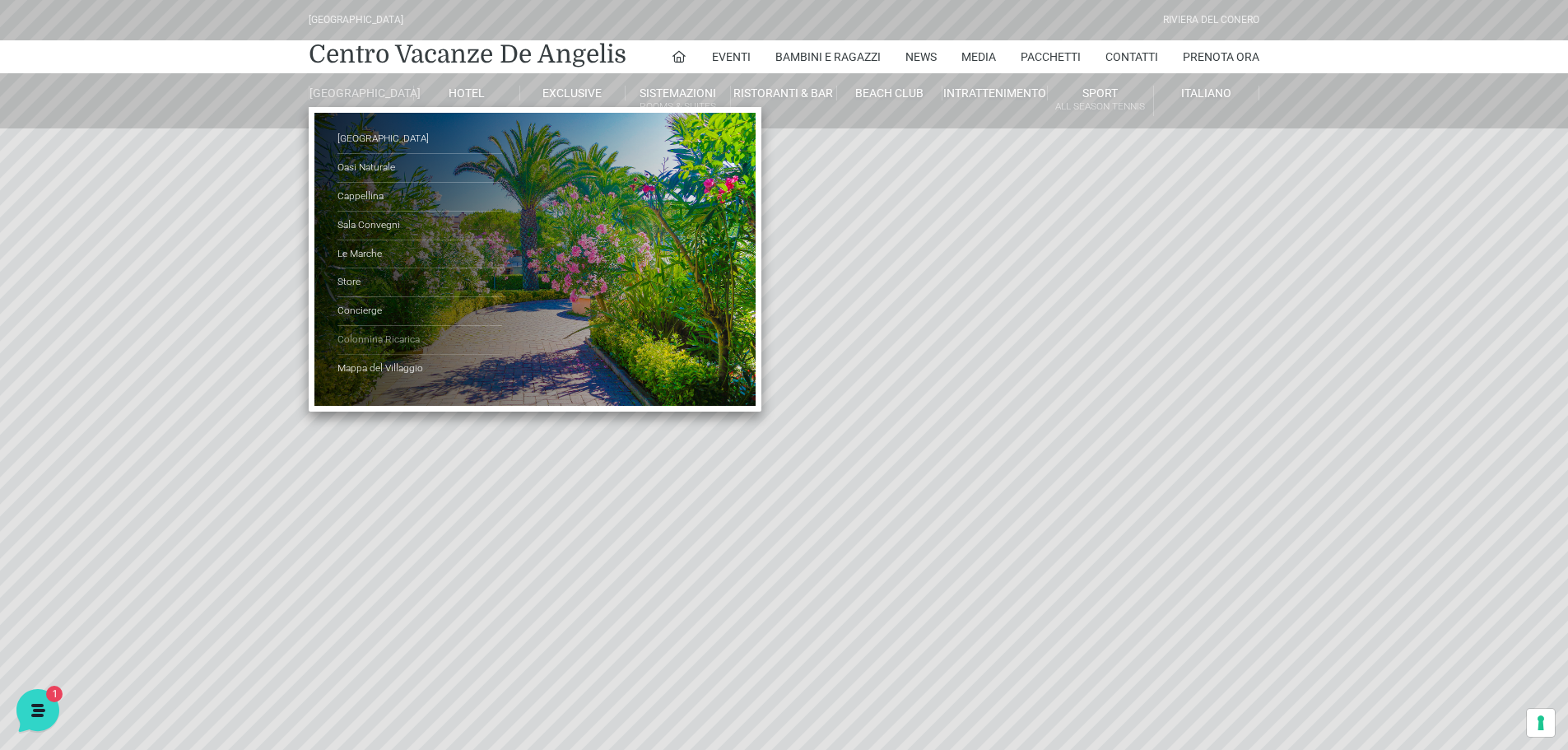
click at [390, 343] on link "Colonnina Ricarica" at bounding box center [419, 341] width 164 height 29
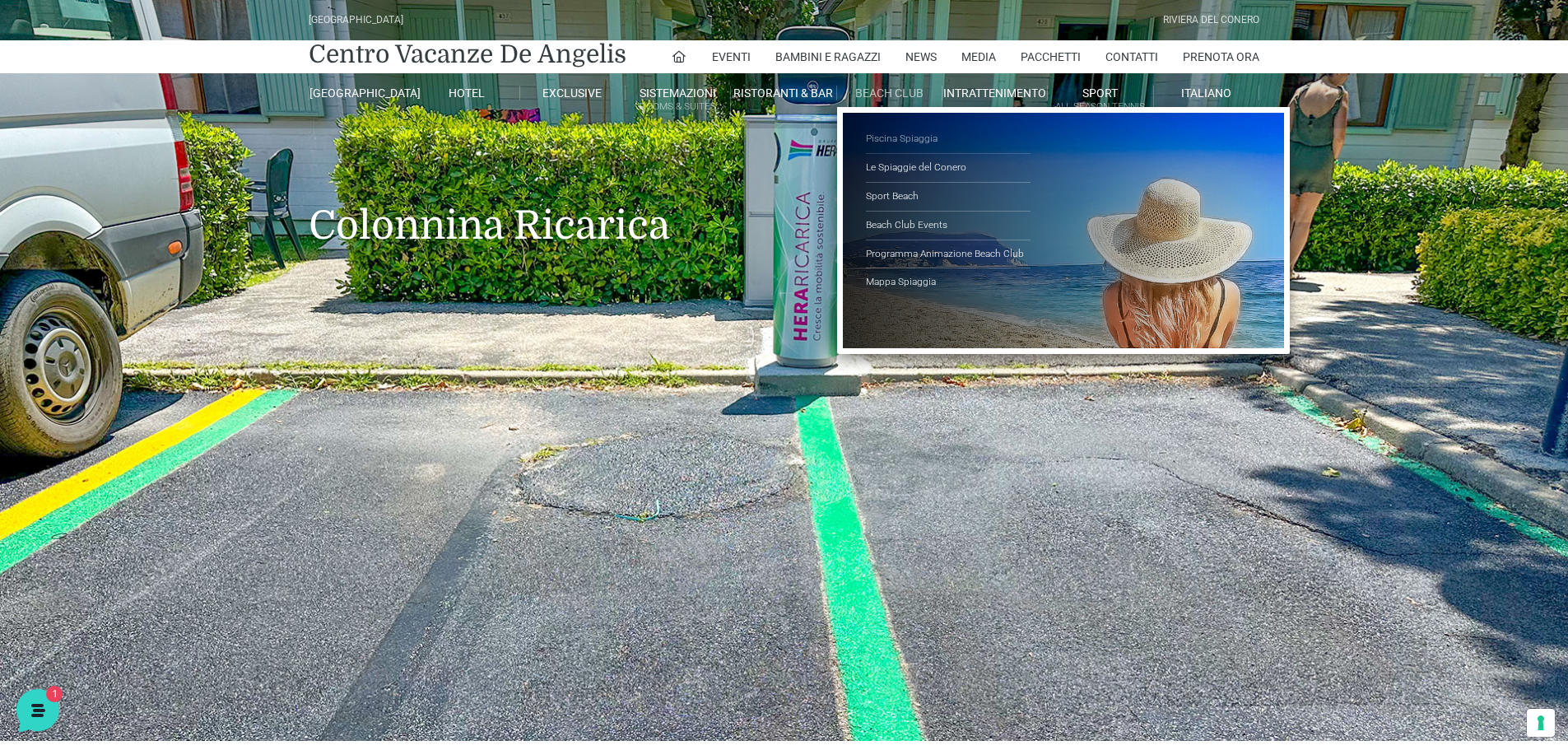
click at [914, 140] on link "Piscina Spiaggia" at bounding box center [948, 140] width 164 height 29
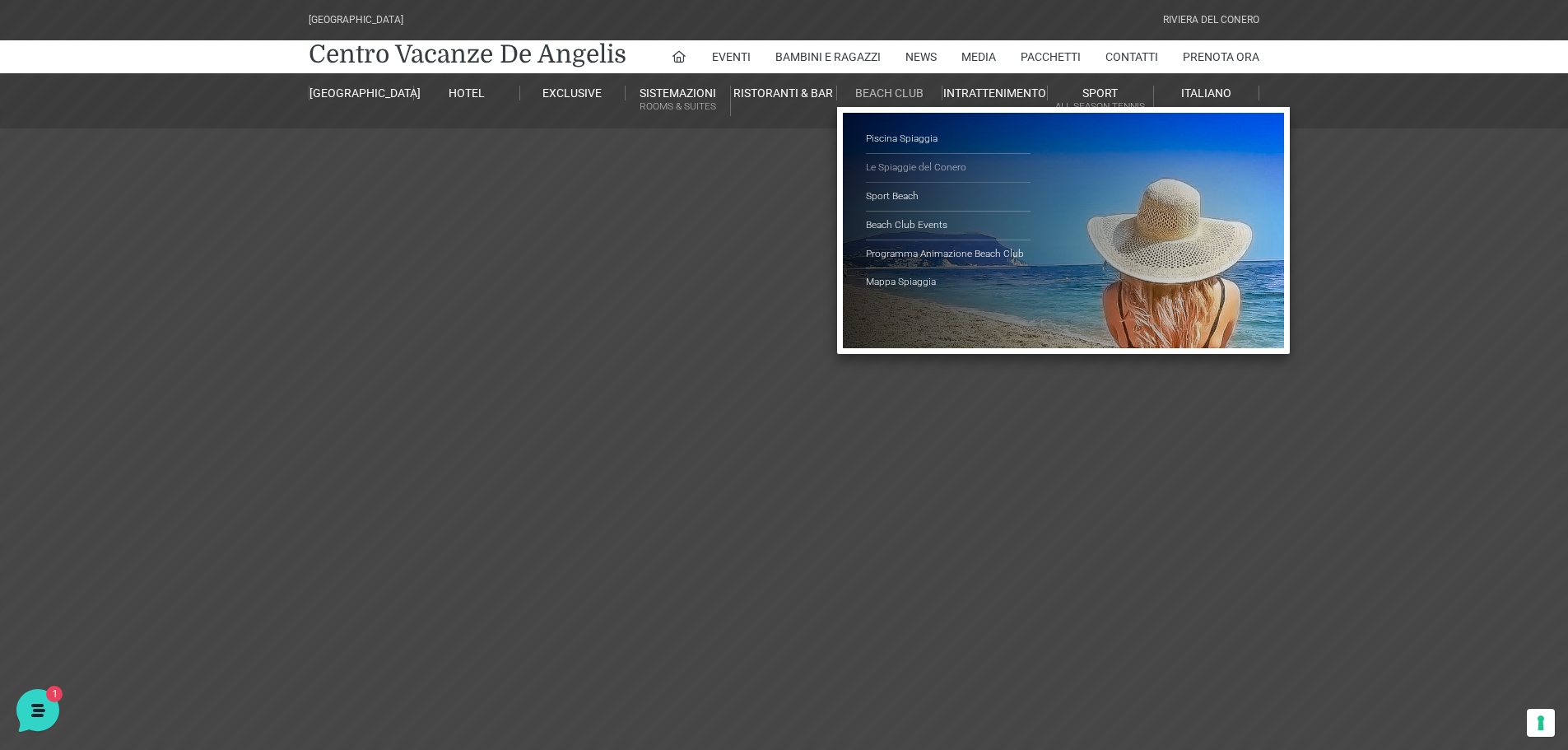
click at [933, 164] on link "Le Spiaggie del Conero" at bounding box center [948, 169] width 164 height 29
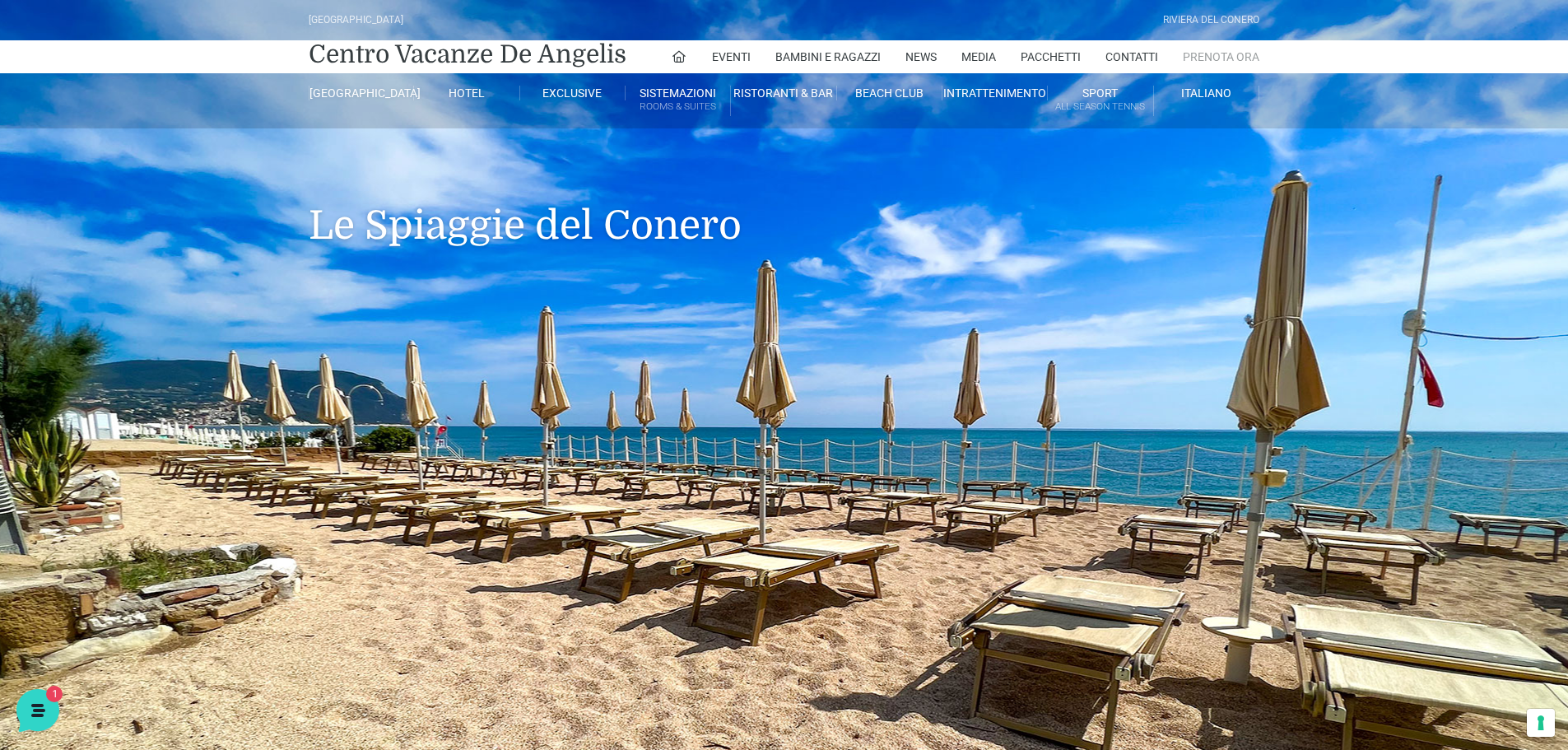
click at [1211, 58] on link "Prenota Ora" at bounding box center [1221, 57] width 76 height 33
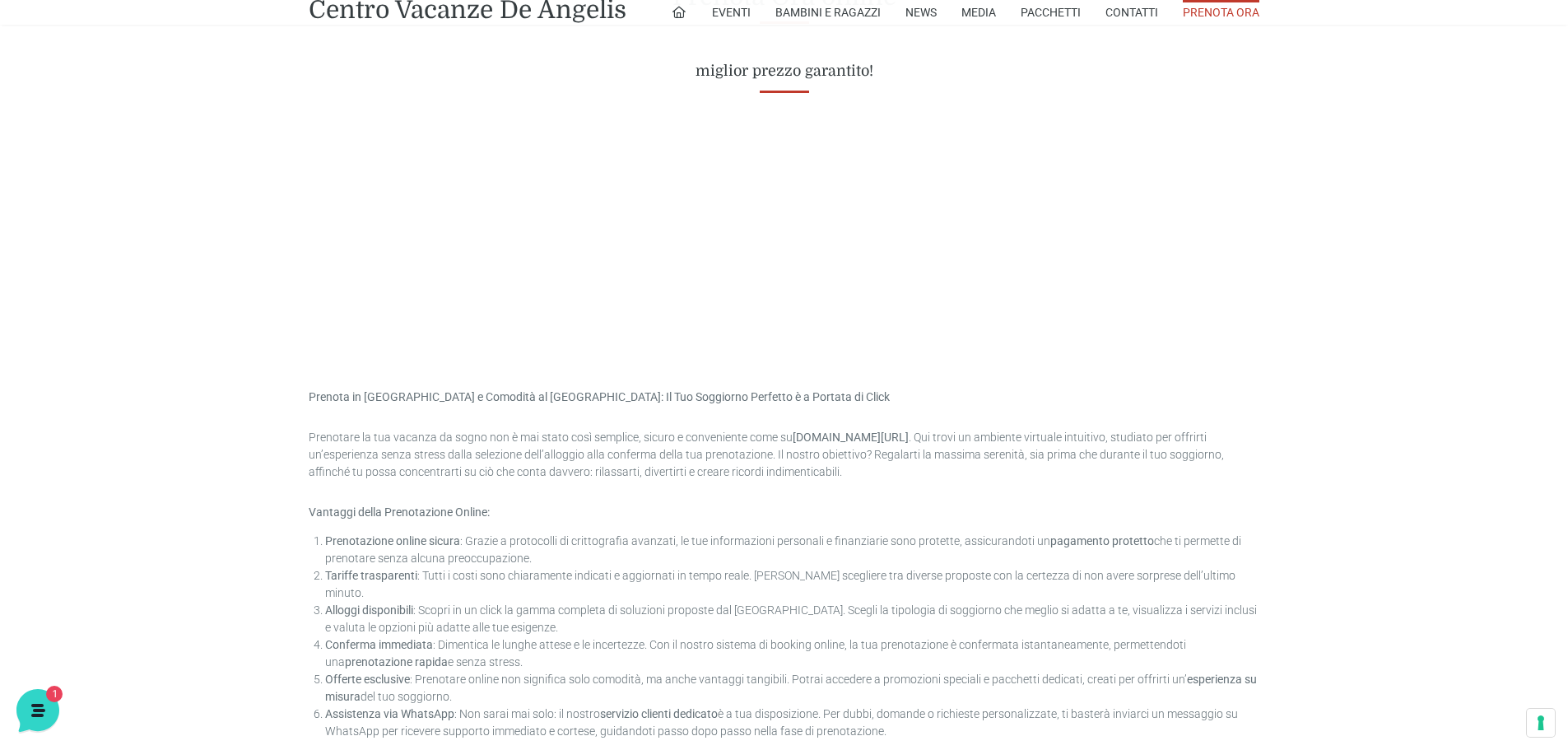
scroll to position [824, 0]
